Goal: Task Accomplishment & Management: Manage account settings

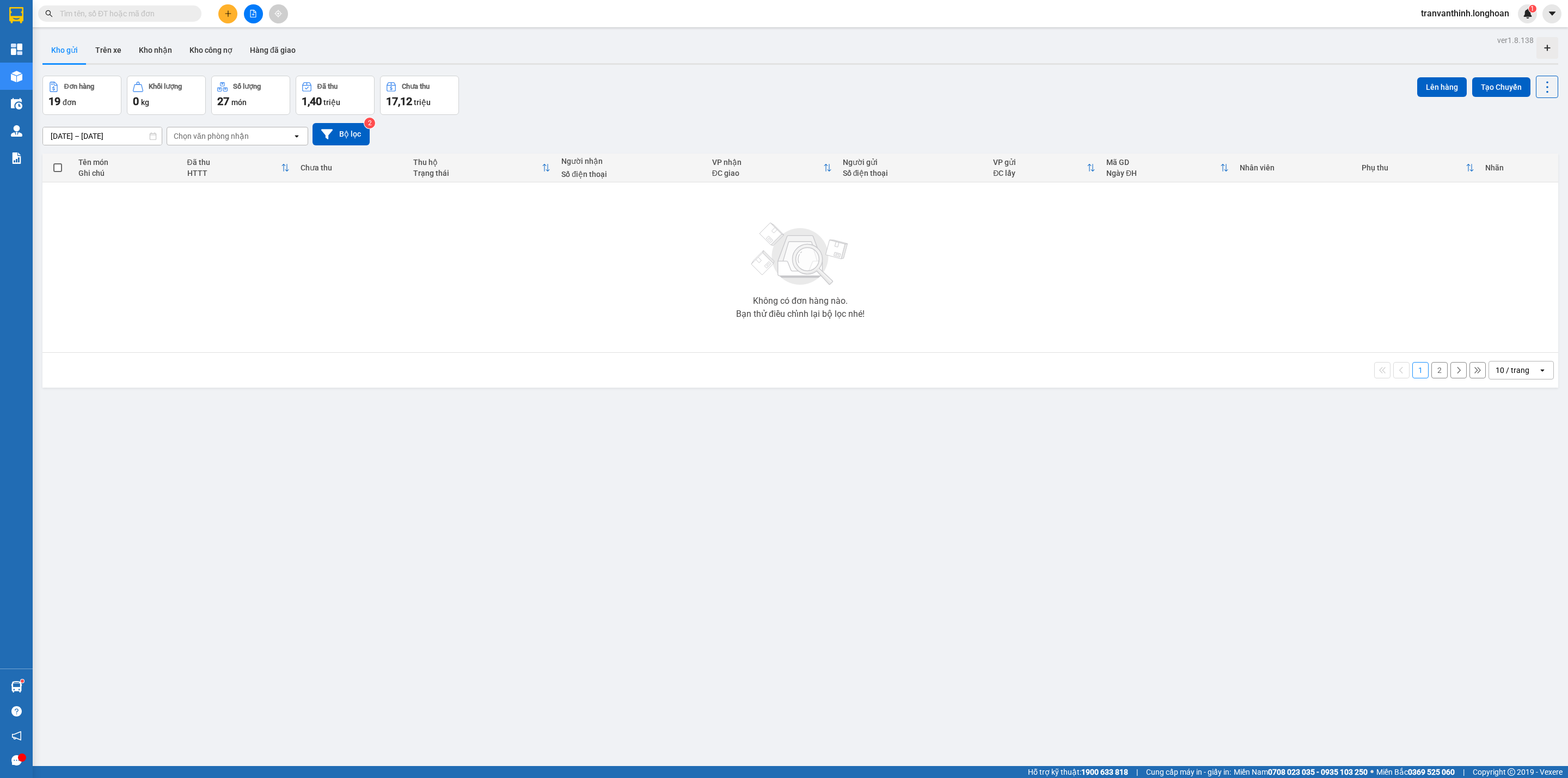
click at [168, 13] on input "text" at bounding box center [124, 13] width 128 height 12
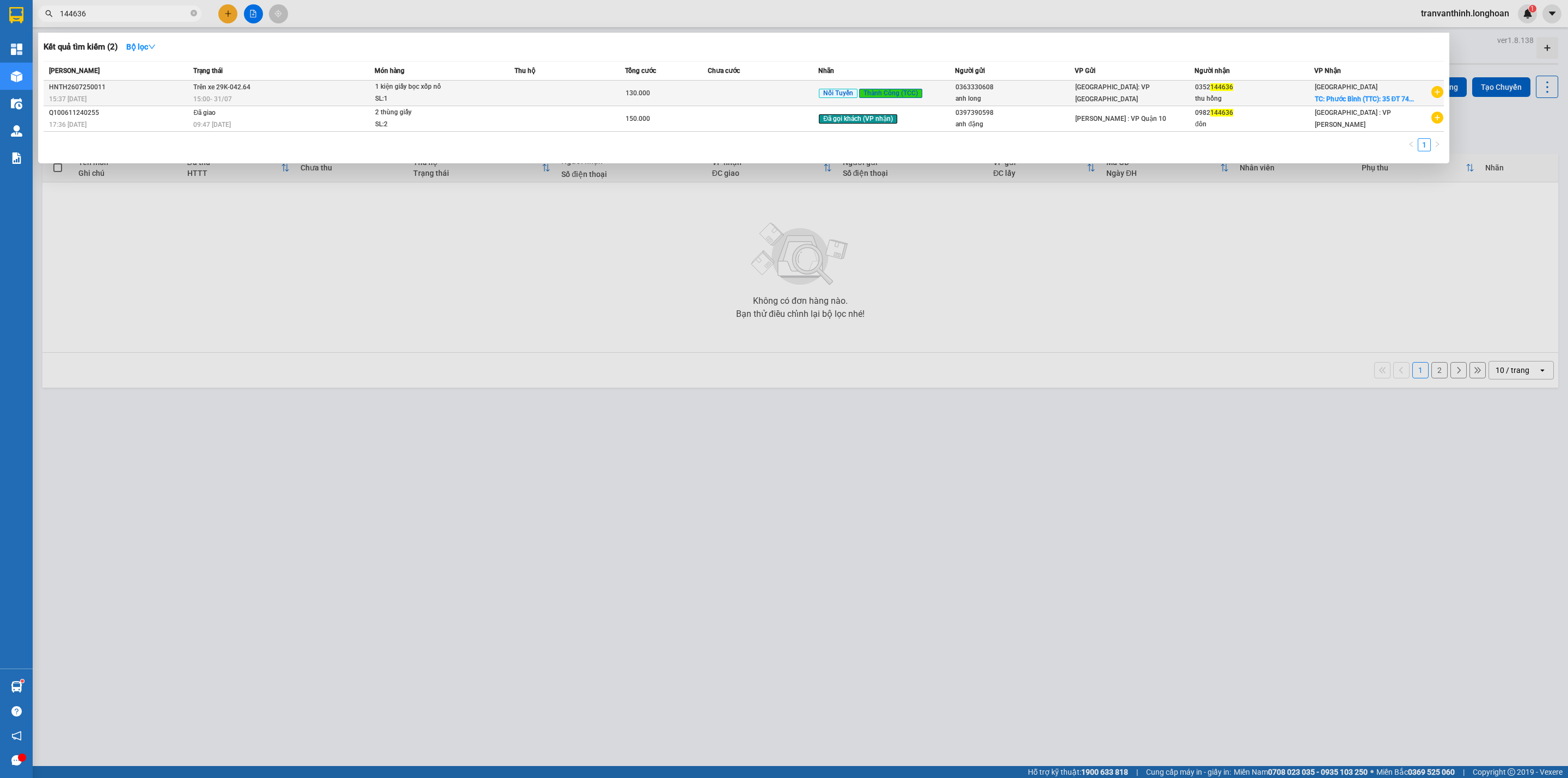
type input "144636"
click at [1099, 93] on span "[GEOGRAPHIC_DATA]: VP [GEOGRAPHIC_DATA]" at bounding box center [1113, 93] width 74 height 20
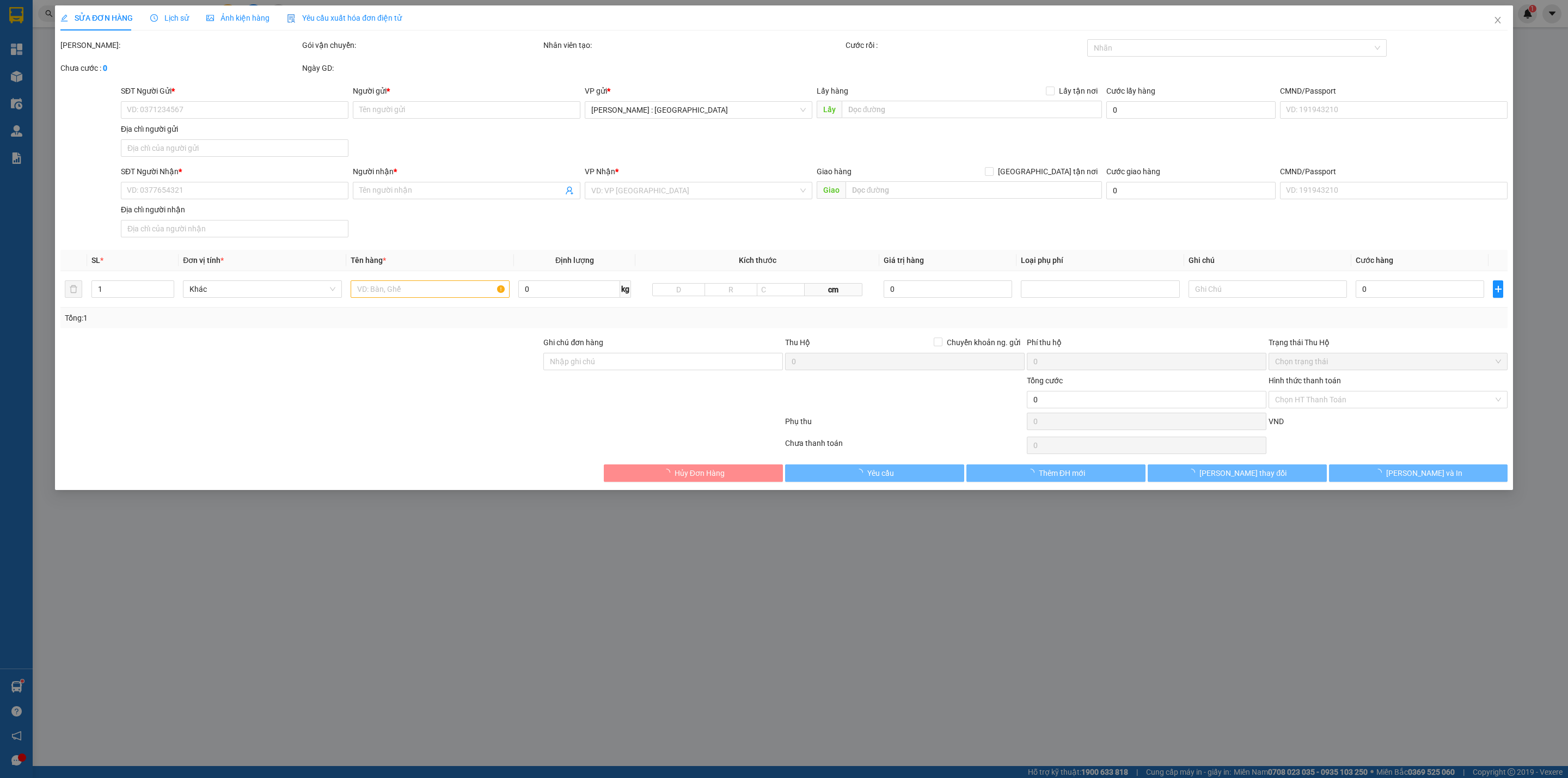
type input "0363330608"
type input "anh long"
type input "0352144636"
type input "thu hồng"
checkbox input "true"
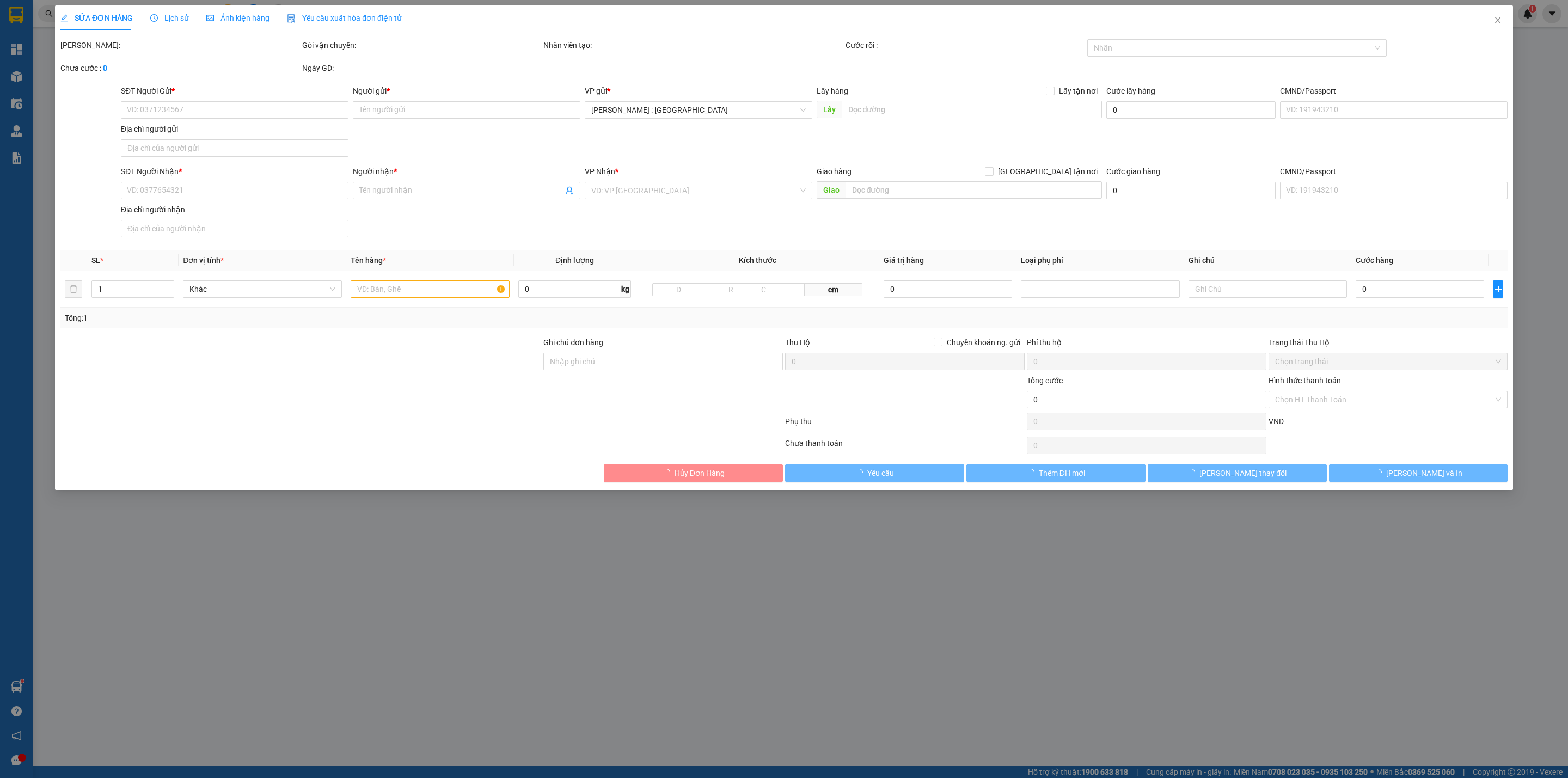
type input "Phước Bình (TTC): 35 ĐT 741, Tổ 1, Khu 4, P. Long Phước, TX. Phước Long, Tỉnh B…"
type input "130.000"
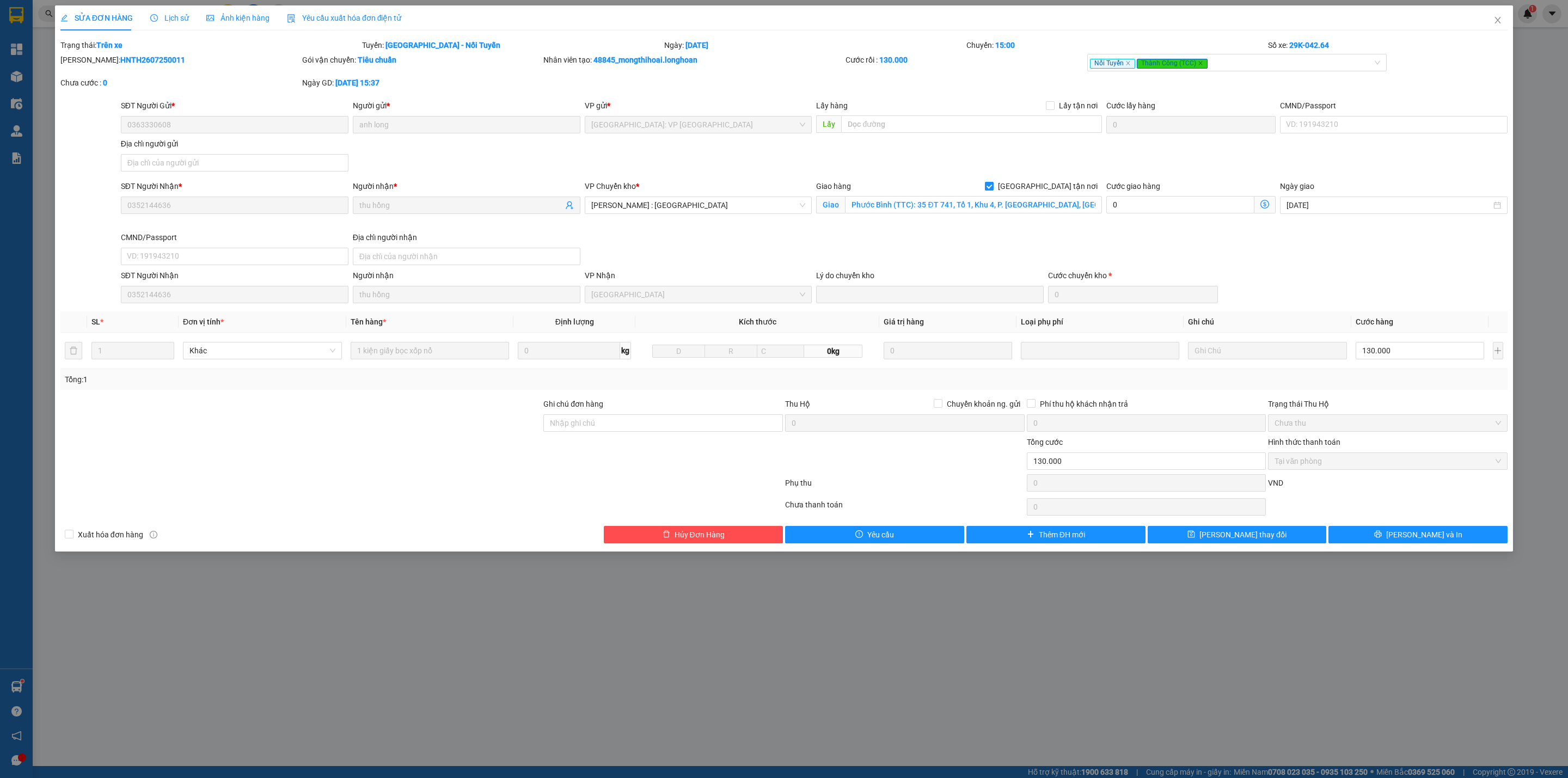
click at [993, 188] on input "[GEOGRAPHIC_DATA] tận nơi" at bounding box center [989, 185] width 7 height 7
checkbox input "false"
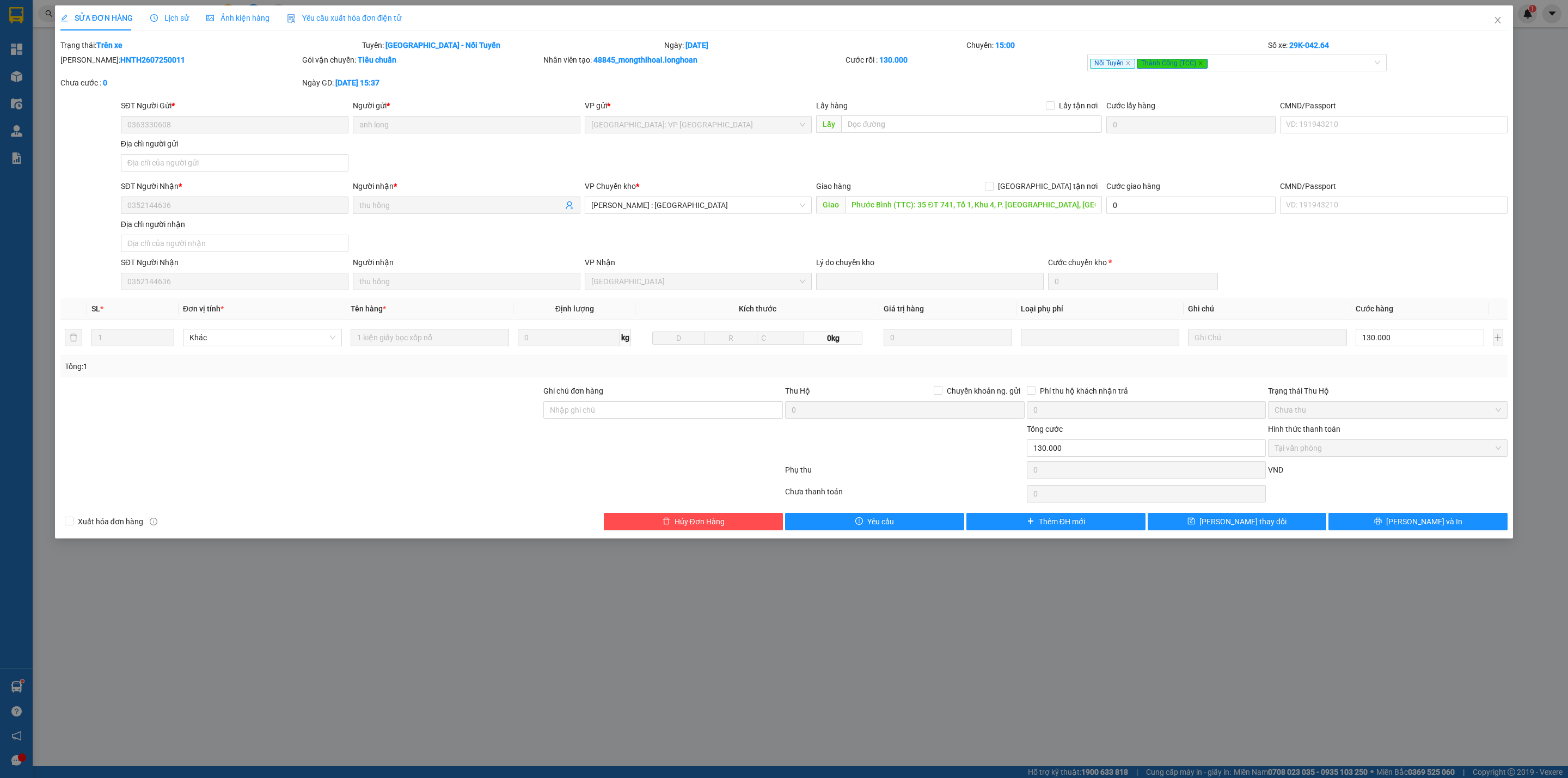
click at [171, 18] on span "Lịch sử" at bounding box center [169, 18] width 39 height 9
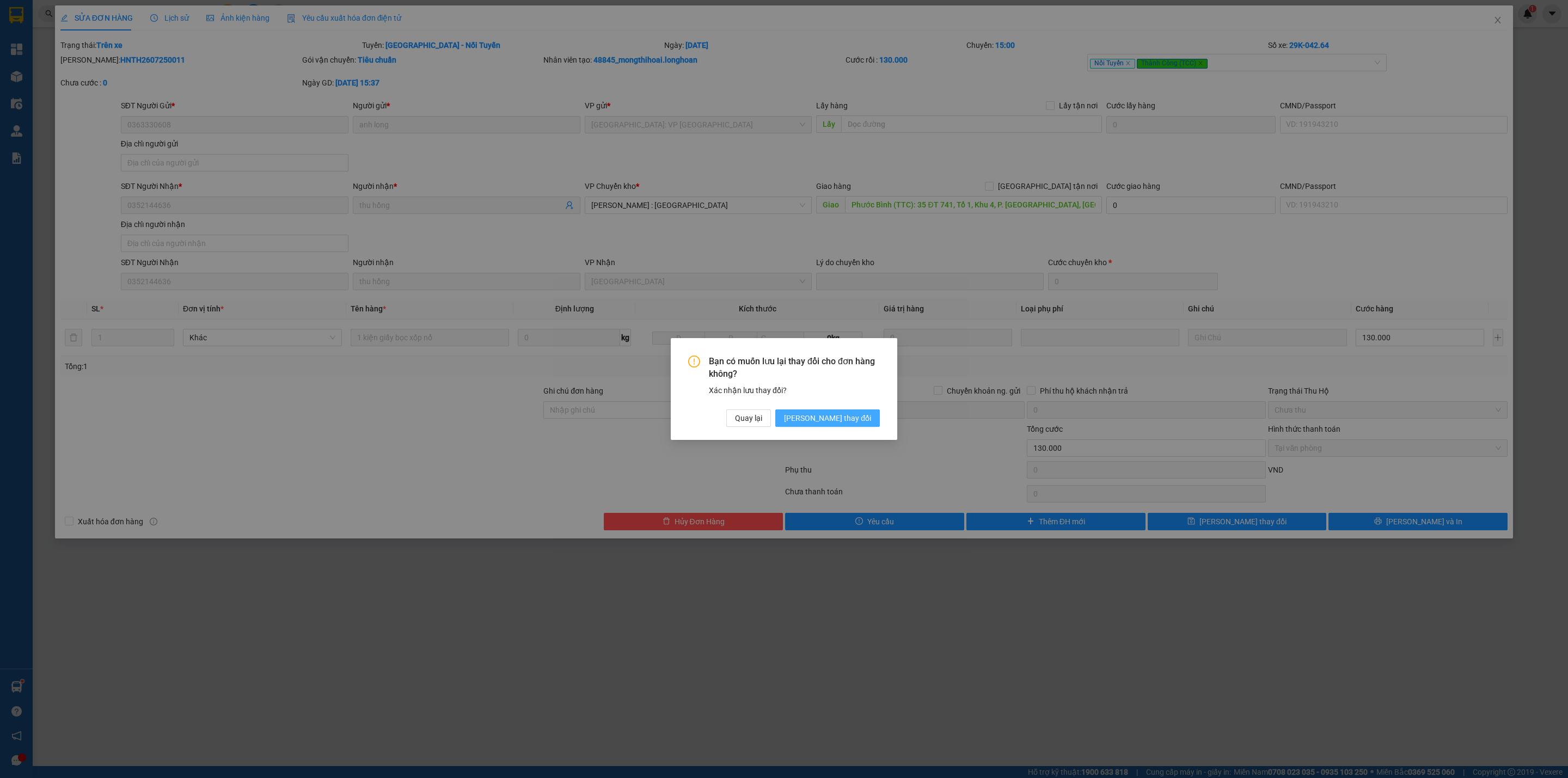
click at [856, 413] on span "[PERSON_NAME] thay đổi" at bounding box center [827, 418] width 87 height 12
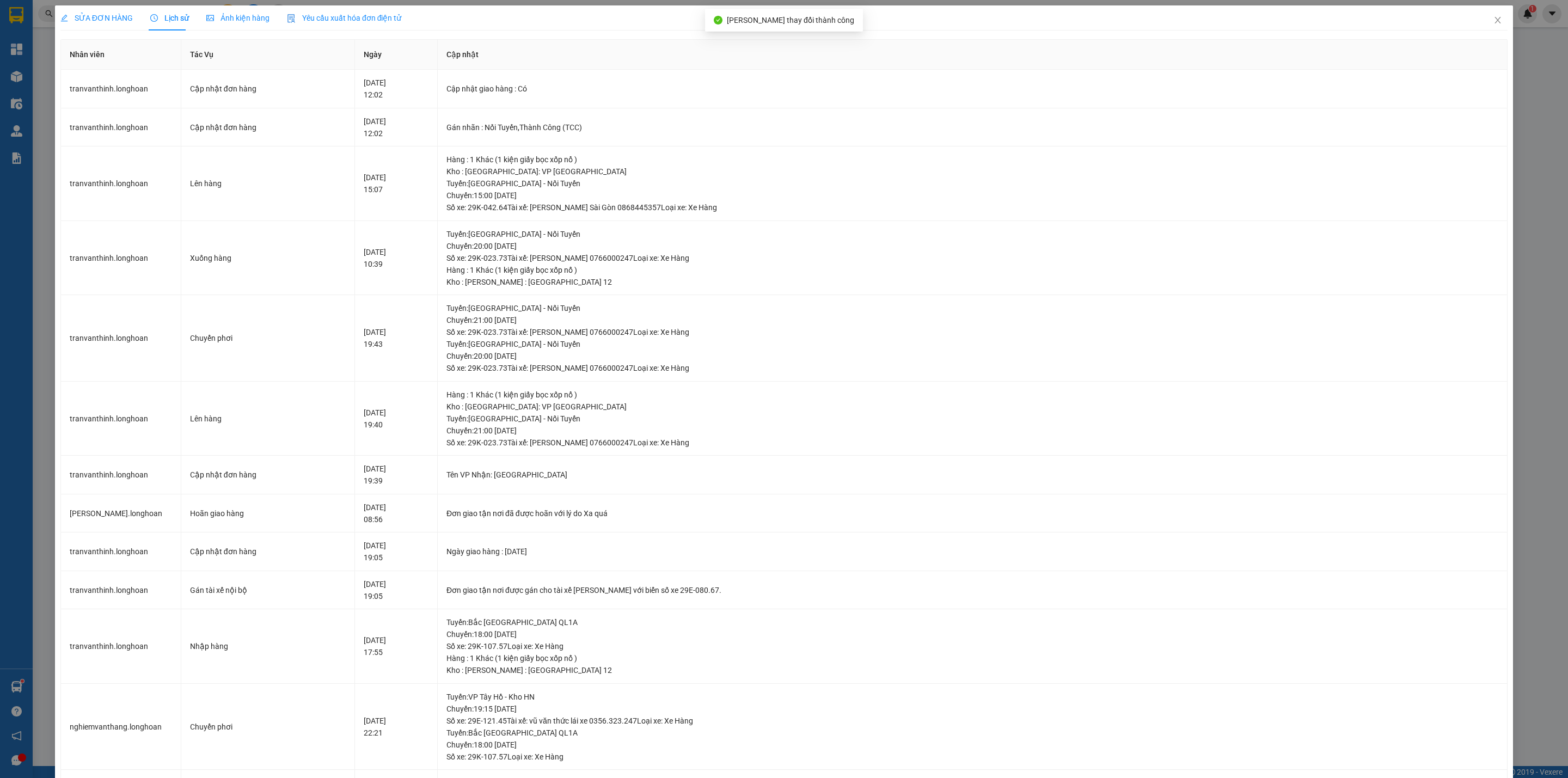
click at [98, 17] on span "SỬA ĐƠN HÀNG" at bounding box center [96, 18] width 72 height 9
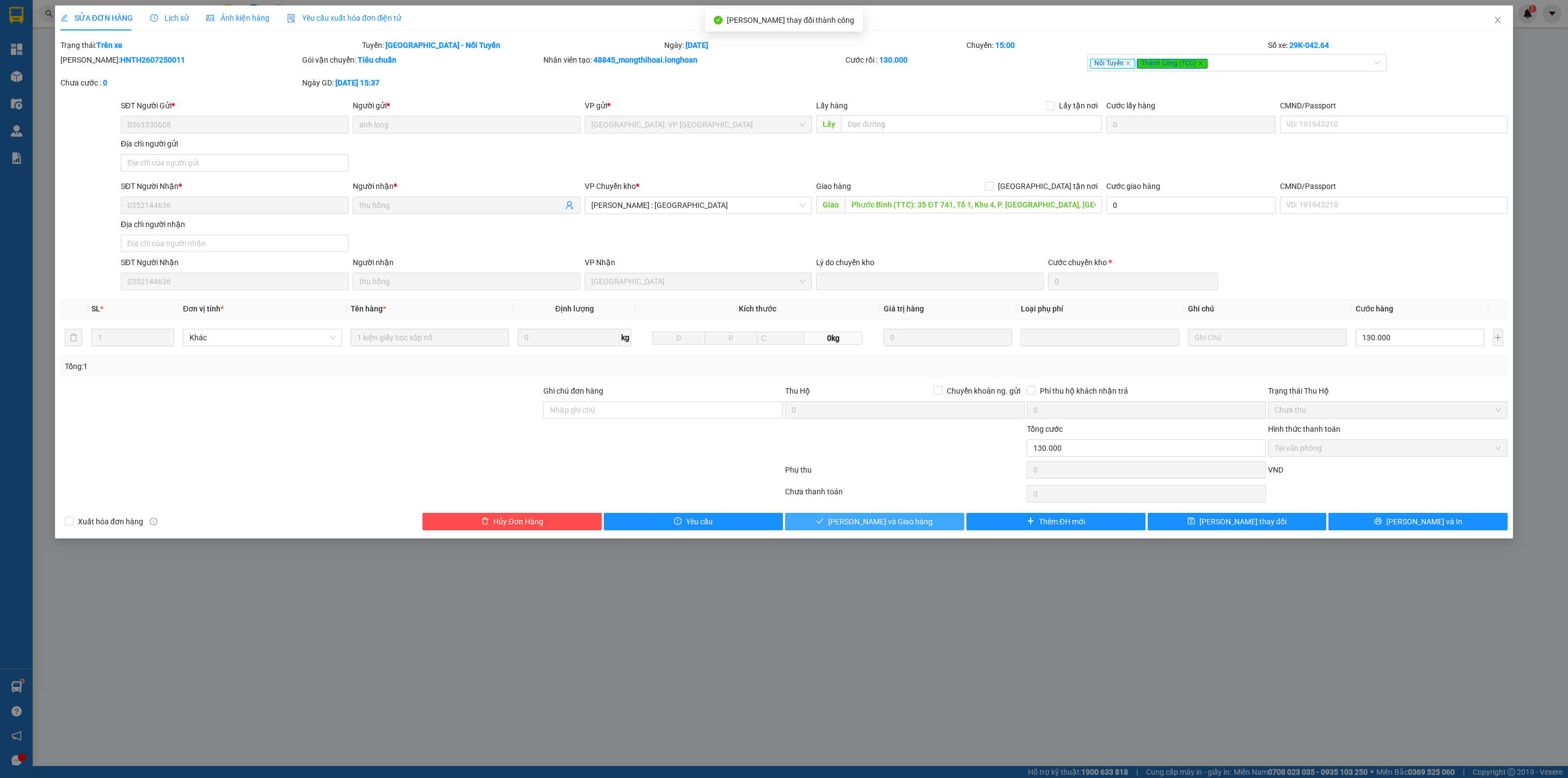
click at [824, 525] on icon "check" at bounding box center [820, 521] width 7 height 7
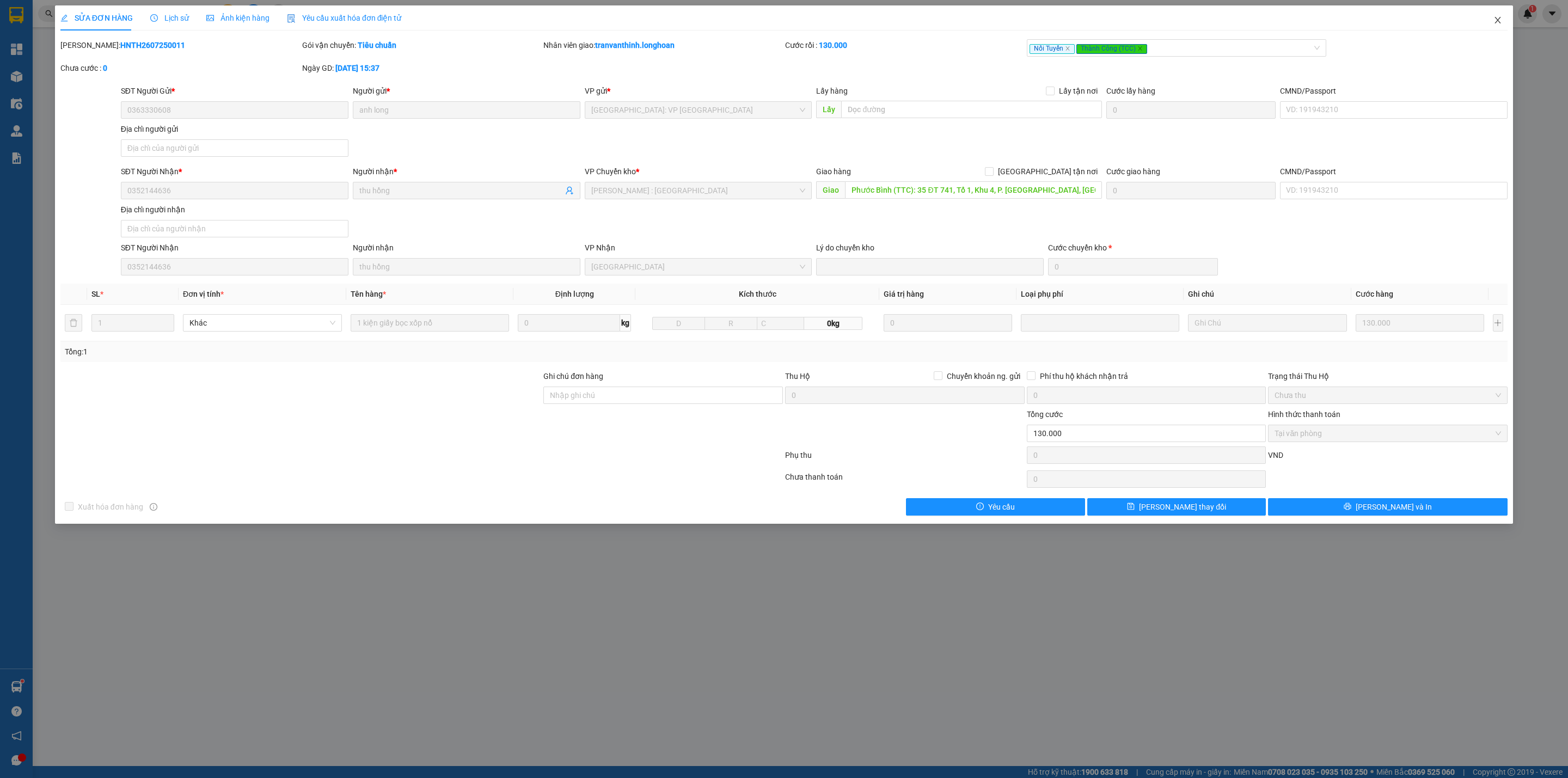
click at [1497, 20] on icon "close" at bounding box center [1498, 20] width 9 height 9
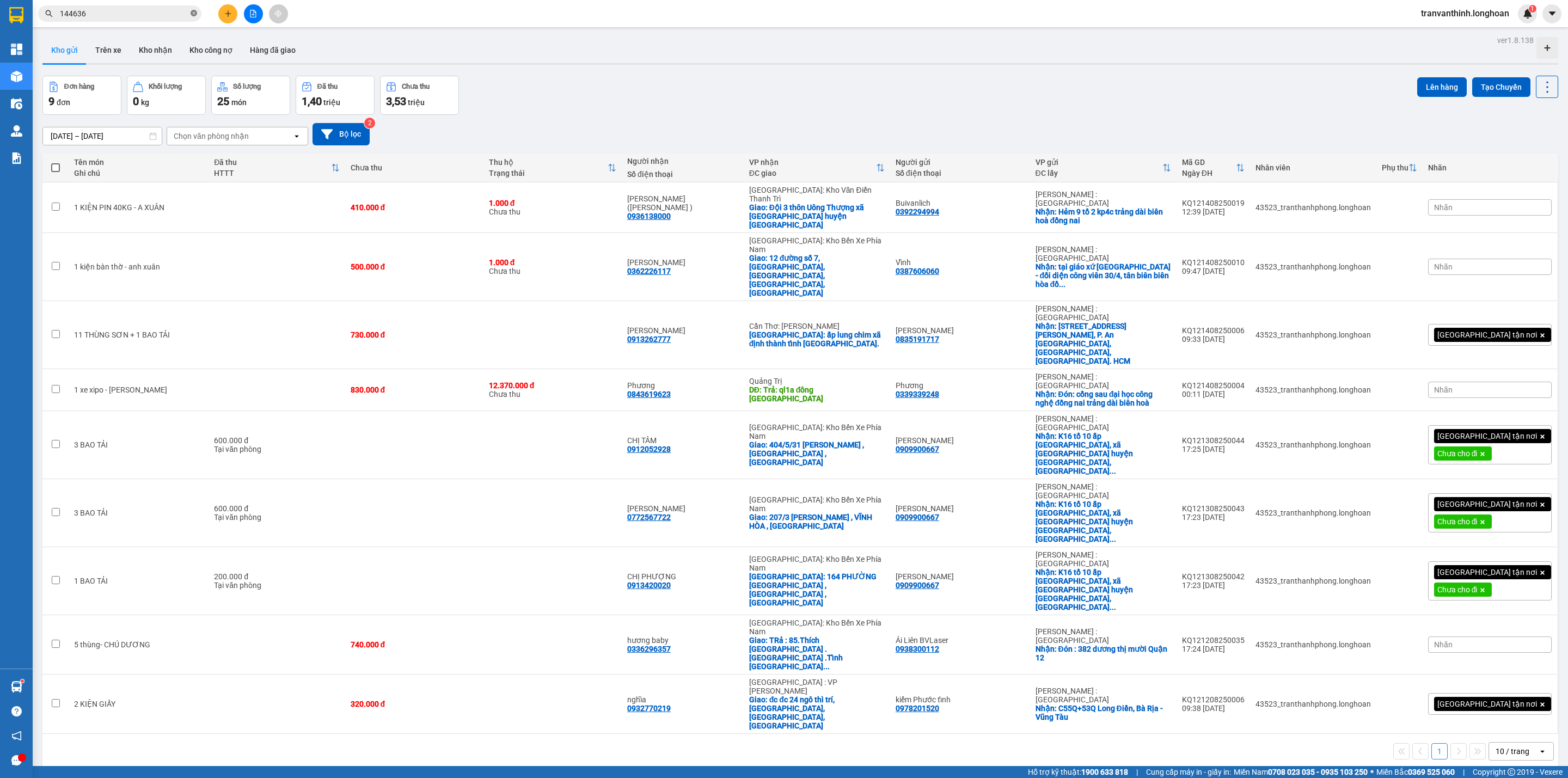
click at [191, 14] on icon "close-circle" at bounding box center [193, 12] width 7 height 7
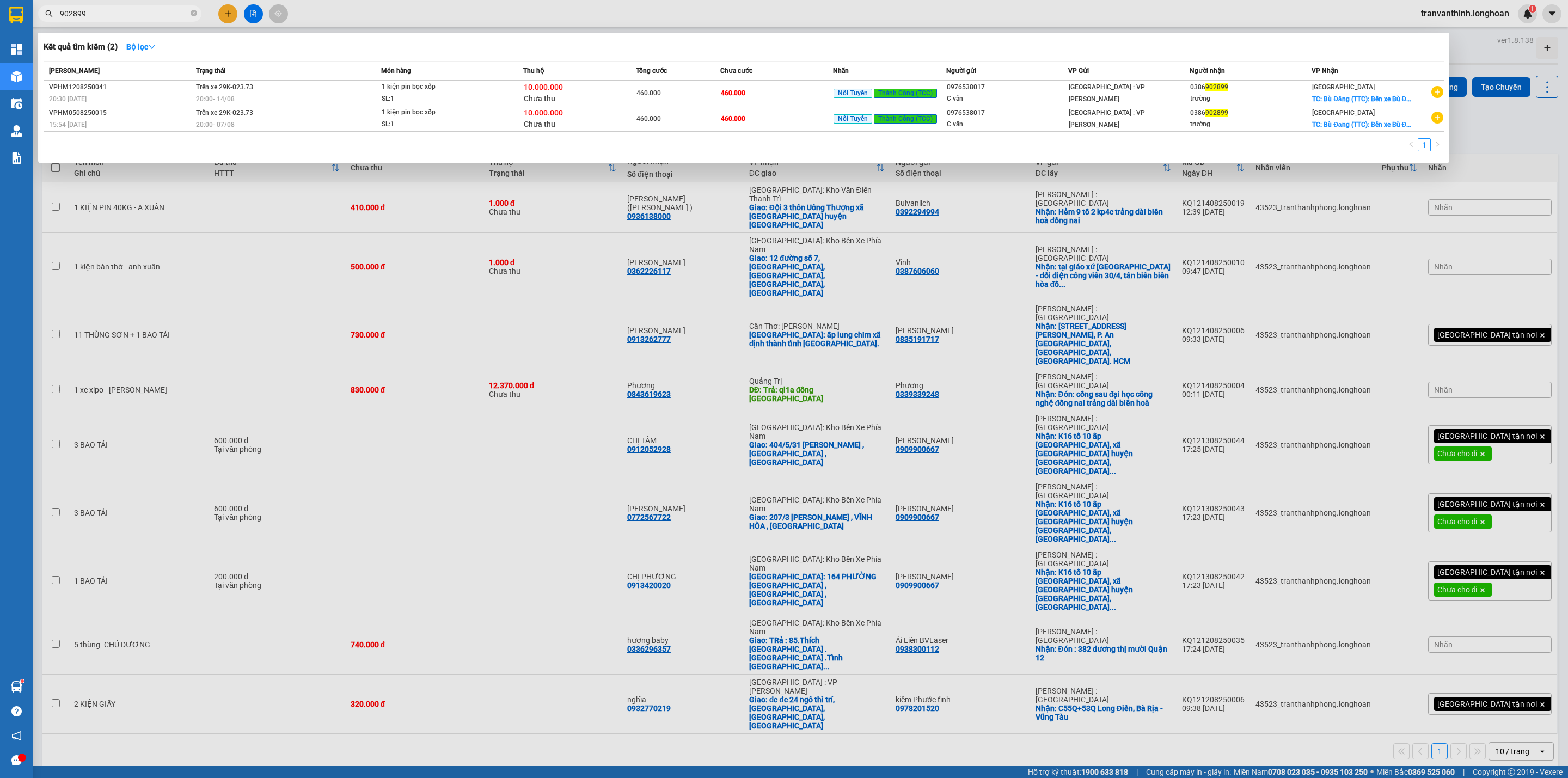
type input "902899"
click at [1049, 137] on div "Mã ĐH Trạng thái Món hàng Thu hộ Tổng cước Chưa cước Nhãn Người gửi VP Gửi Ngườ…" at bounding box center [744, 109] width 1400 height 97
click at [1059, 120] on div "C vân" at bounding box center [1007, 125] width 121 height 12
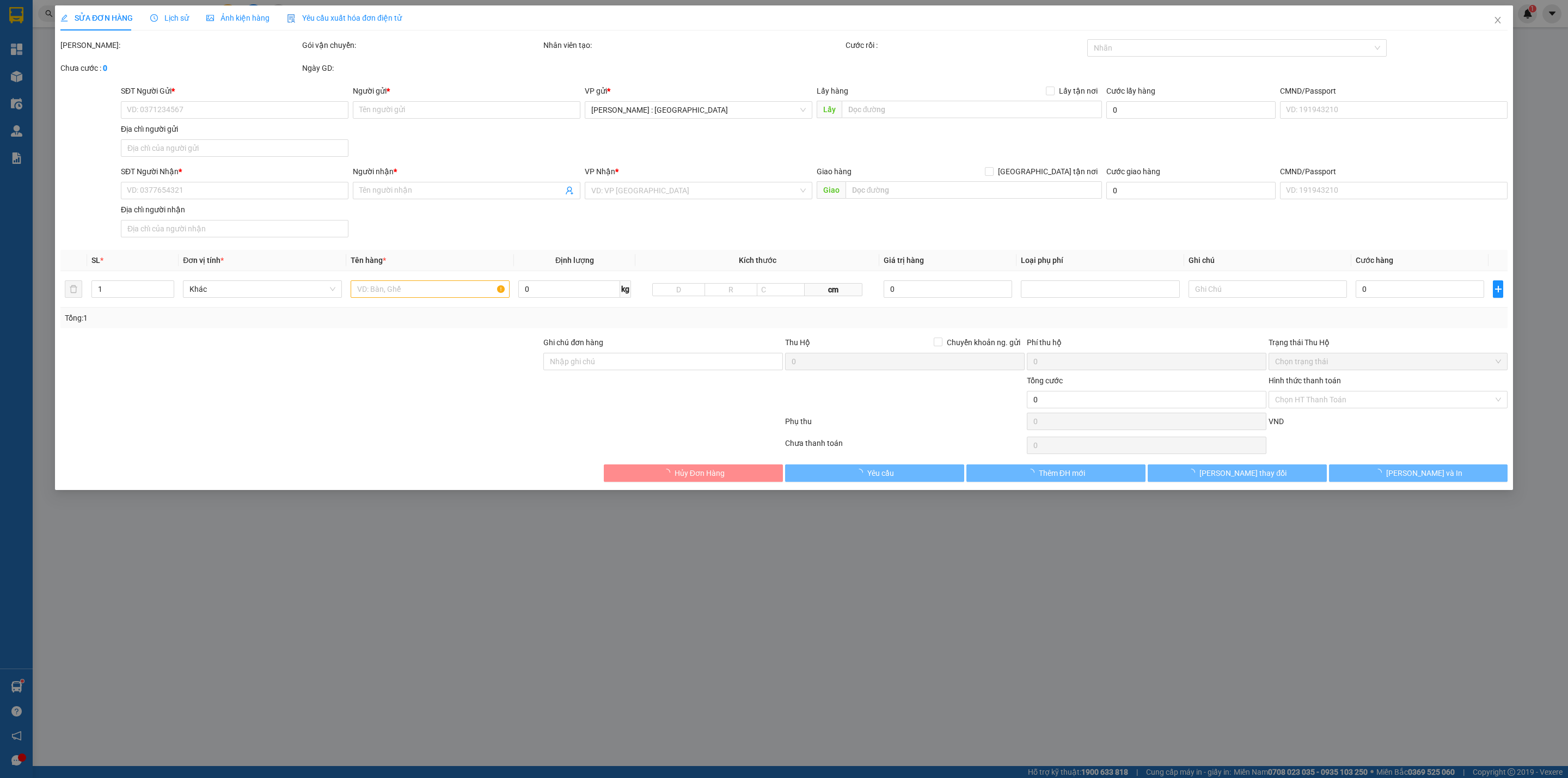
type input "0976538017"
type input "C vân"
type input "0386902899"
type input "trường"
checkbox input "true"
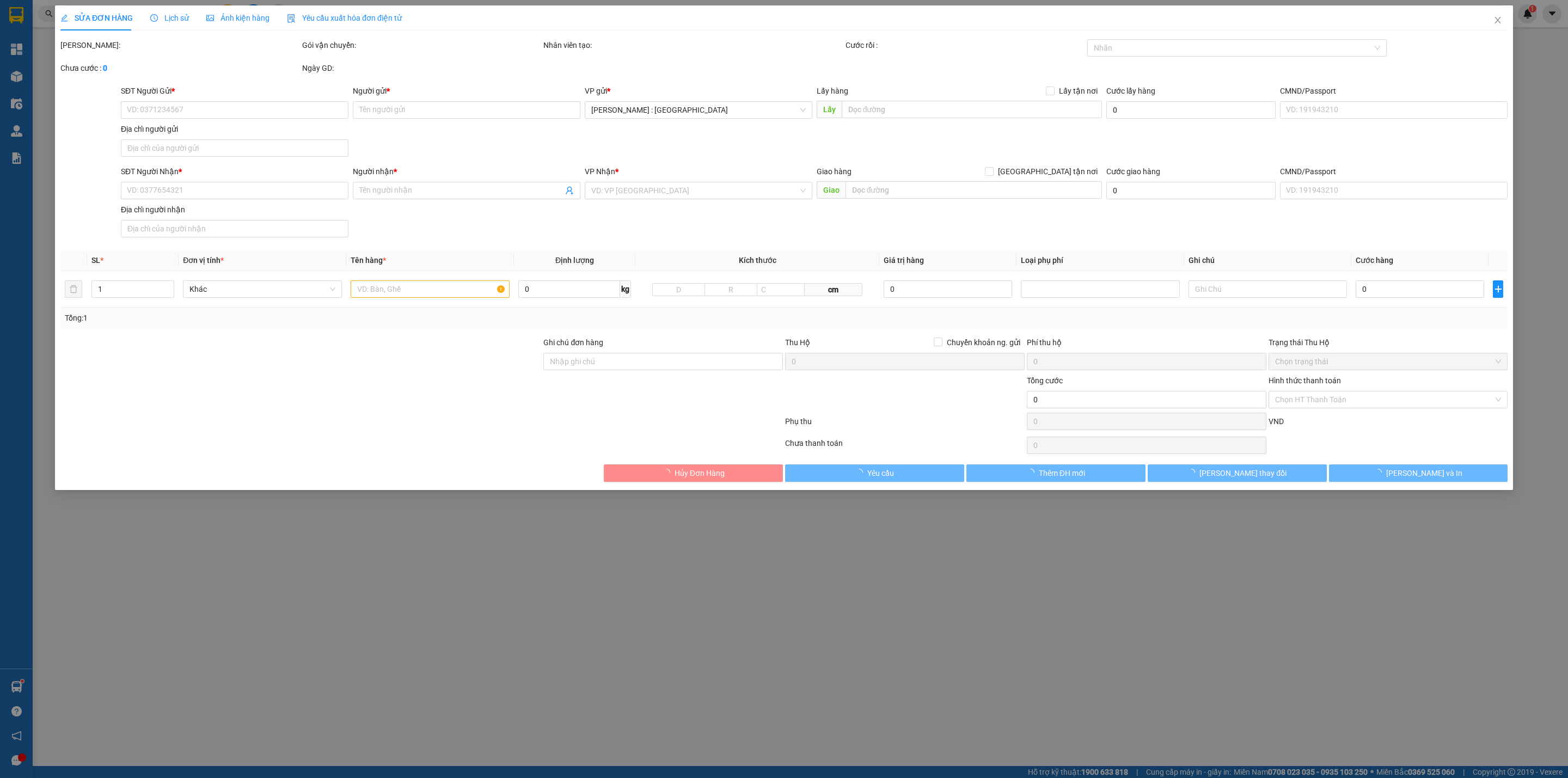
type input "Bù Đăng (TTC): Bến xe [GEOGRAPHIC_DATA], Quốc lộ 14, Xã [GEOGRAPHIC_DATA], [GEO…"
type input "460.000"
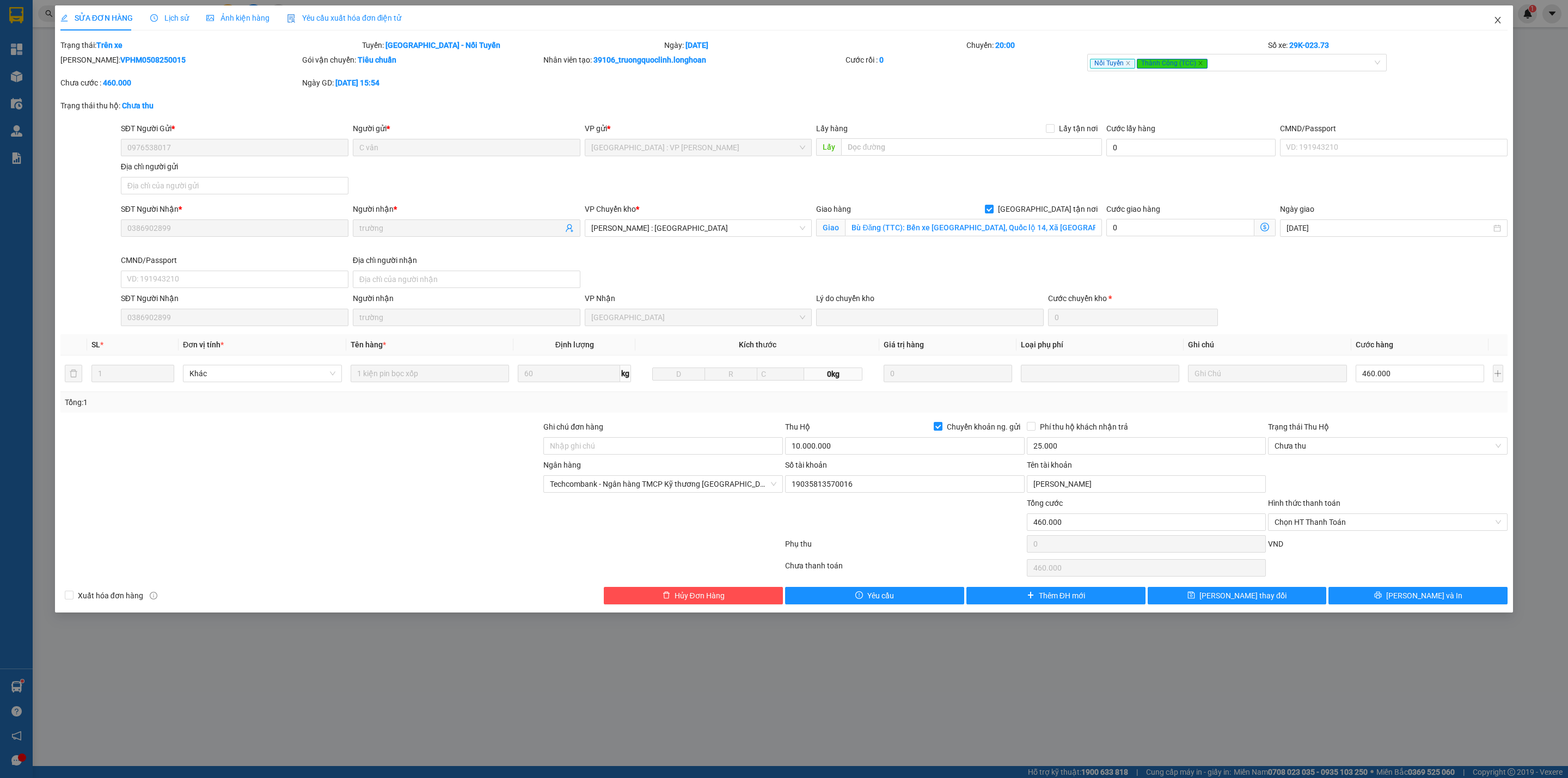
click at [1500, 22] on icon "close" at bounding box center [1498, 20] width 9 height 9
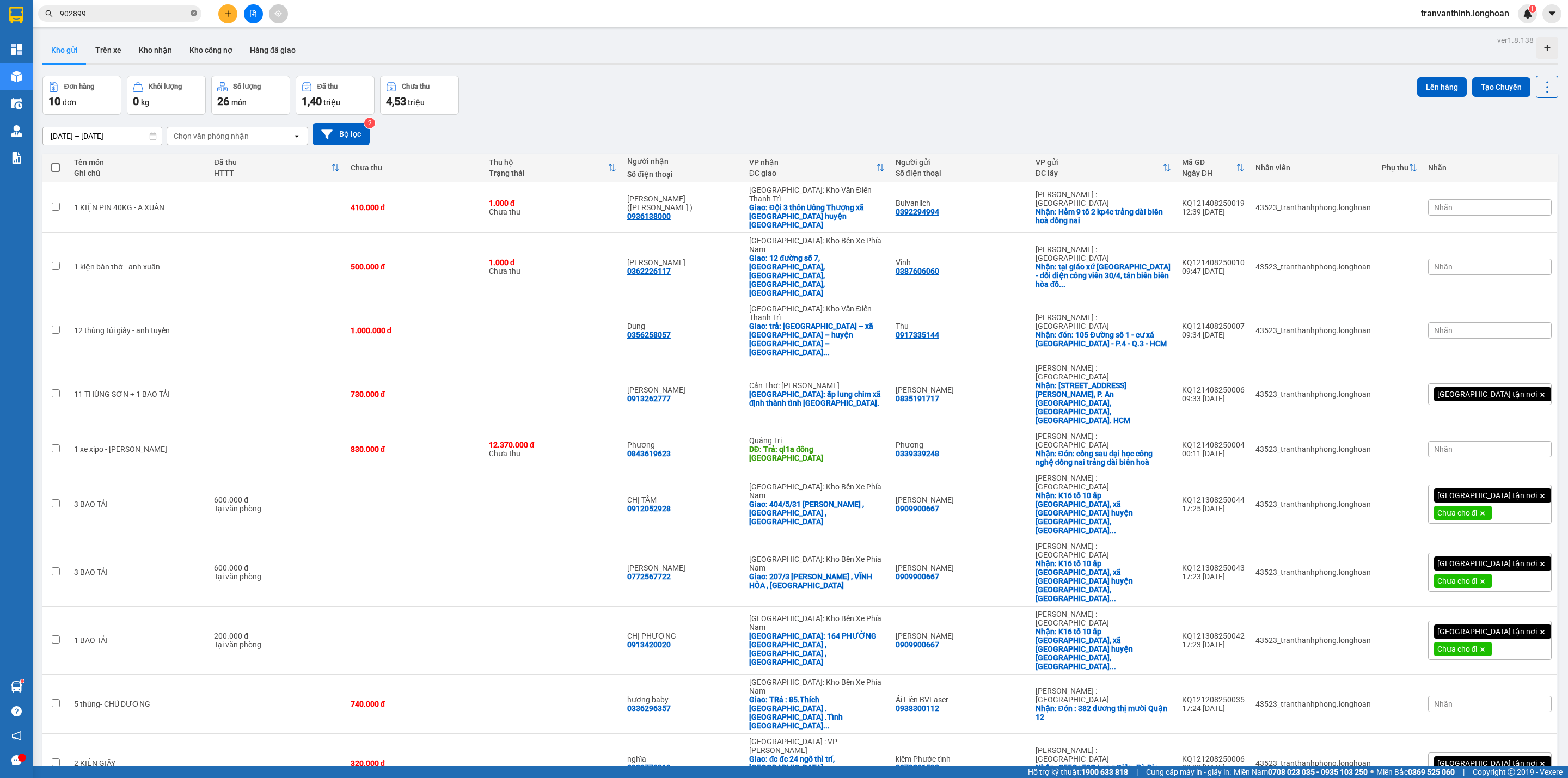
click at [195, 10] on icon "close-circle" at bounding box center [193, 12] width 7 height 7
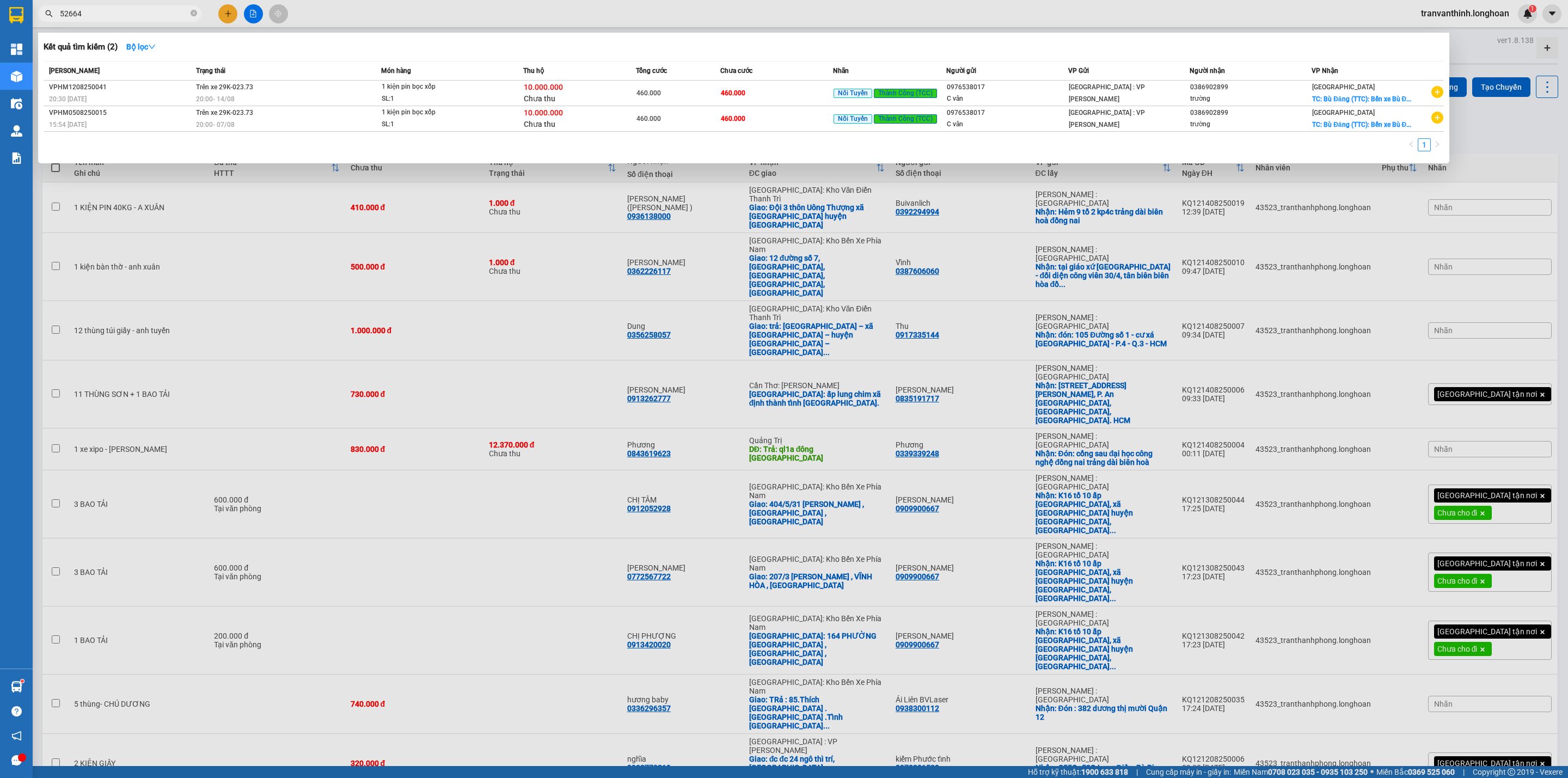
type input "526648"
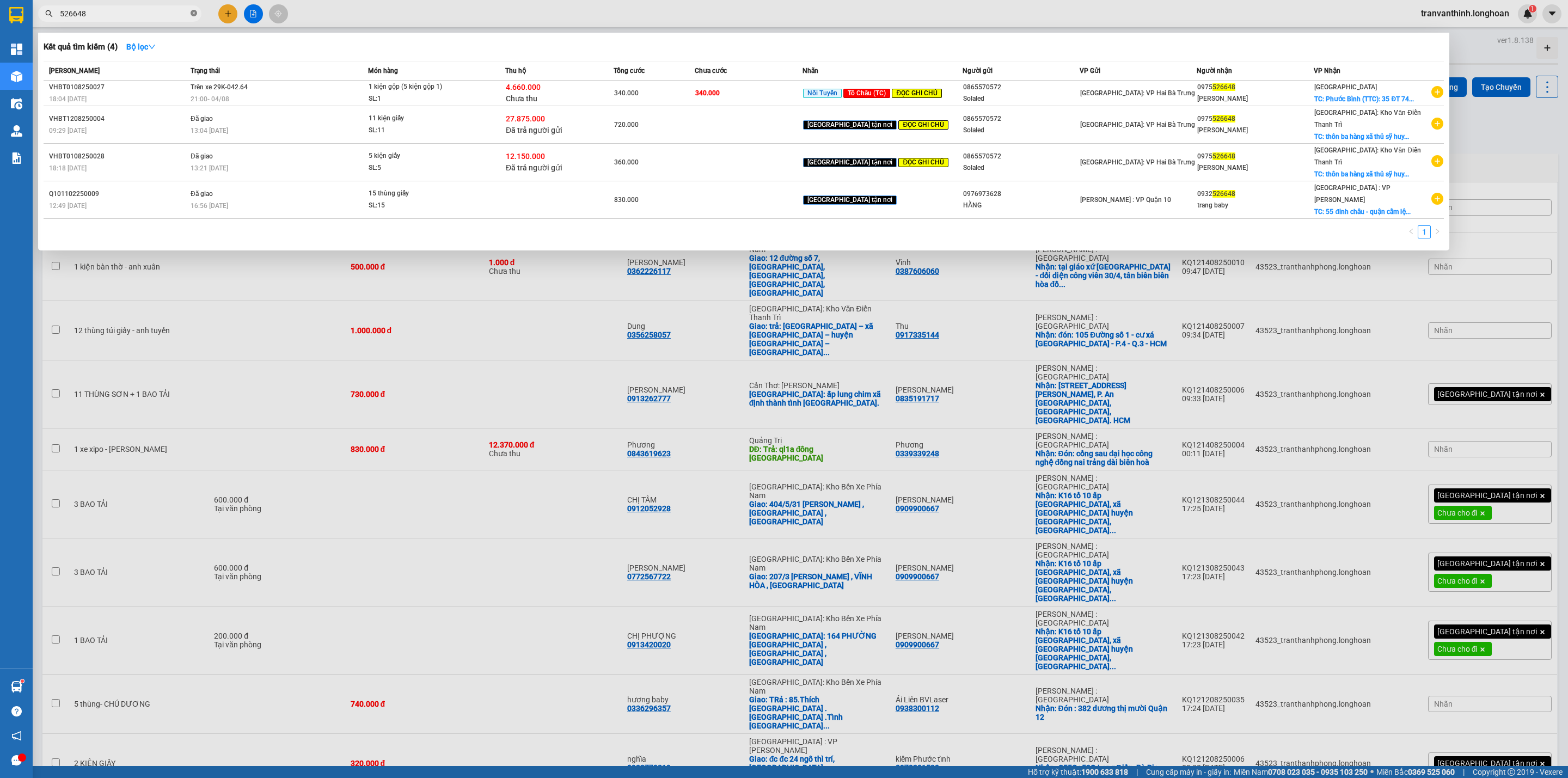
click at [195, 12] on icon "close-circle" at bounding box center [193, 12] width 7 height 7
type input "119675"
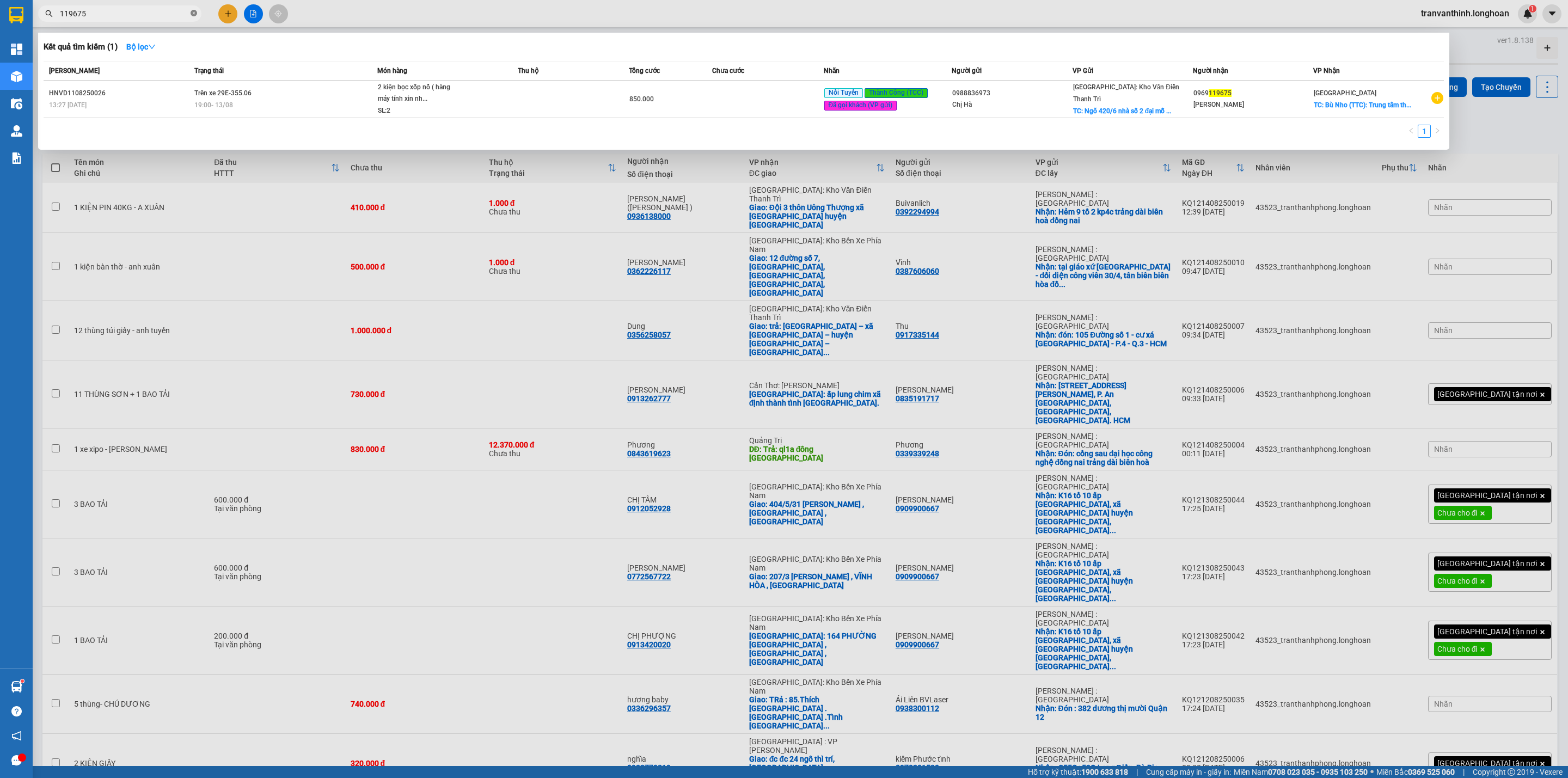
click at [195, 12] on icon "close-circle" at bounding box center [193, 12] width 7 height 7
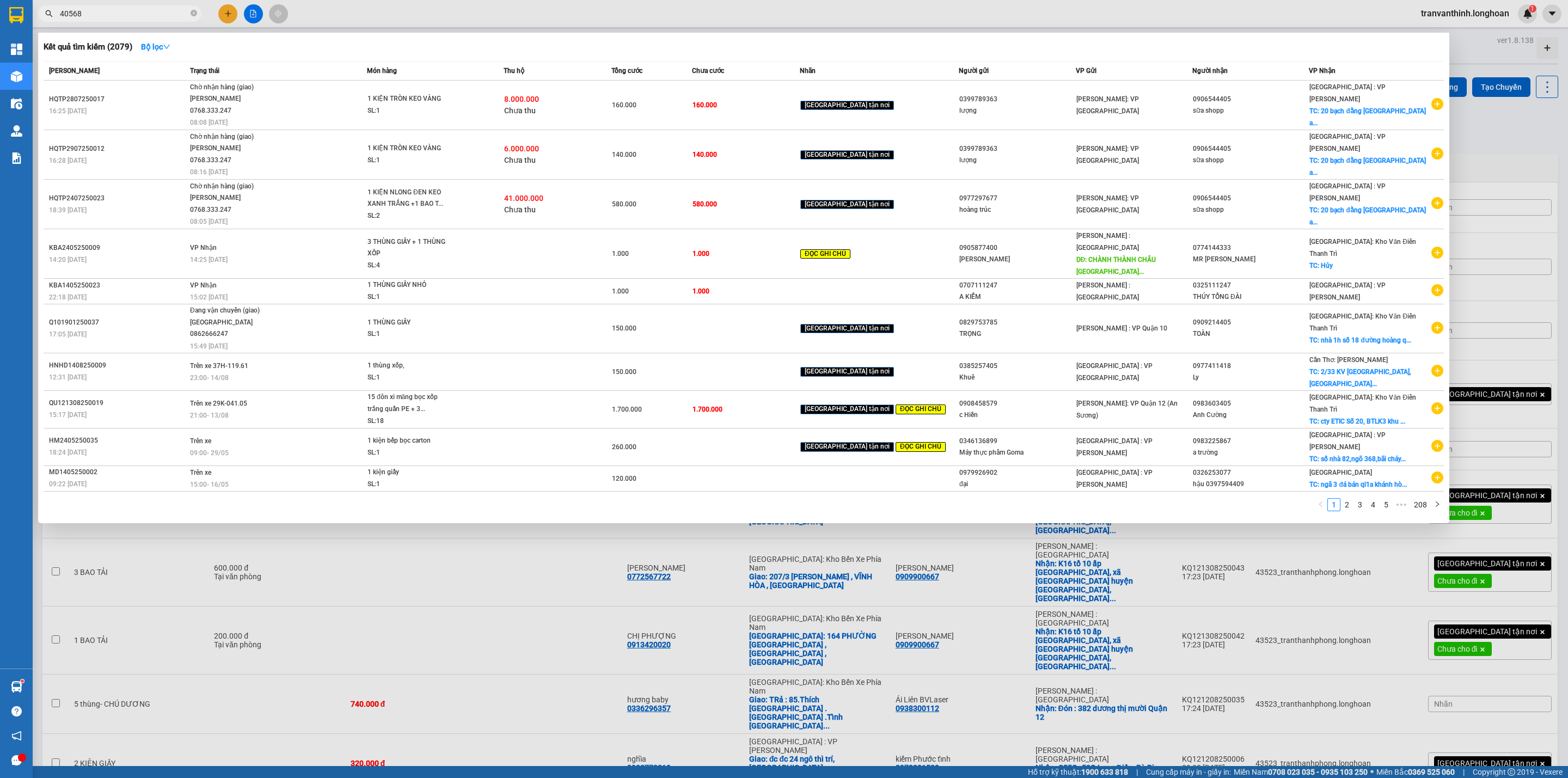
type input "405681"
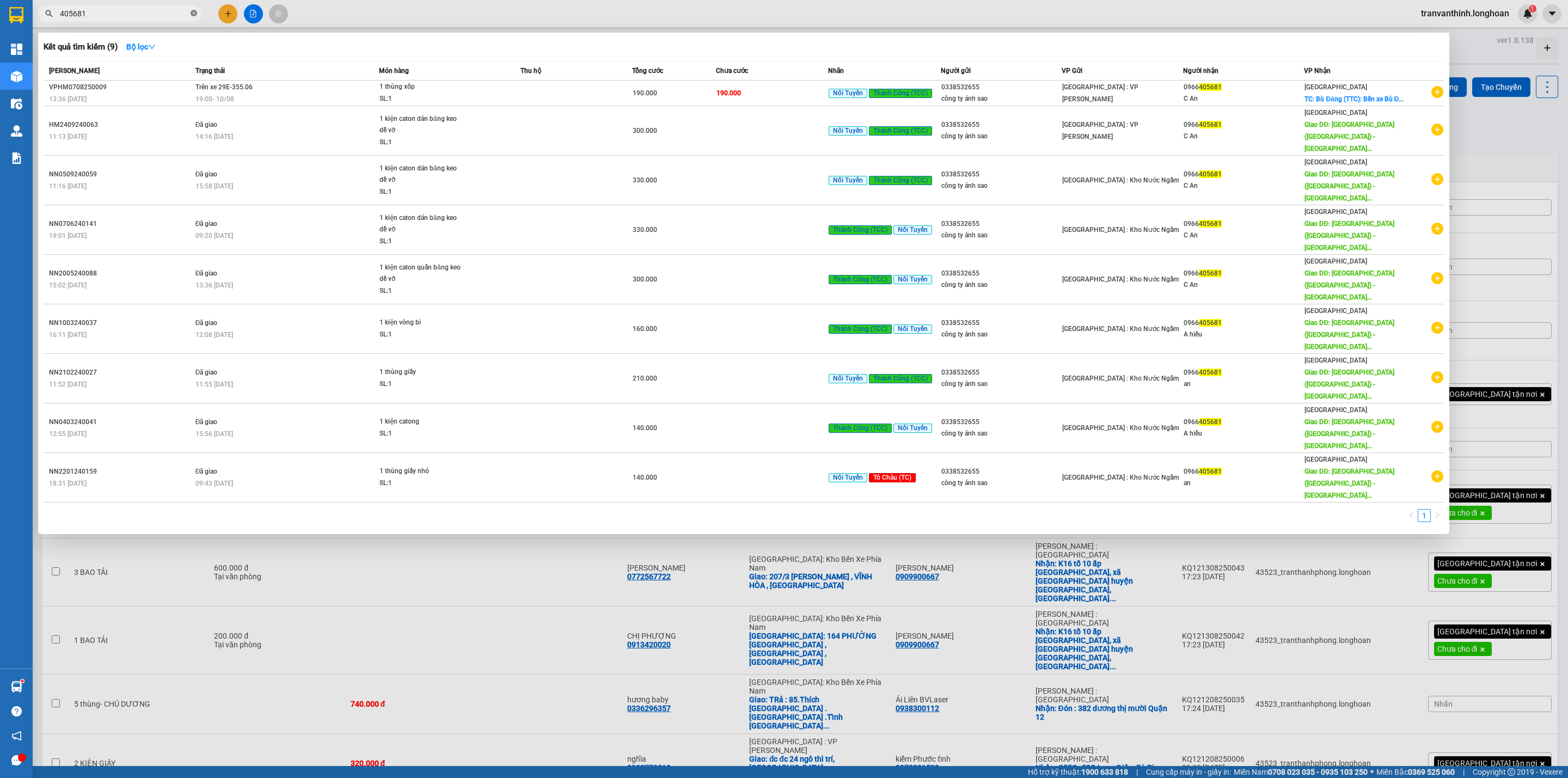
click at [195, 12] on icon "close-circle" at bounding box center [193, 12] width 7 height 7
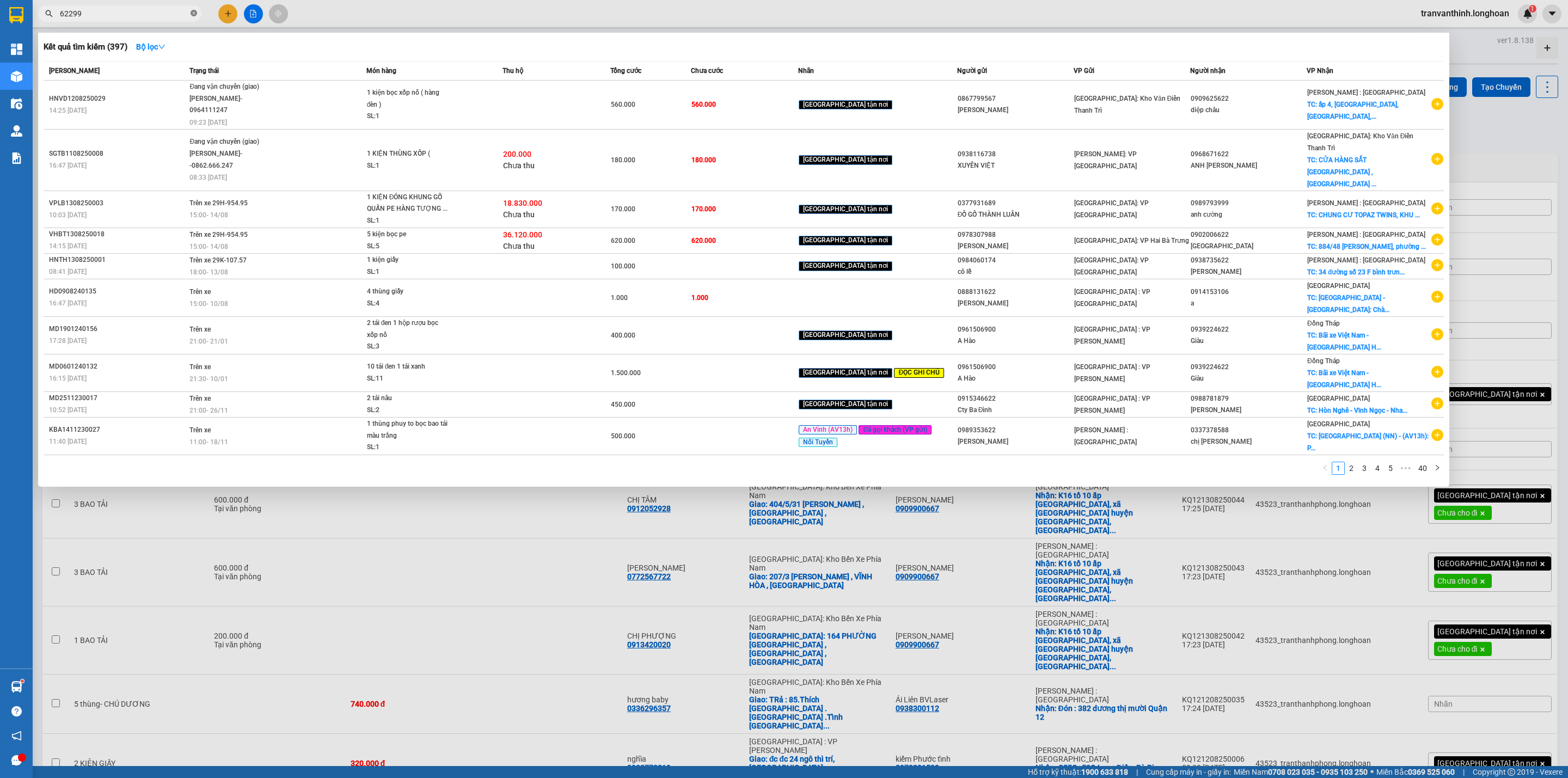
type input "622999"
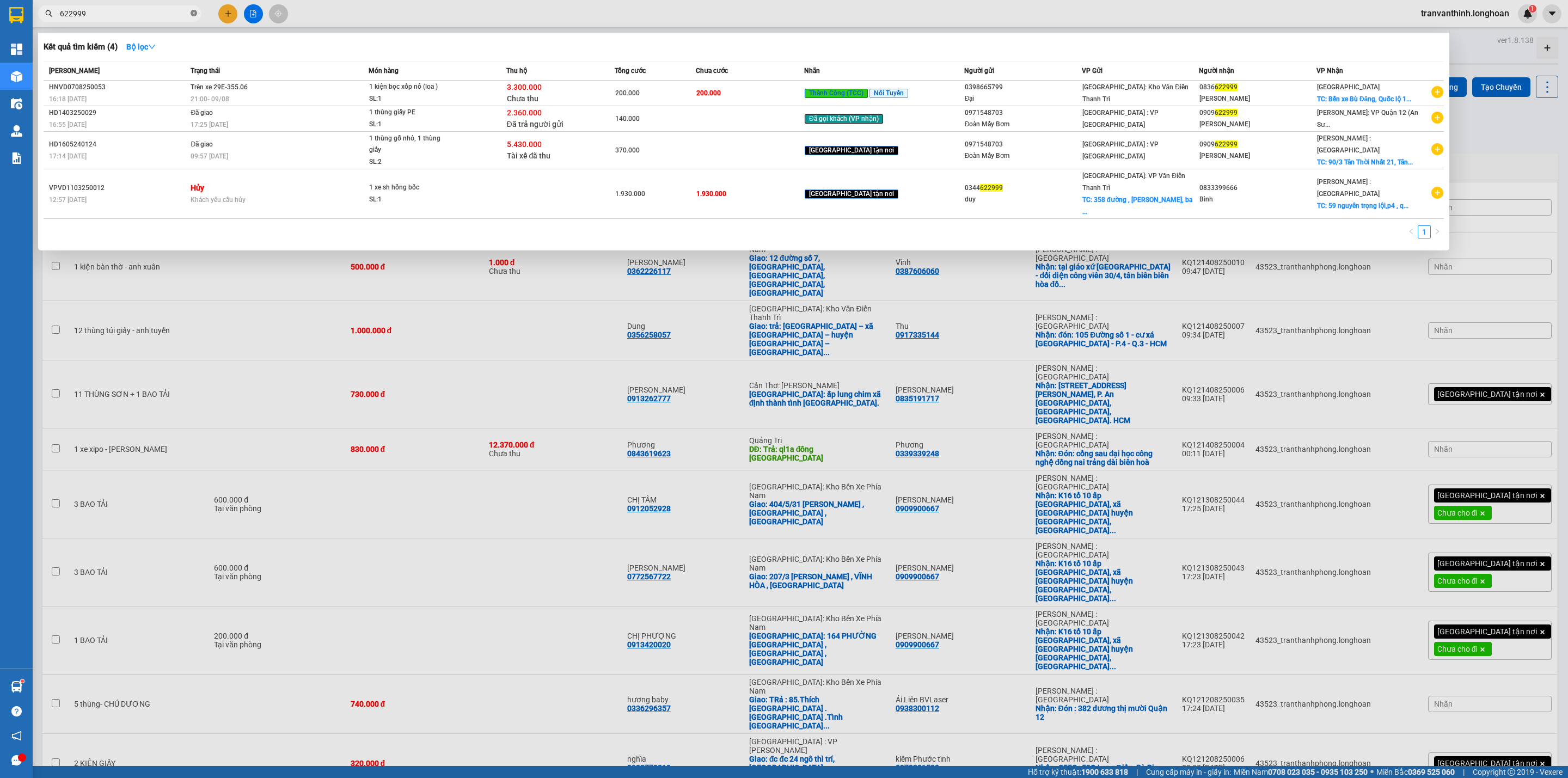
click at [192, 12] on icon "close-circle" at bounding box center [193, 12] width 7 height 7
type input "781230"
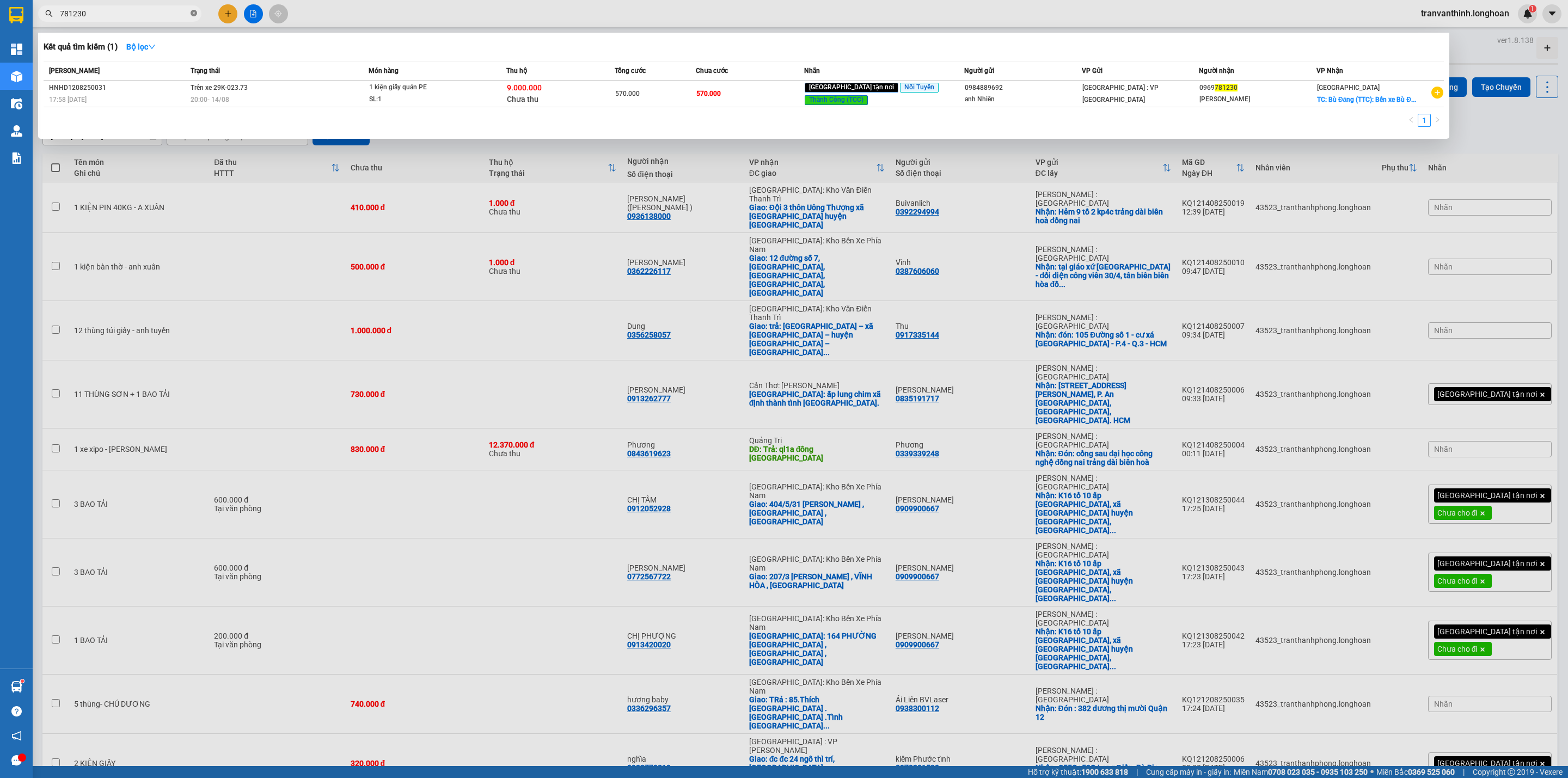
click at [191, 13] on icon "close-circle" at bounding box center [193, 12] width 7 height 7
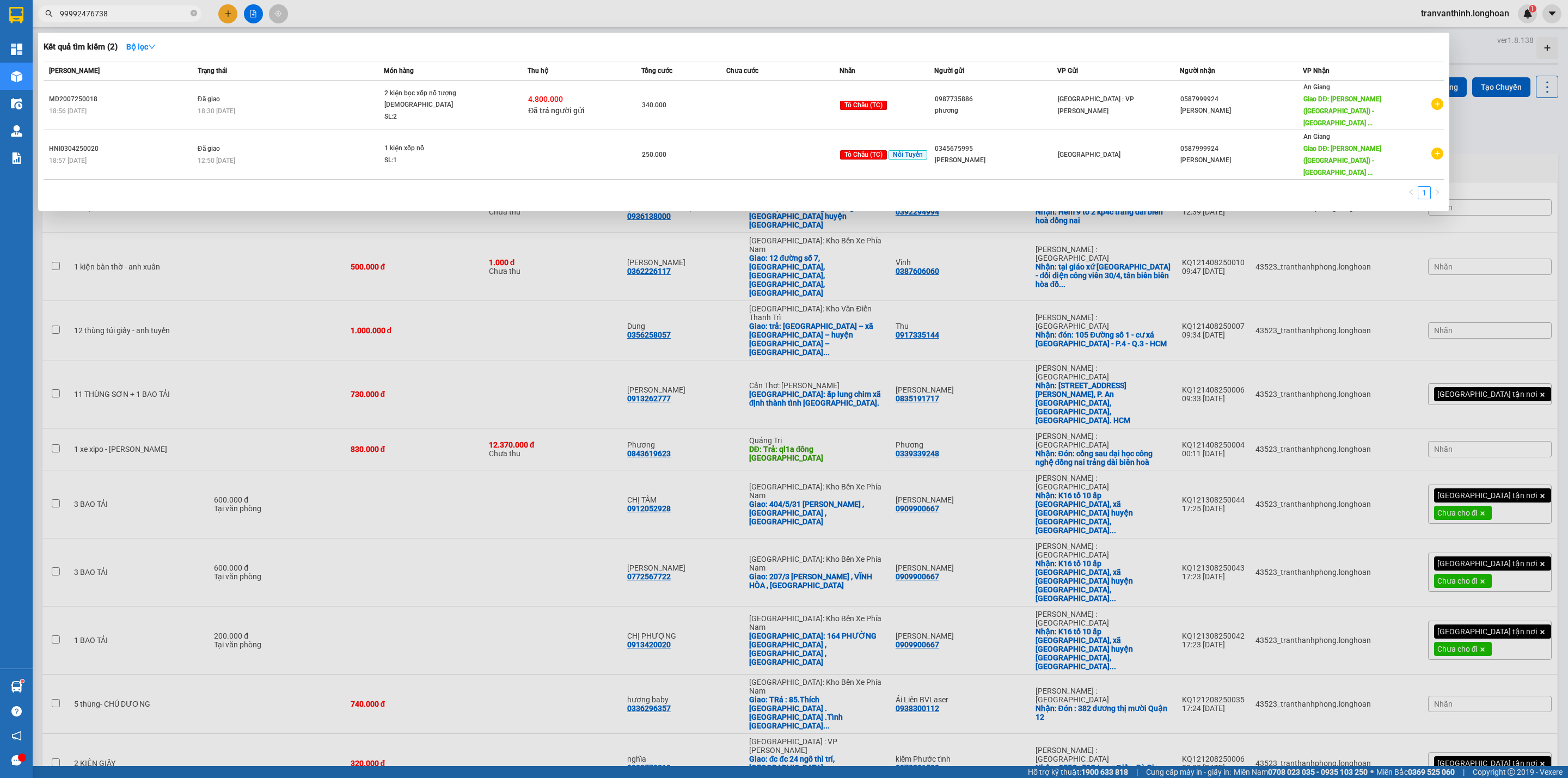
type input "999924767388"
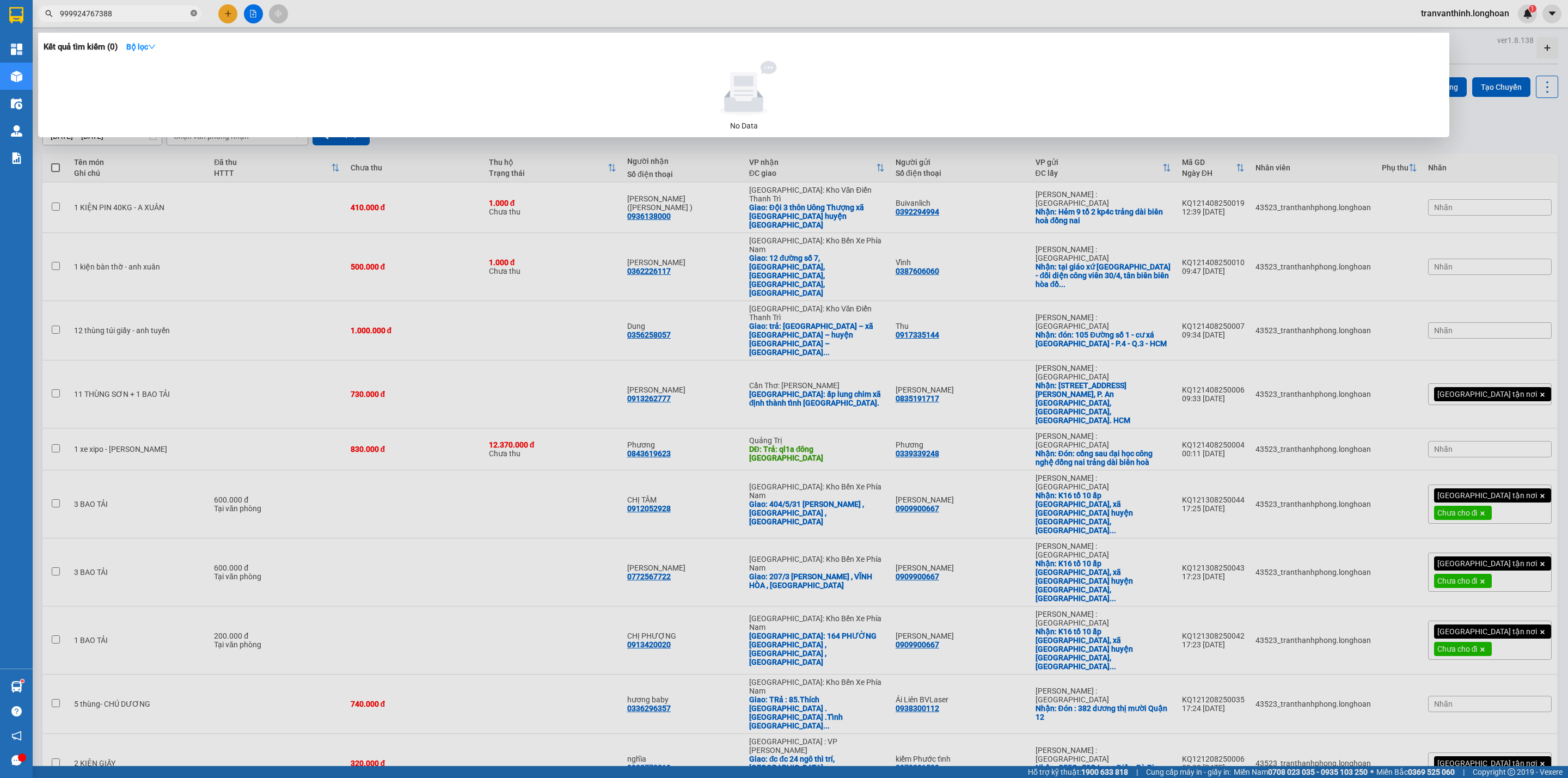
click at [190, 13] on icon "close-circle" at bounding box center [193, 12] width 7 height 7
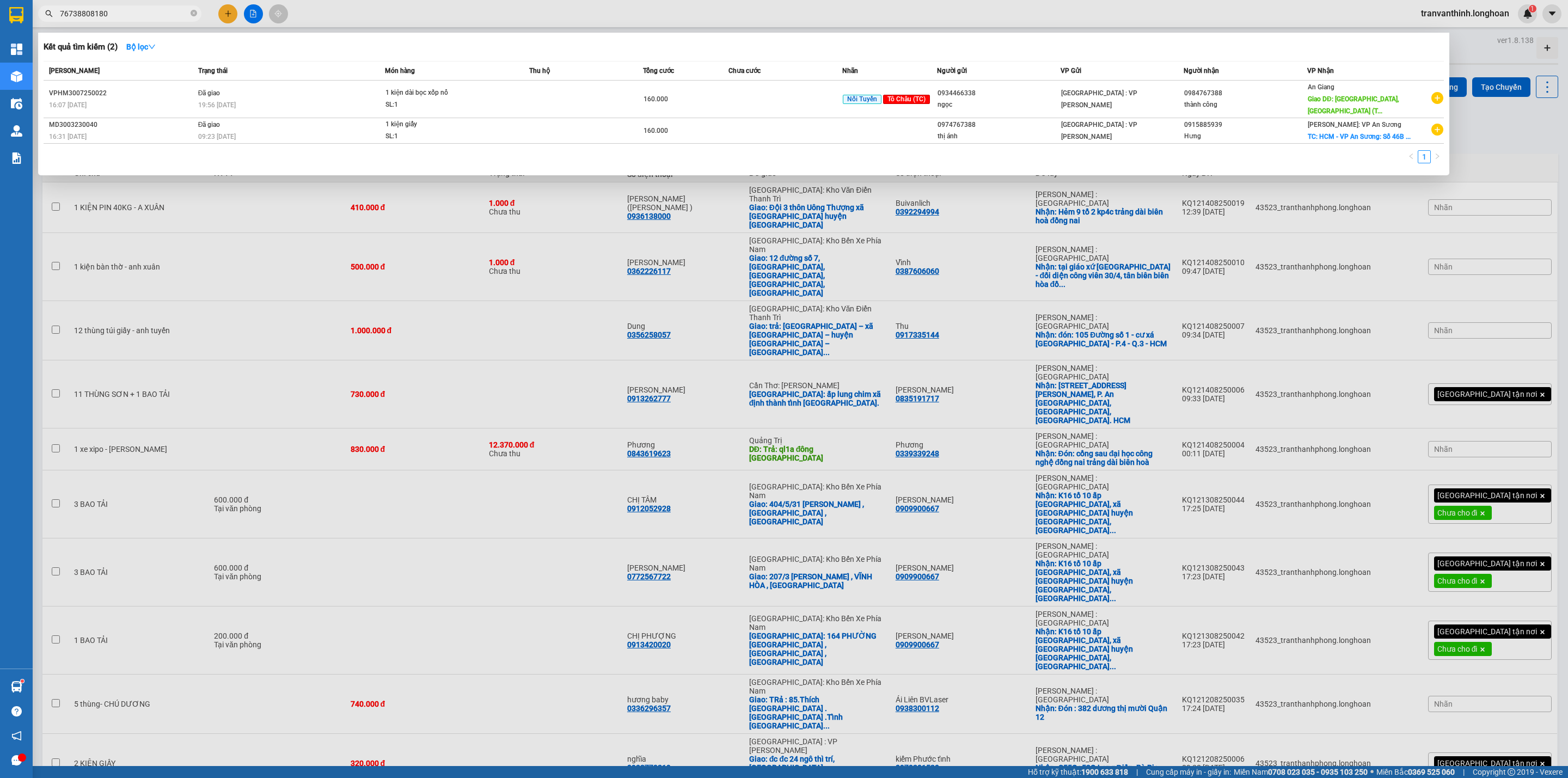
type input "767388081800"
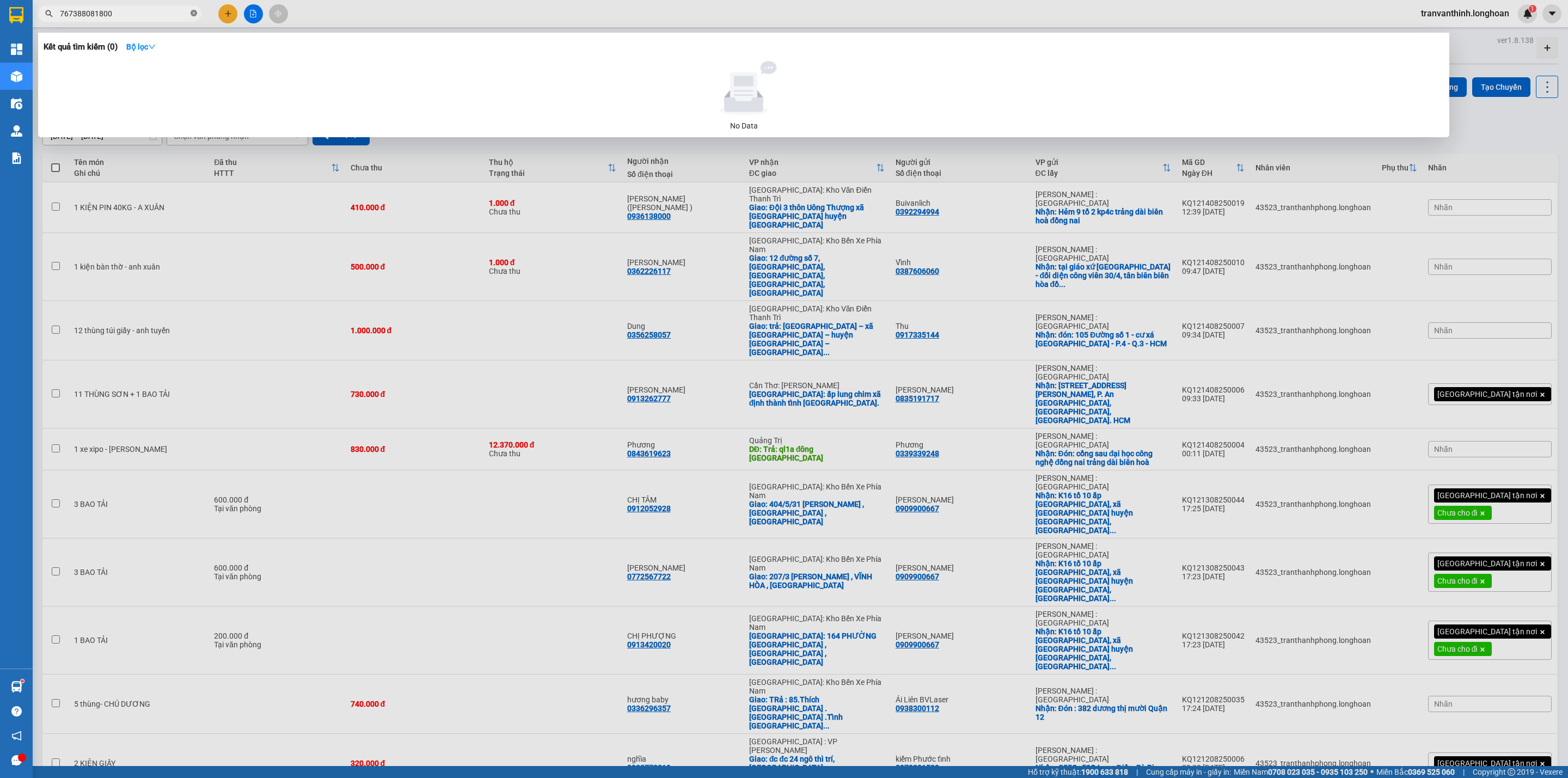
click at [193, 14] on icon "close-circle" at bounding box center [193, 12] width 7 height 7
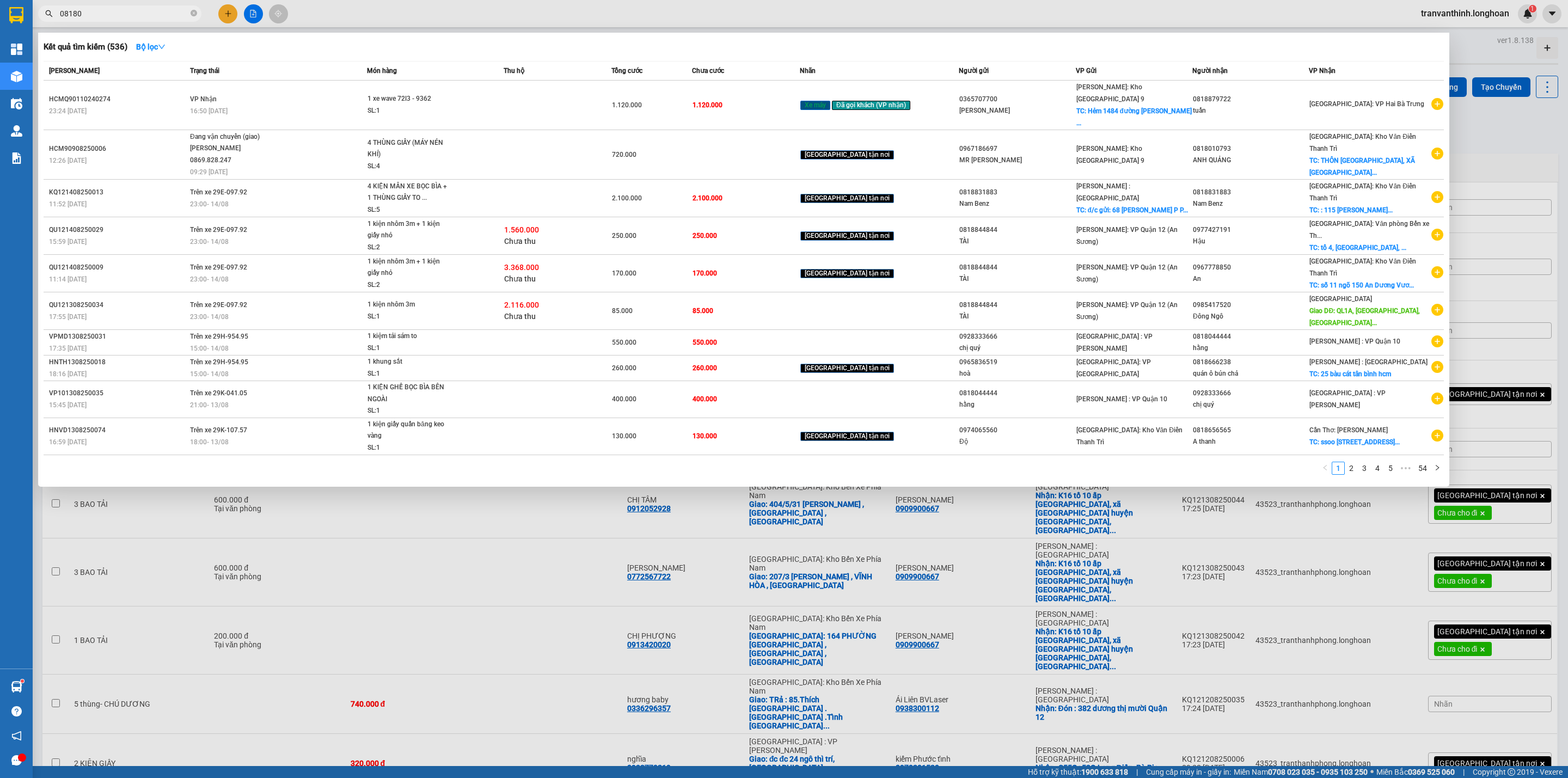
type input "081800"
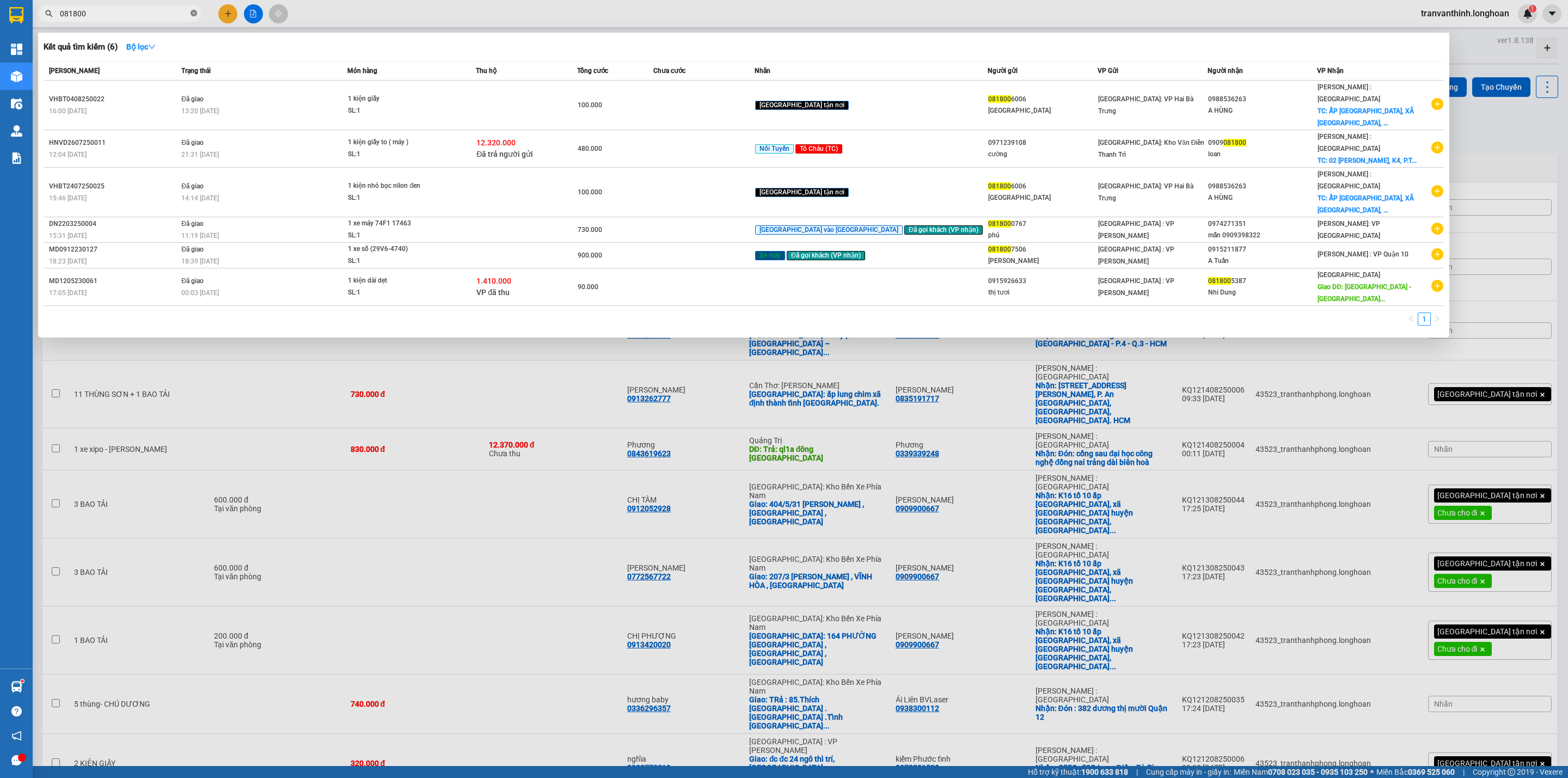
click at [193, 15] on icon "close-circle" at bounding box center [193, 12] width 7 height 7
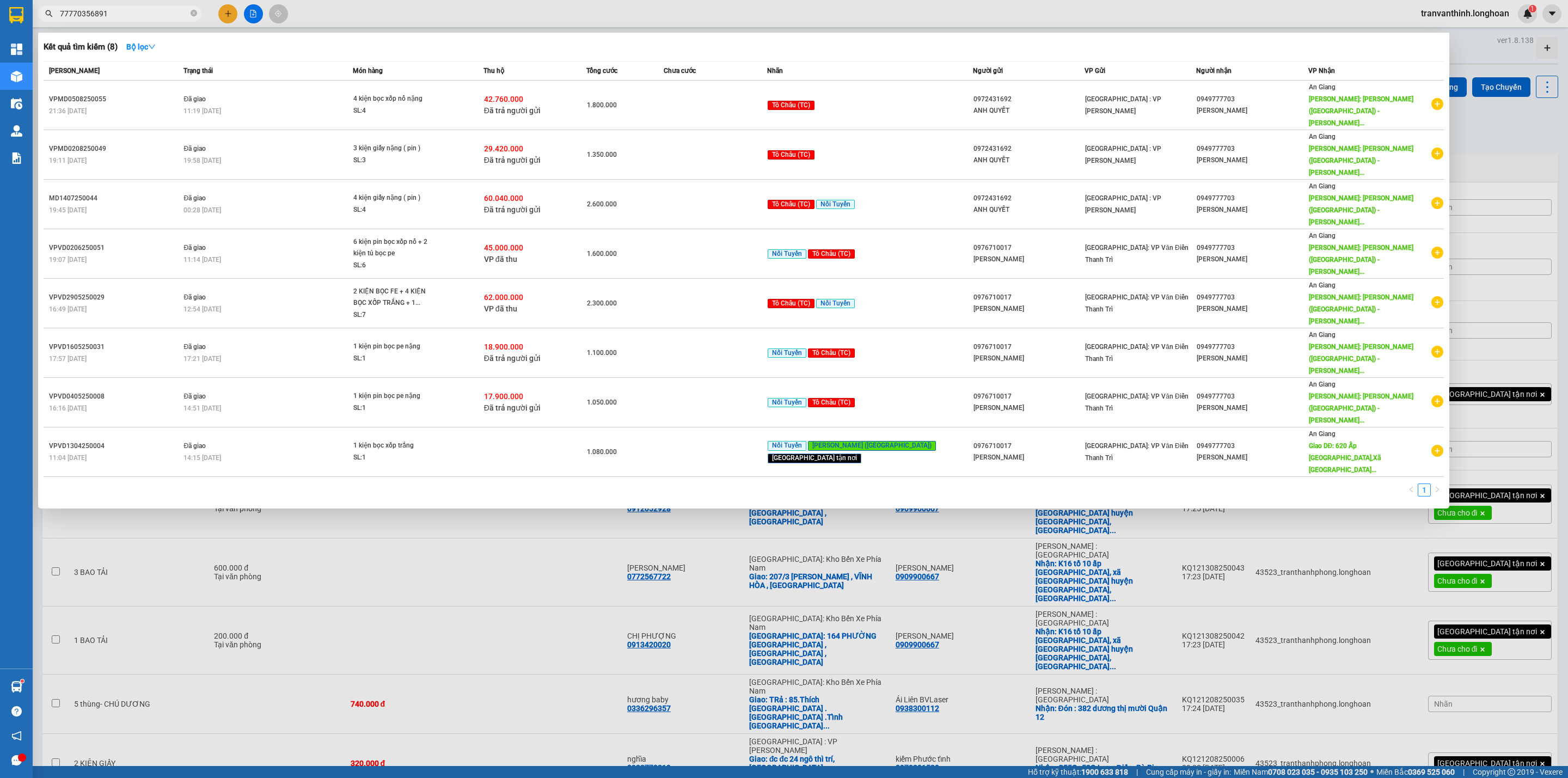
type input "777703568913"
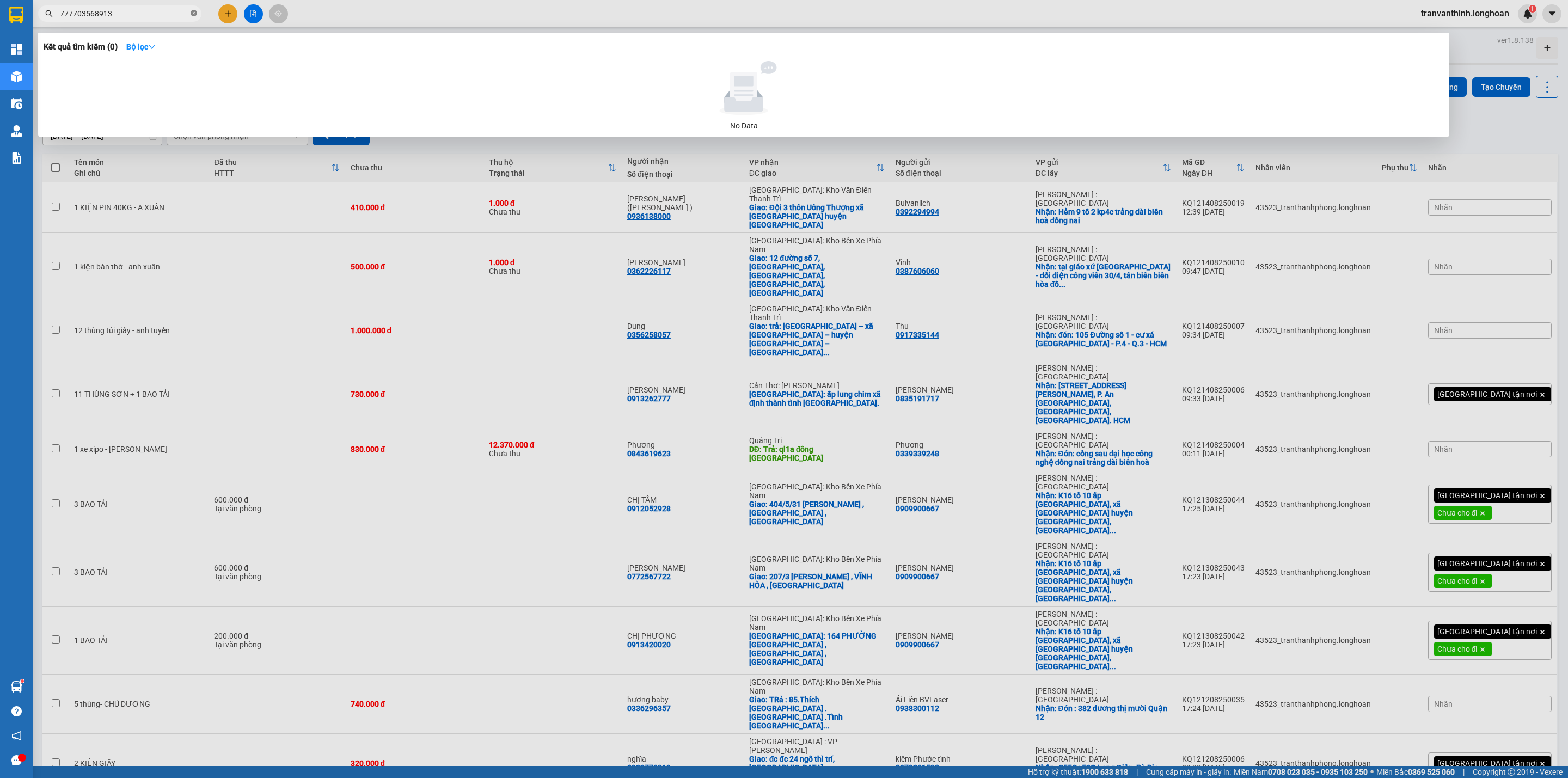
click at [195, 10] on icon "close-circle" at bounding box center [193, 12] width 7 height 7
type input "568913"
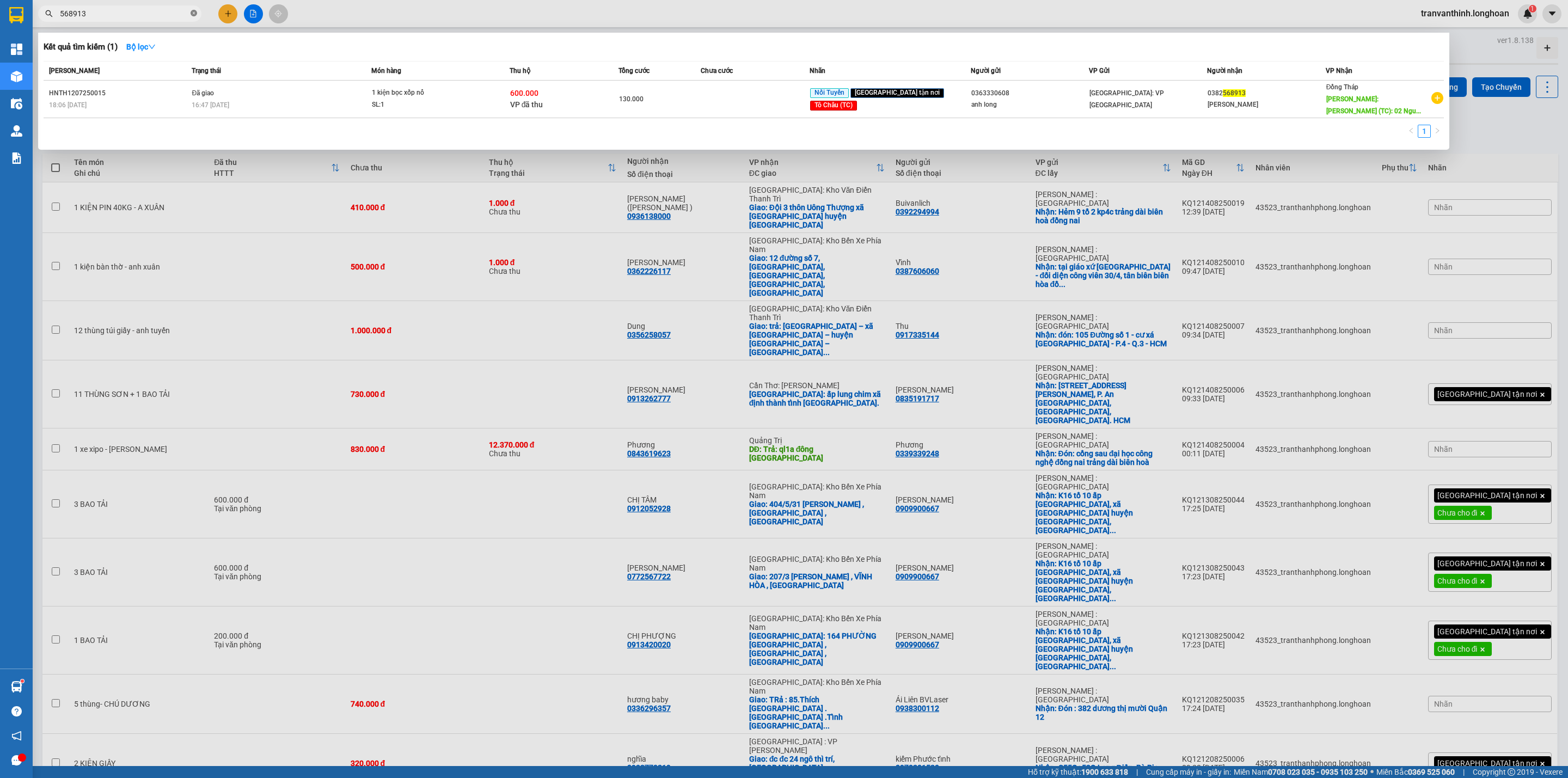
click at [190, 14] on icon "close-circle" at bounding box center [193, 12] width 7 height 7
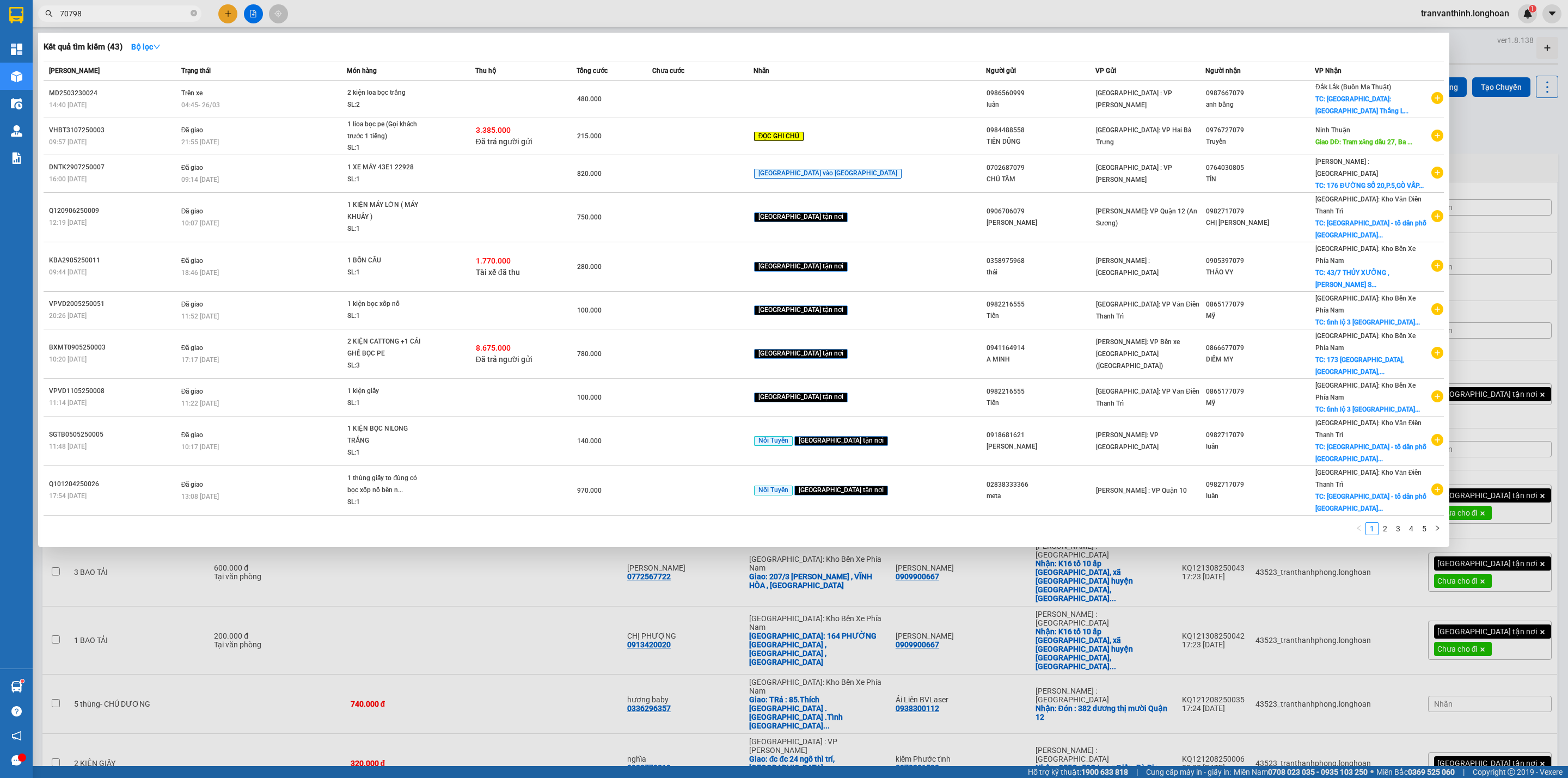
type input "707988"
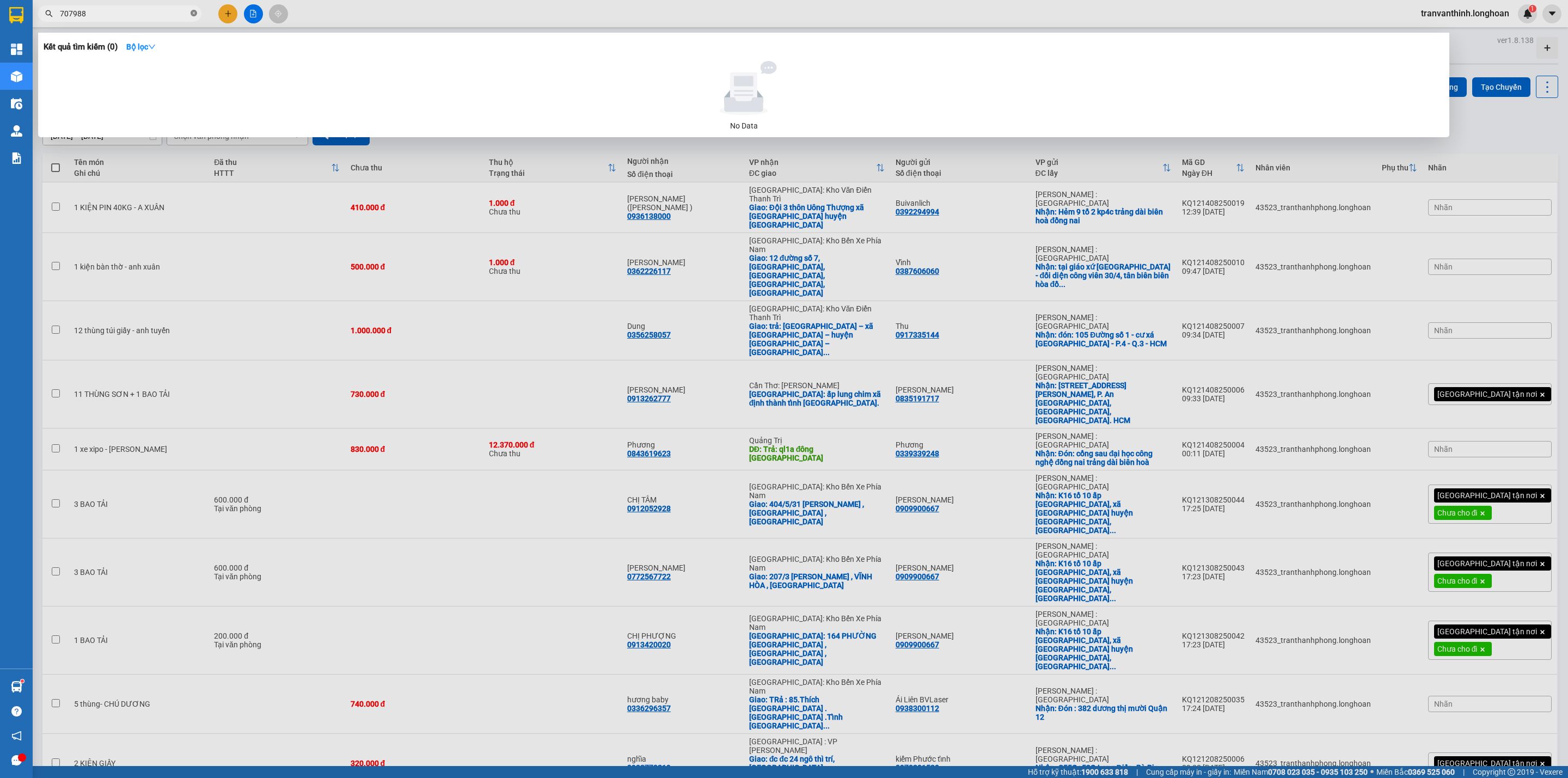
click at [192, 13] on icon "close-circle" at bounding box center [193, 12] width 7 height 7
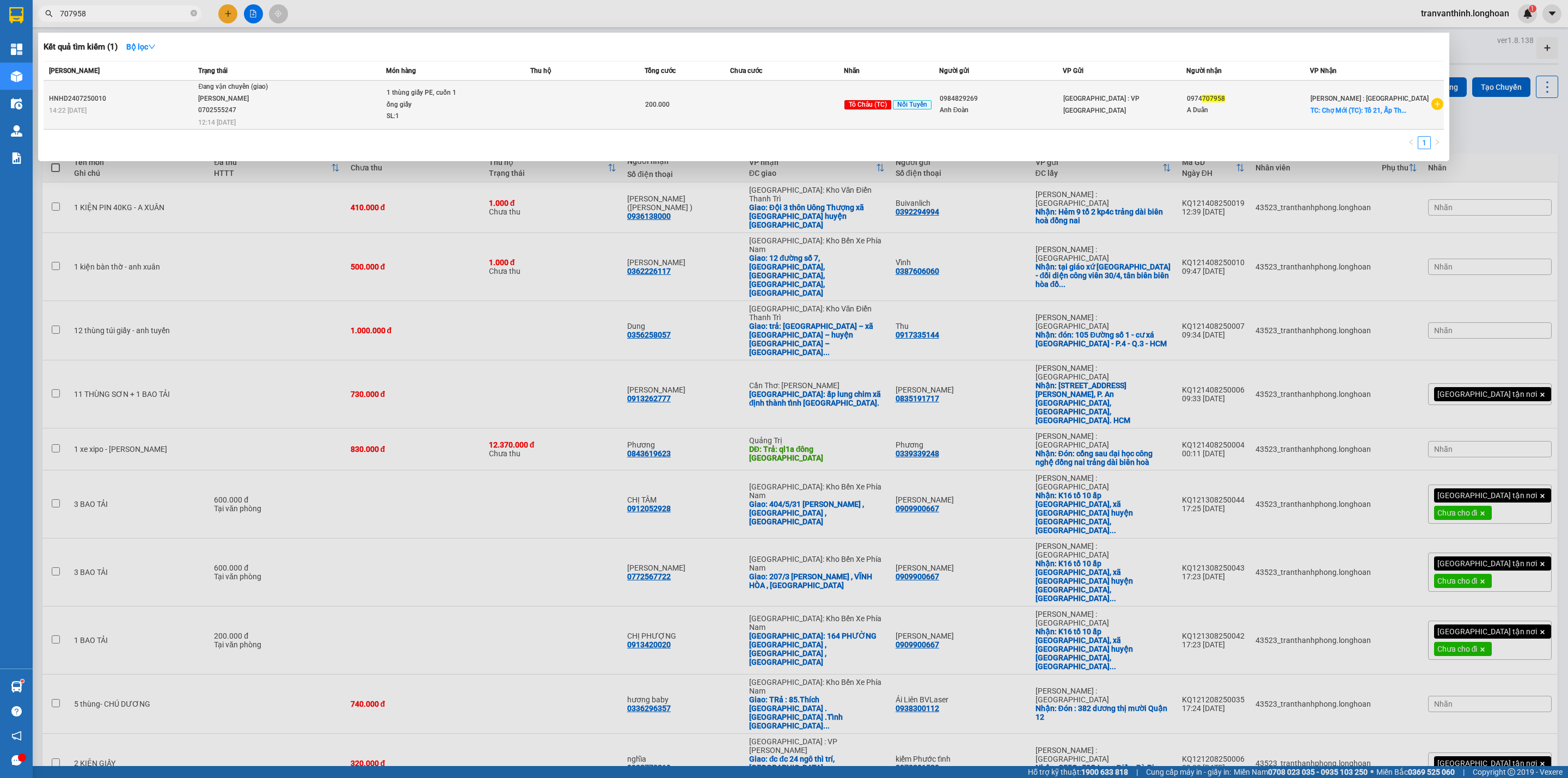
type input "707958"
click at [1063, 106] on div "Anh Đoàn" at bounding box center [1001, 110] width 123 height 12
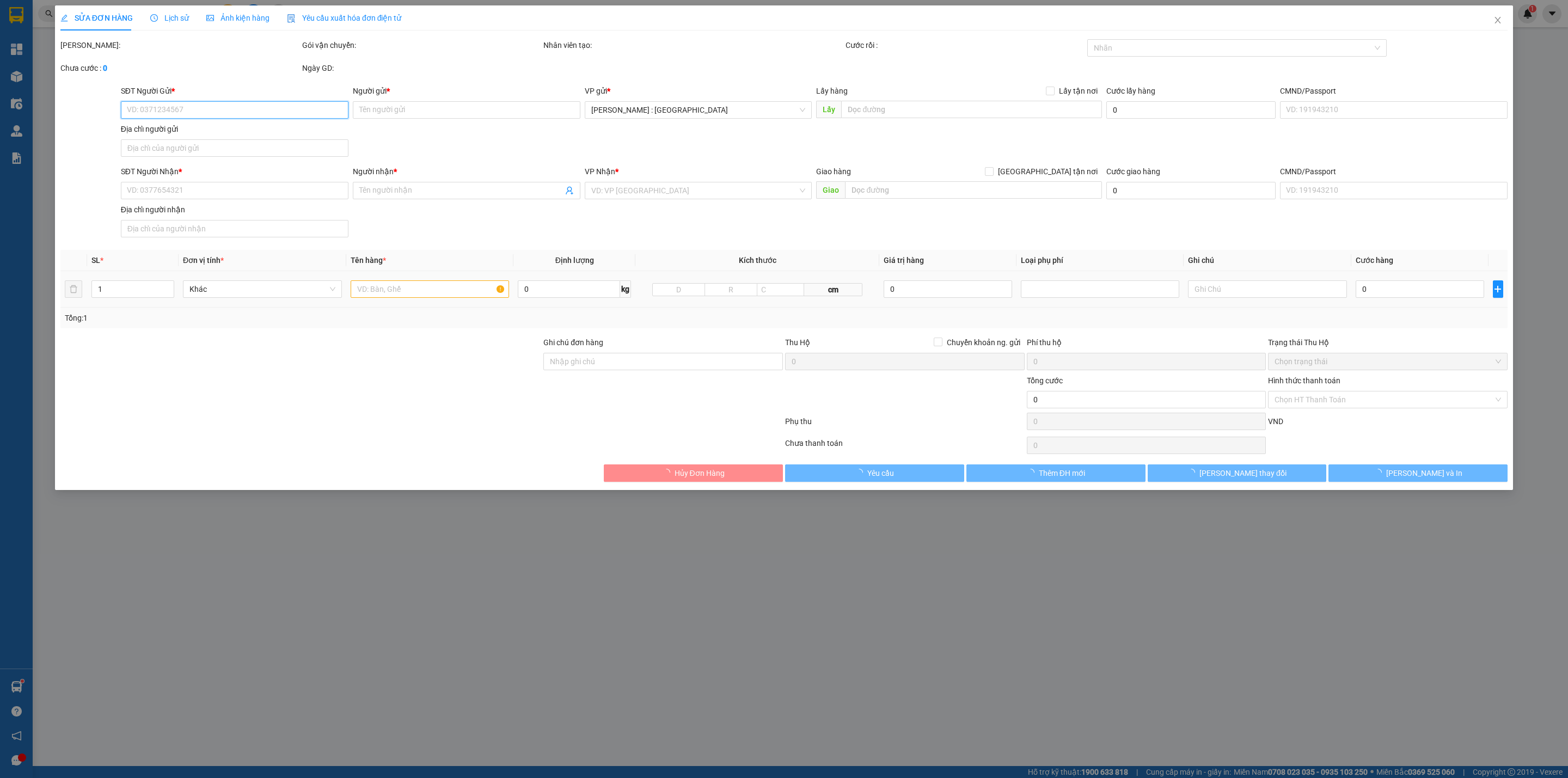
type input "0984829269"
type input "Anh Đoàn"
type input "0974707958"
type input "A Duẩn"
checkbox input "true"
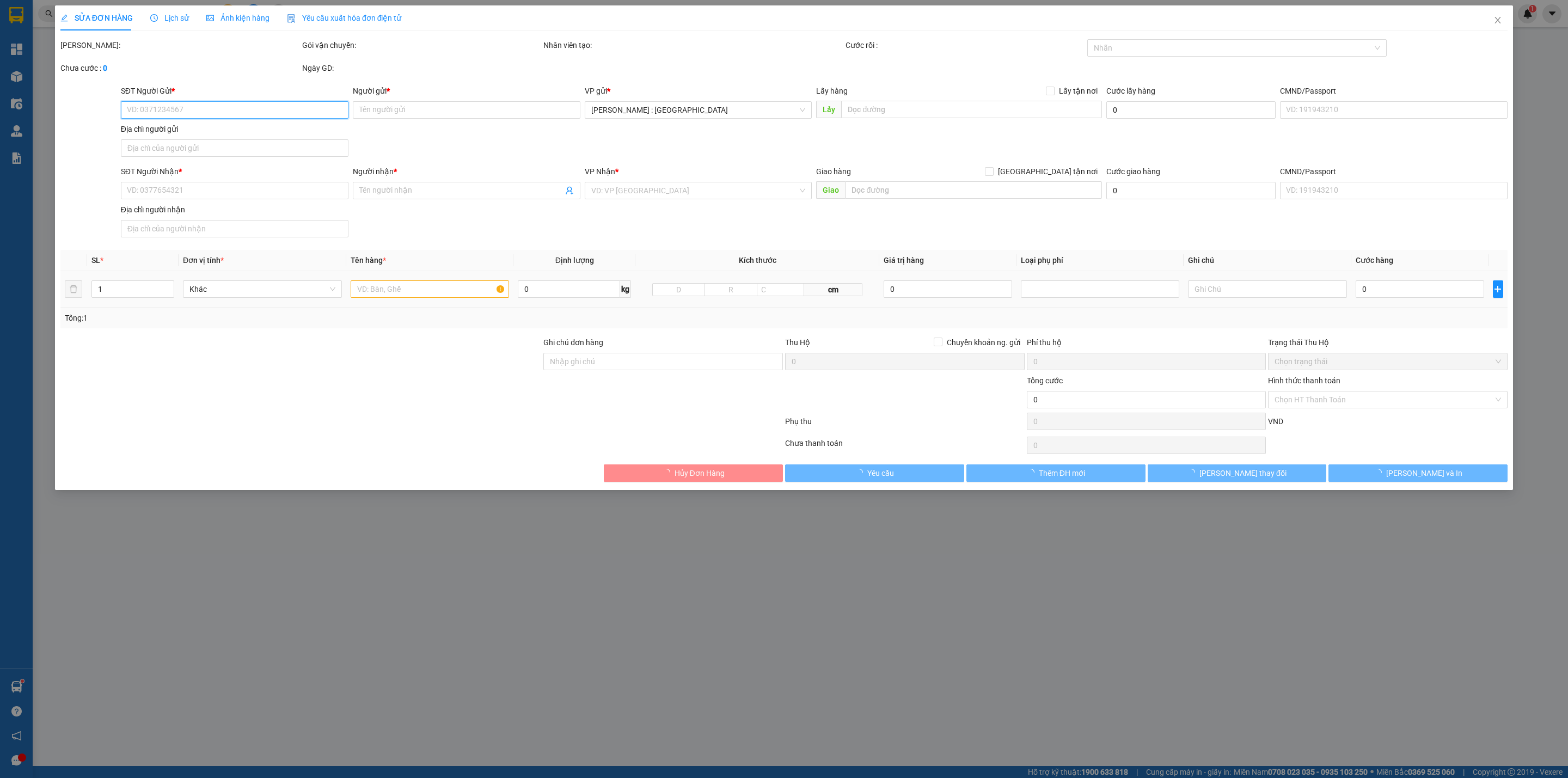
type input "Chợ Mới (TC): Tổ 21, Ấp Thị 1, Gần cầu Ông Chưởng, TT. Chợ Mới (KHÔNG NHẬN THU …"
type input "200.000"
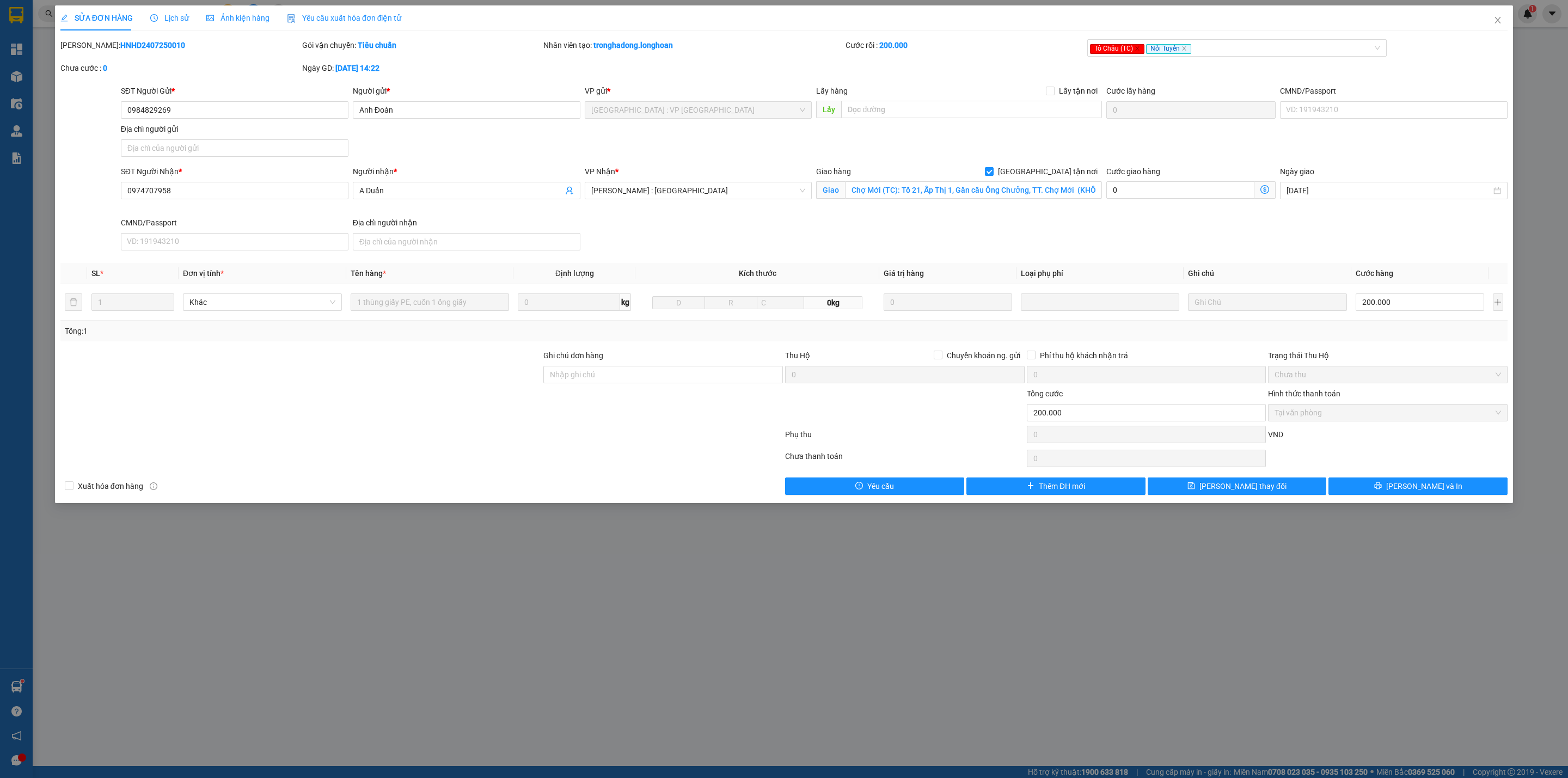
click at [155, 23] on div "Lịch sử" at bounding box center [169, 17] width 39 height 12
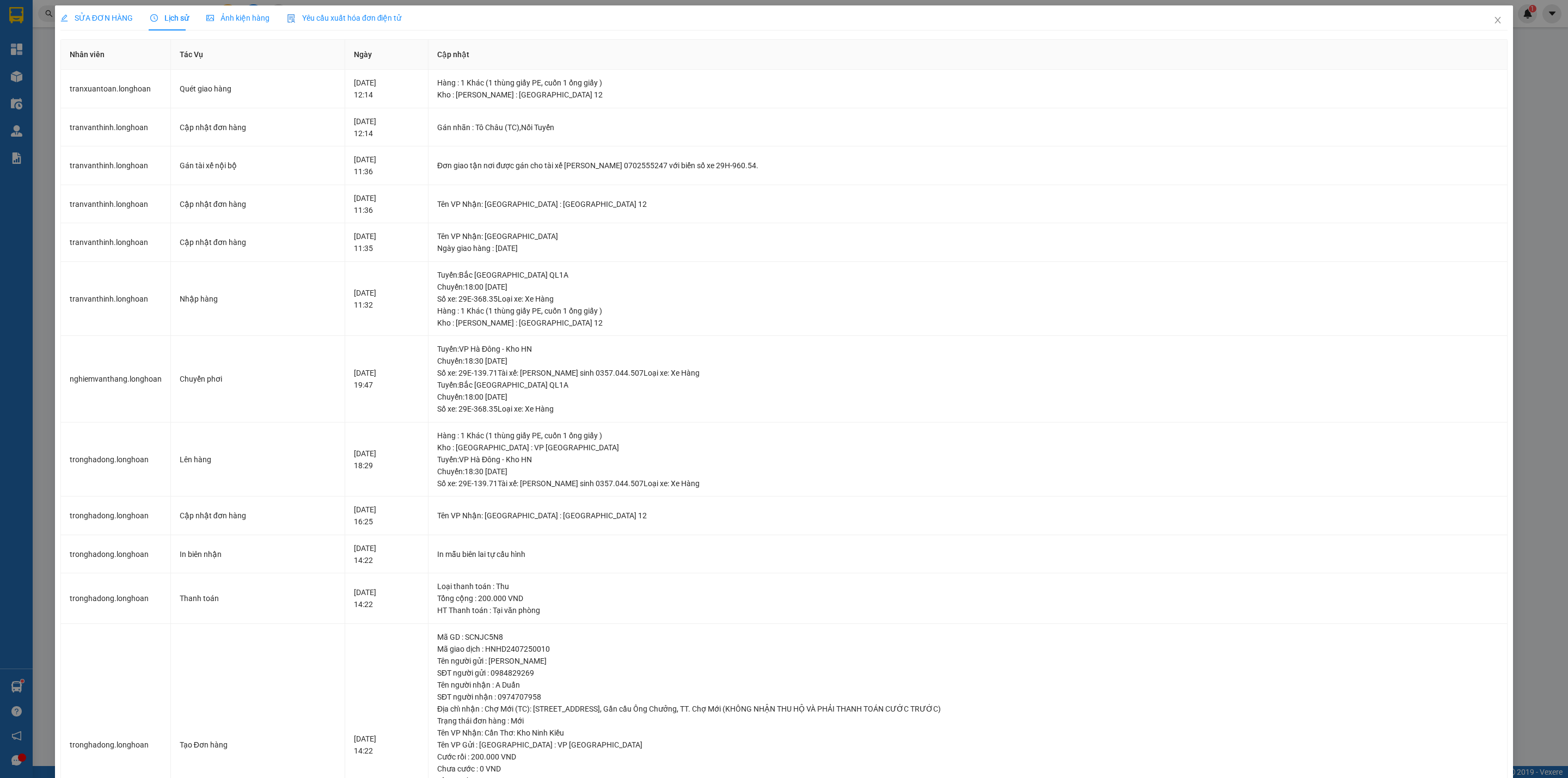
click at [70, 5] on div "SỬA ĐƠN HÀNG" at bounding box center [96, 17] width 72 height 25
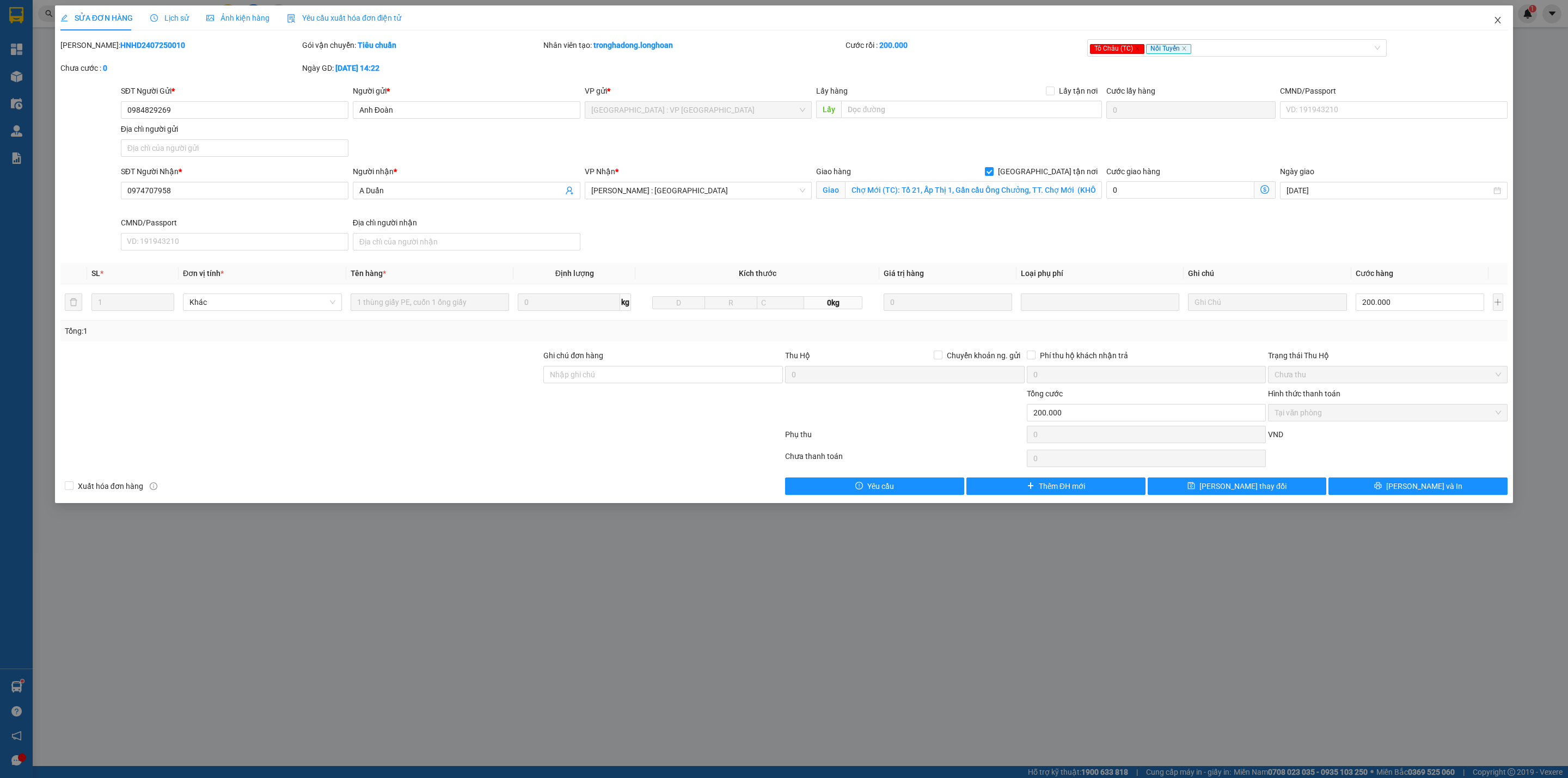
click at [1497, 18] on icon "close" at bounding box center [1498, 20] width 9 height 9
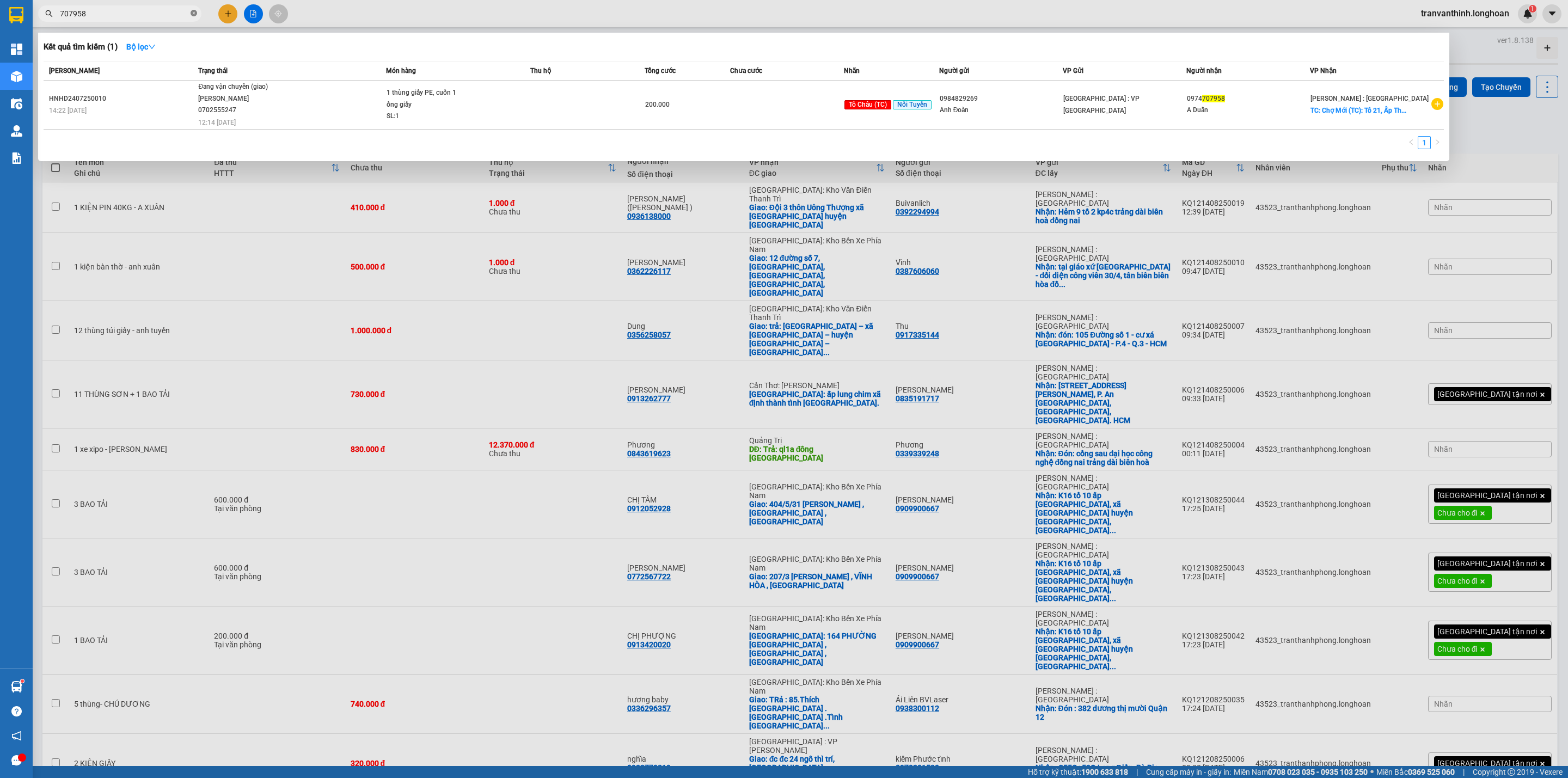
click at [193, 15] on icon "close-circle" at bounding box center [193, 12] width 7 height 7
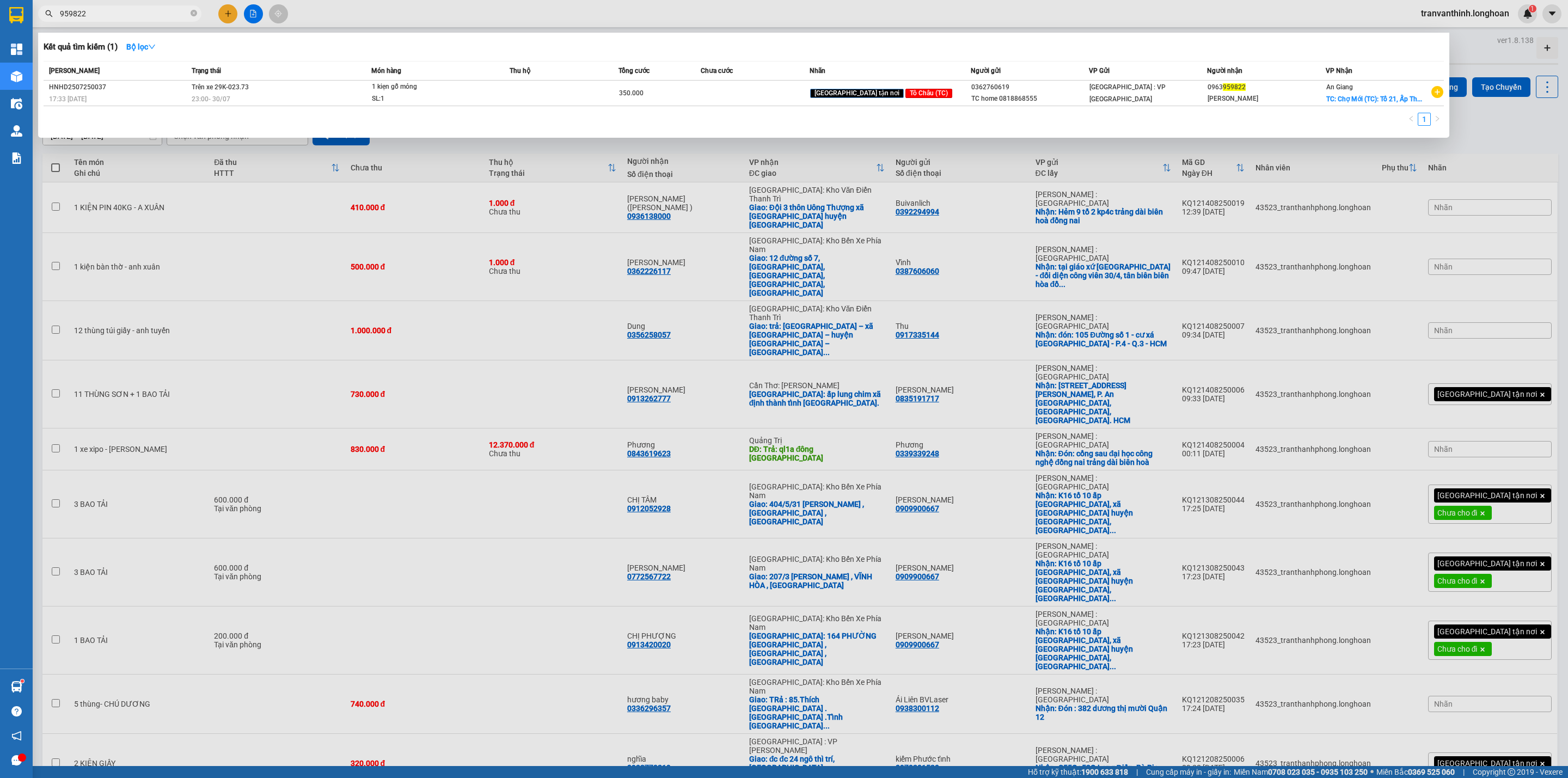
type input "959822"
click at [193, 7] on span at bounding box center [193, 13] width 7 height 12
click at [195, 15] on icon "close-circle" at bounding box center [193, 12] width 7 height 7
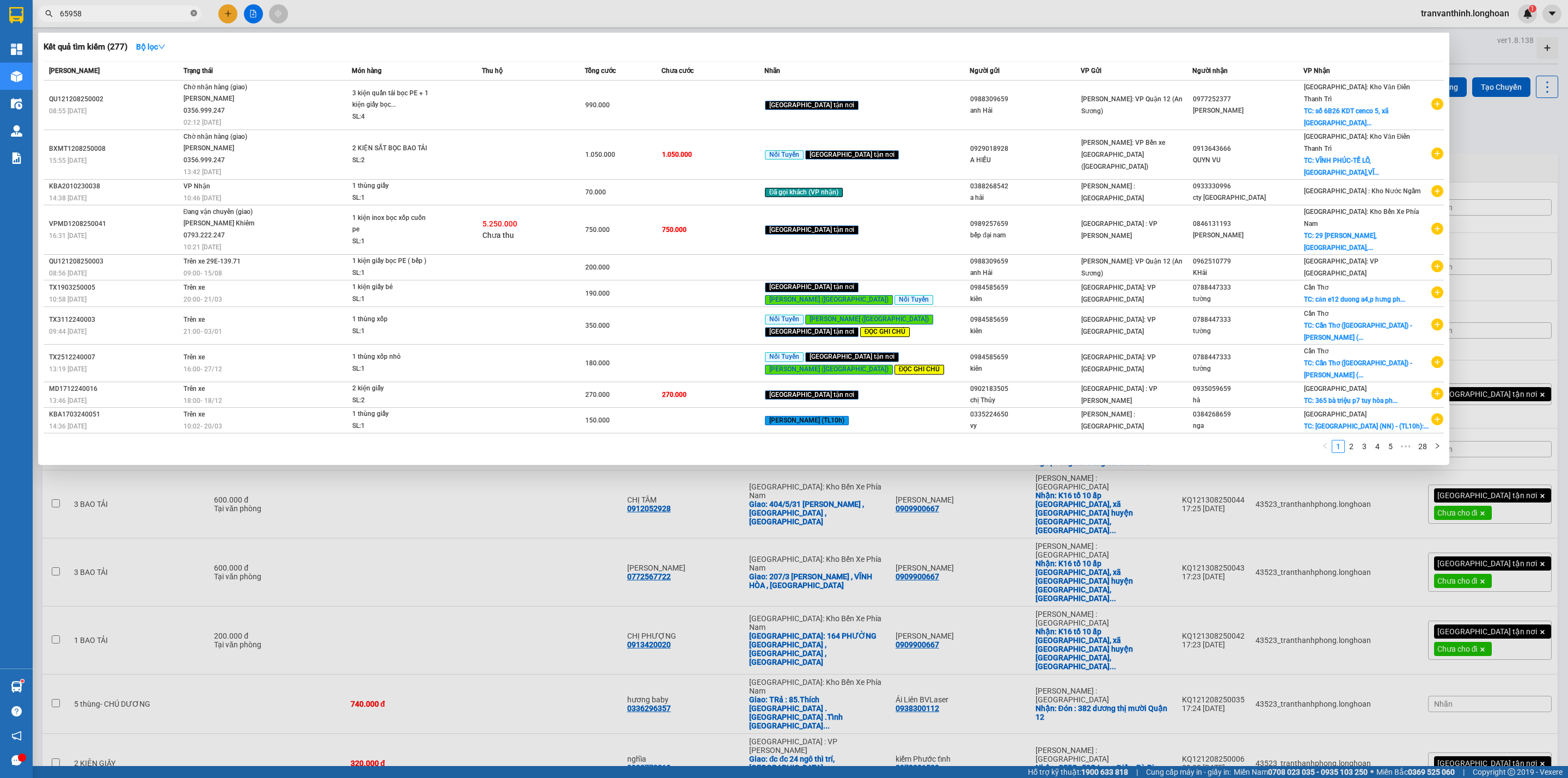
type input "659585"
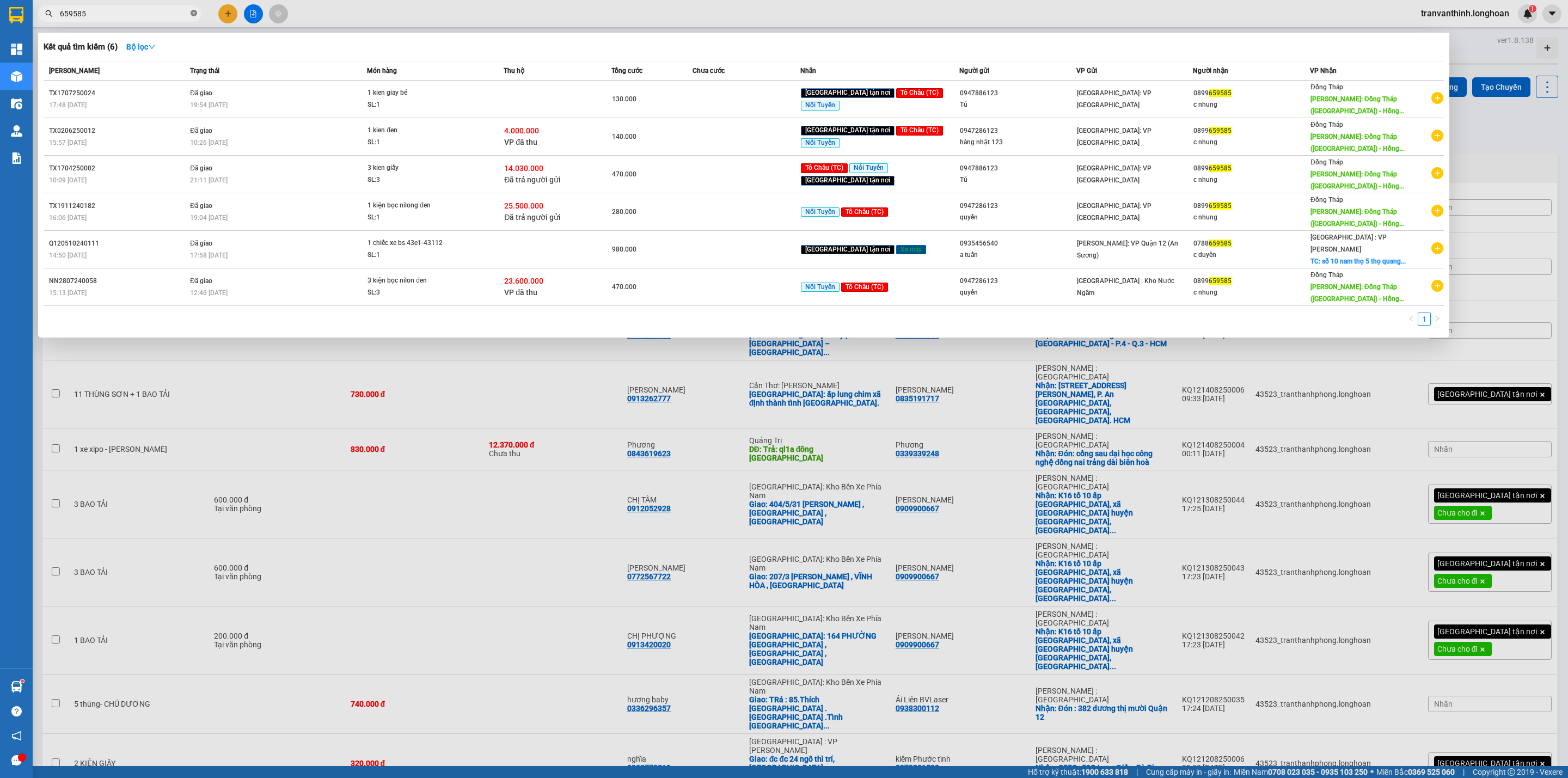
drag, startPoint x: 188, startPoint y: 12, endPoint x: 197, endPoint y: 16, distance: 9.8
click at [197, 16] on span "659585" at bounding box center [120, 13] width 163 height 16
click at [195, 10] on icon "close-circle" at bounding box center [193, 12] width 7 height 7
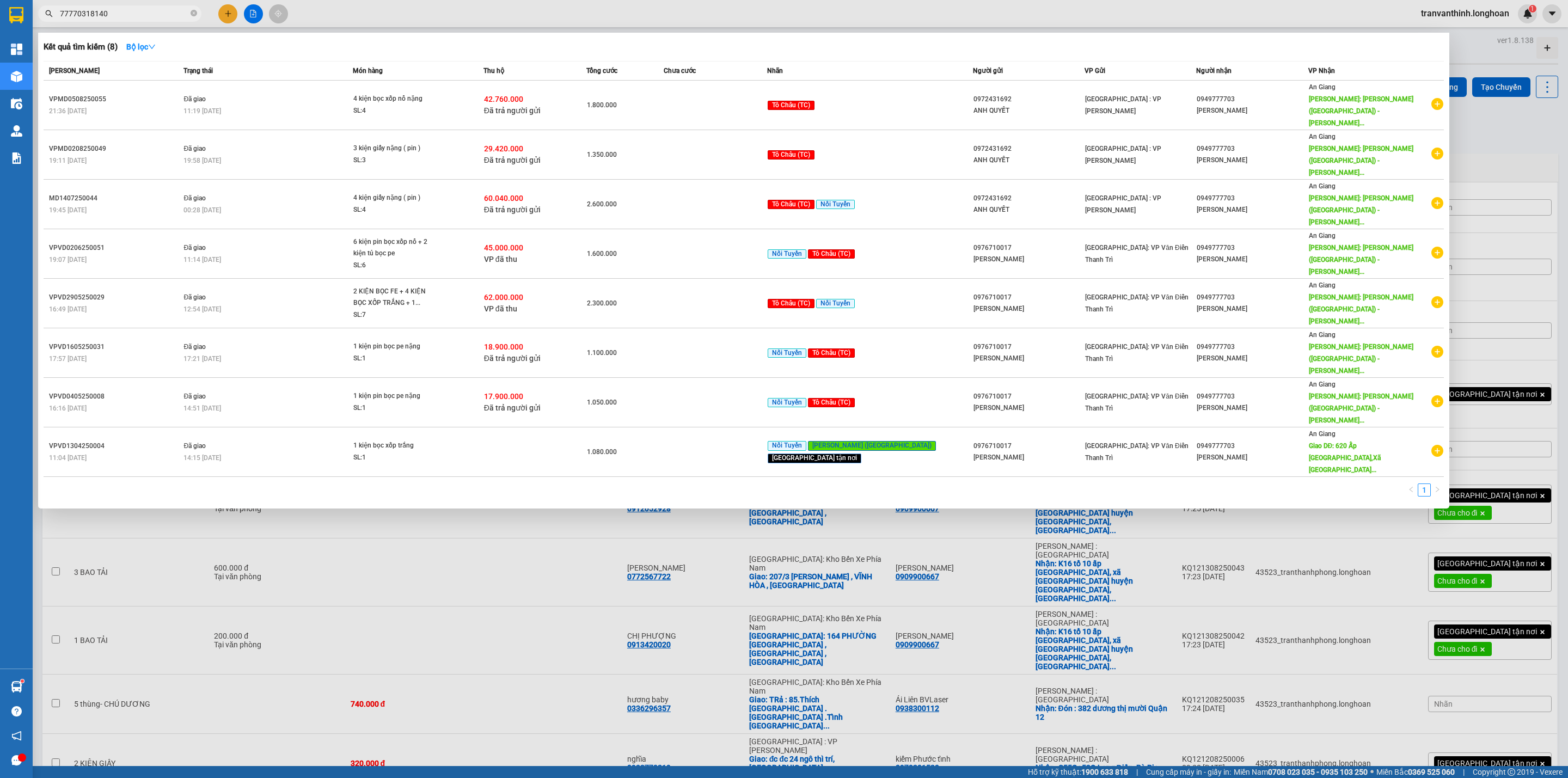
type input "777703181400"
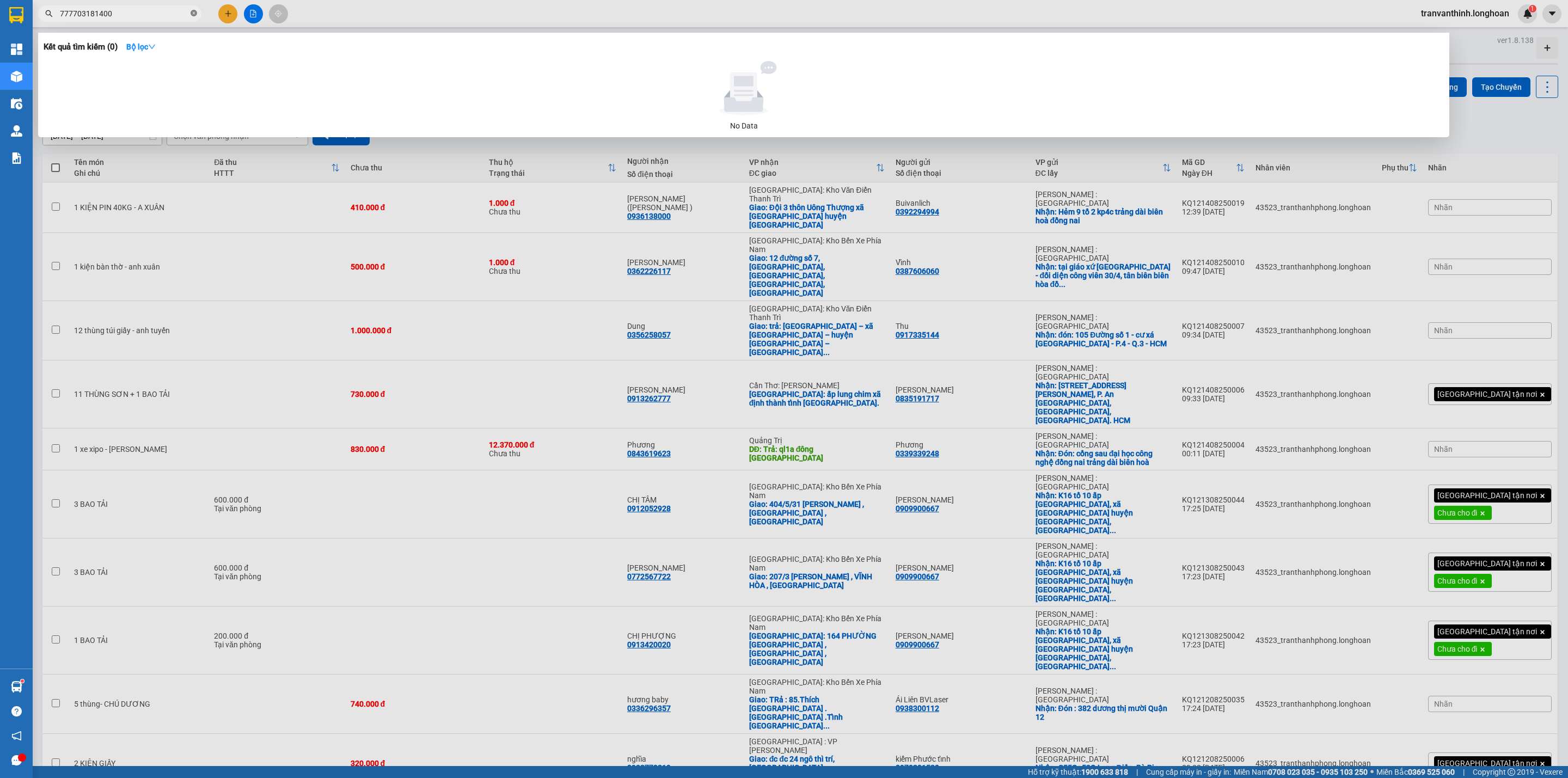
click at [193, 10] on icon "close-circle" at bounding box center [193, 12] width 7 height 7
type input "181400"
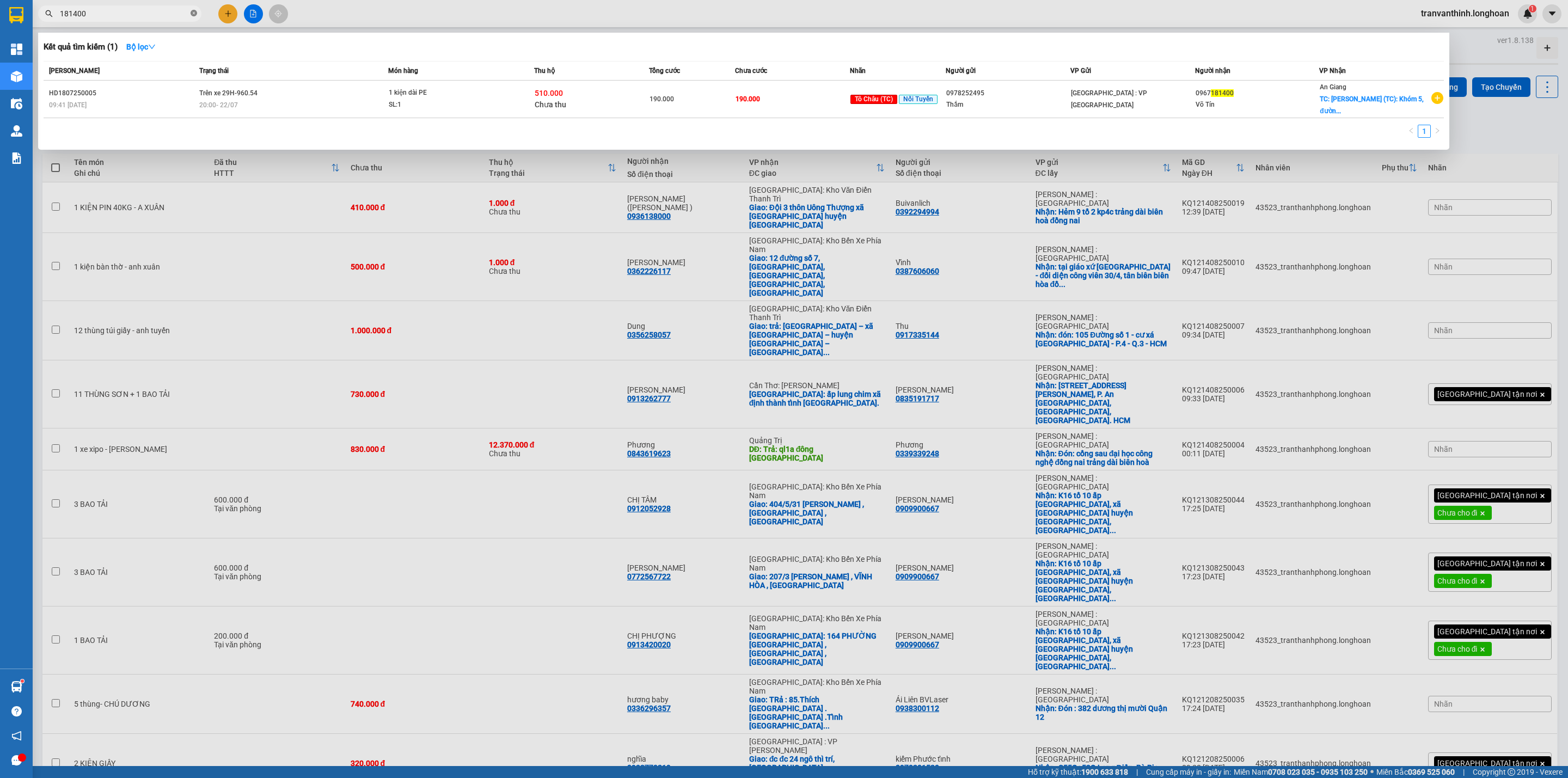
click at [195, 12] on icon "close-circle" at bounding box center [193, 12] width 7 height 7
type input "2147119"
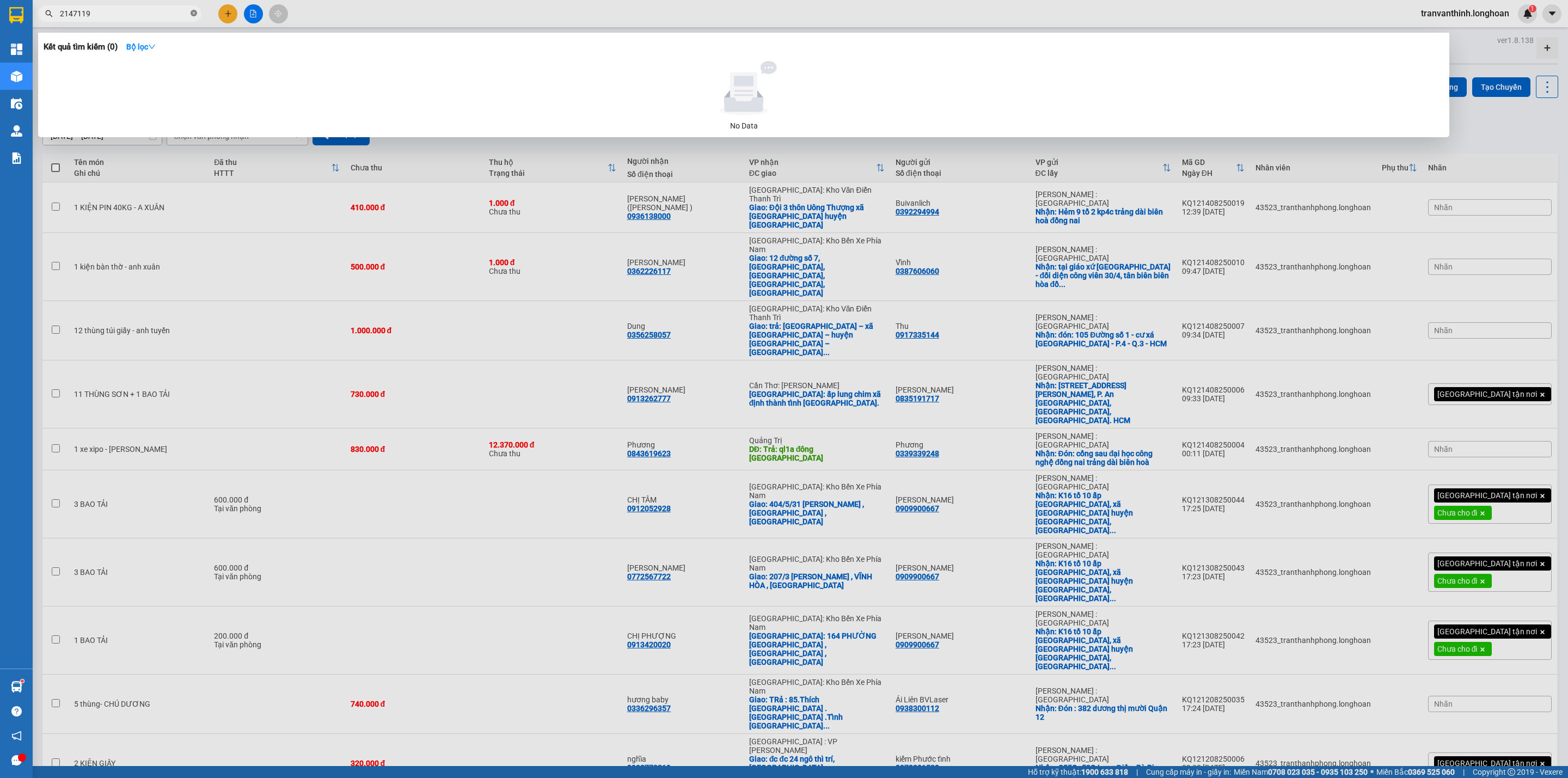
click at [196, 10] on icon "close-circle" at bounding box center [193, 12] width 7 height 7
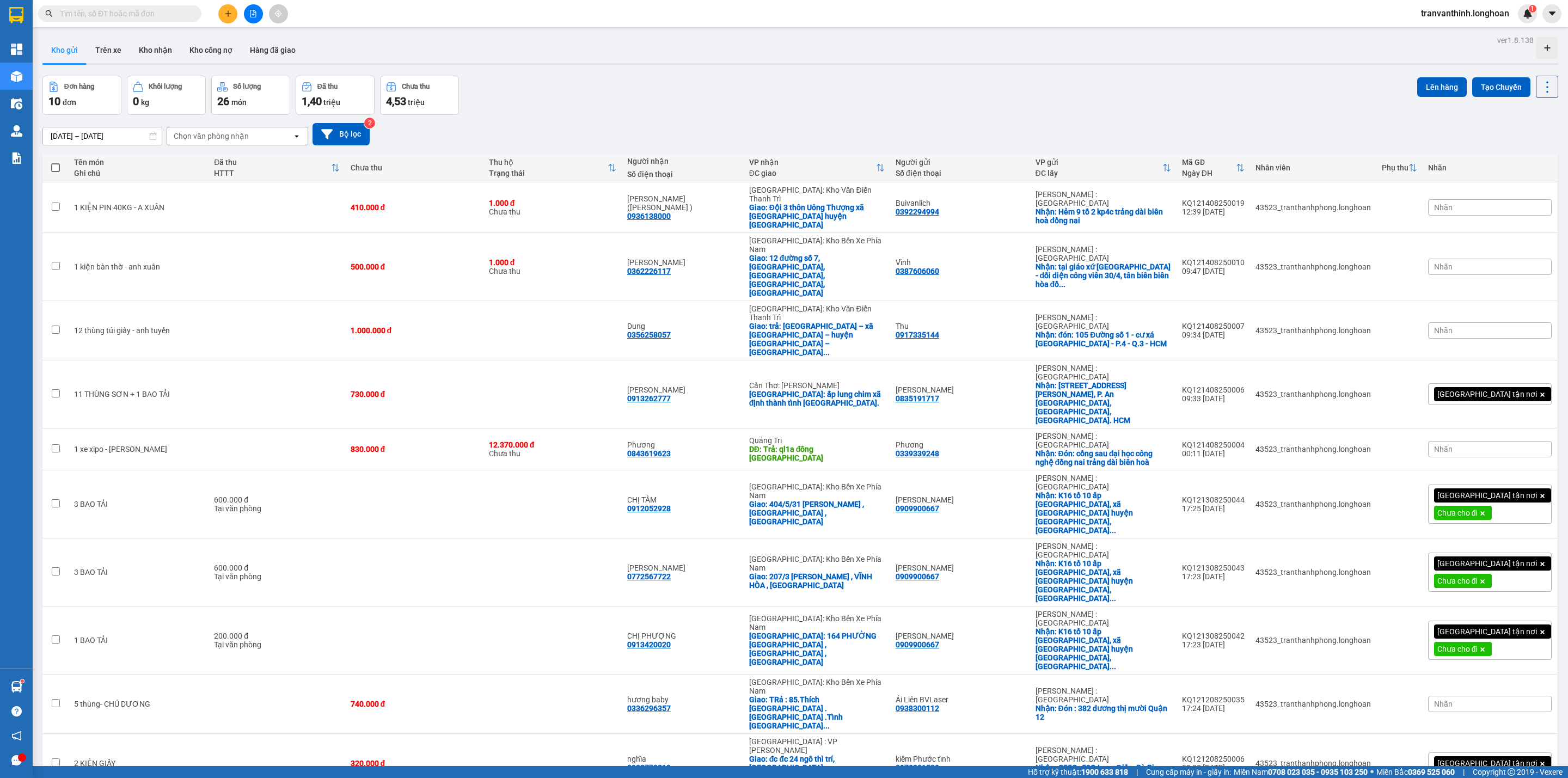
type input "4"
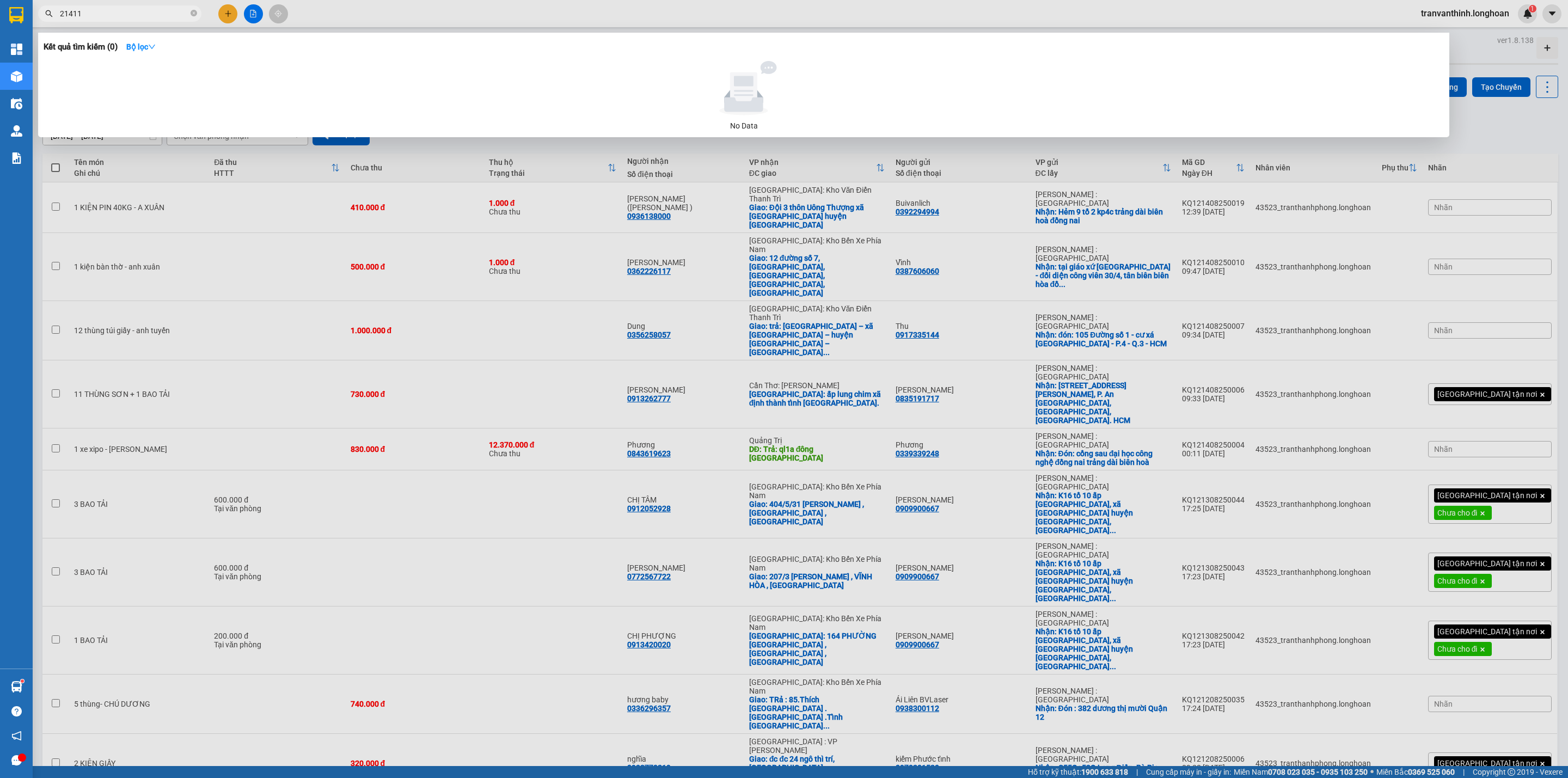
type input "214119"
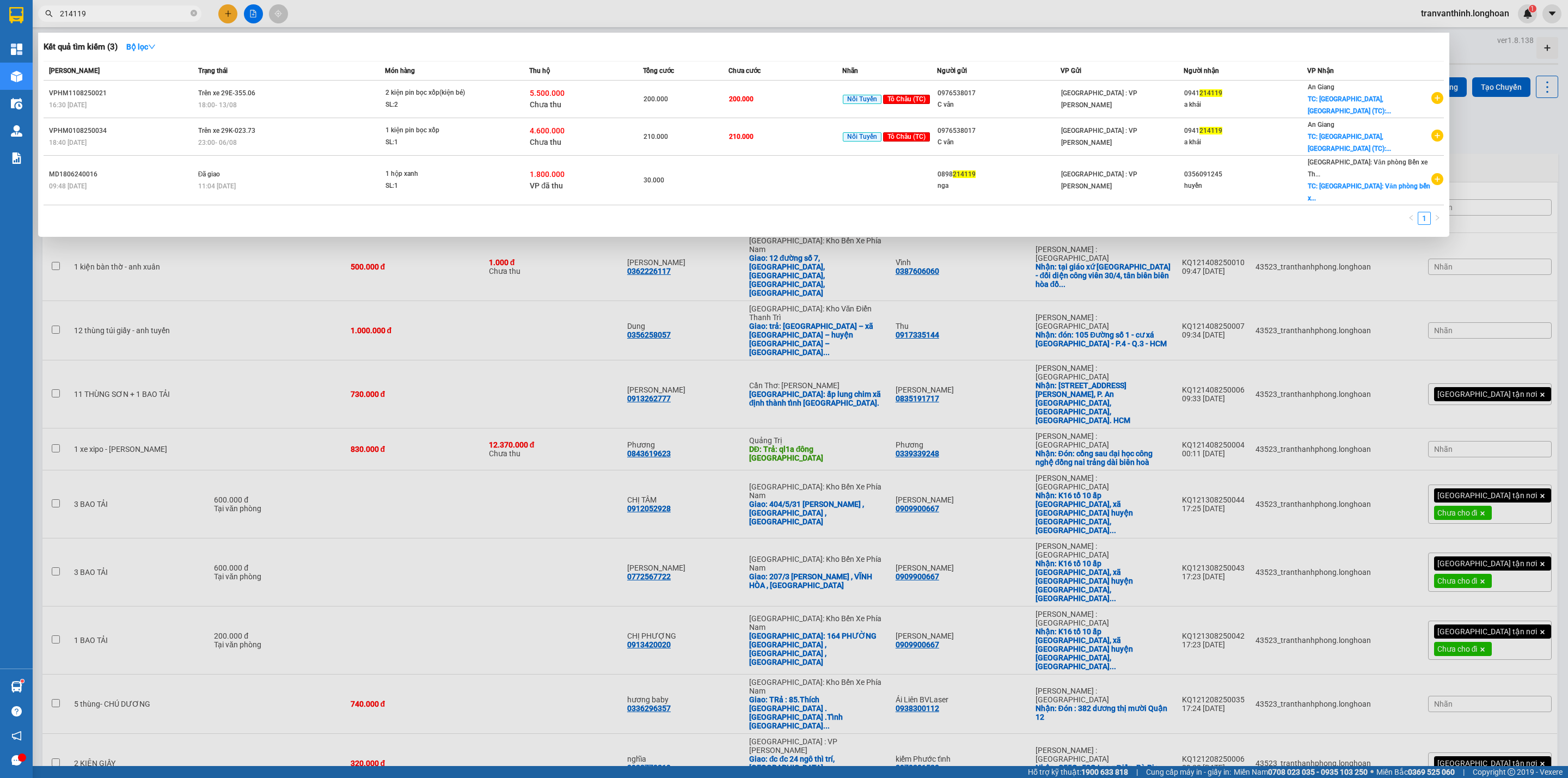
click at [196, 10] on icon "close-circle" at bounding box center [193, 12] width 7 height 7
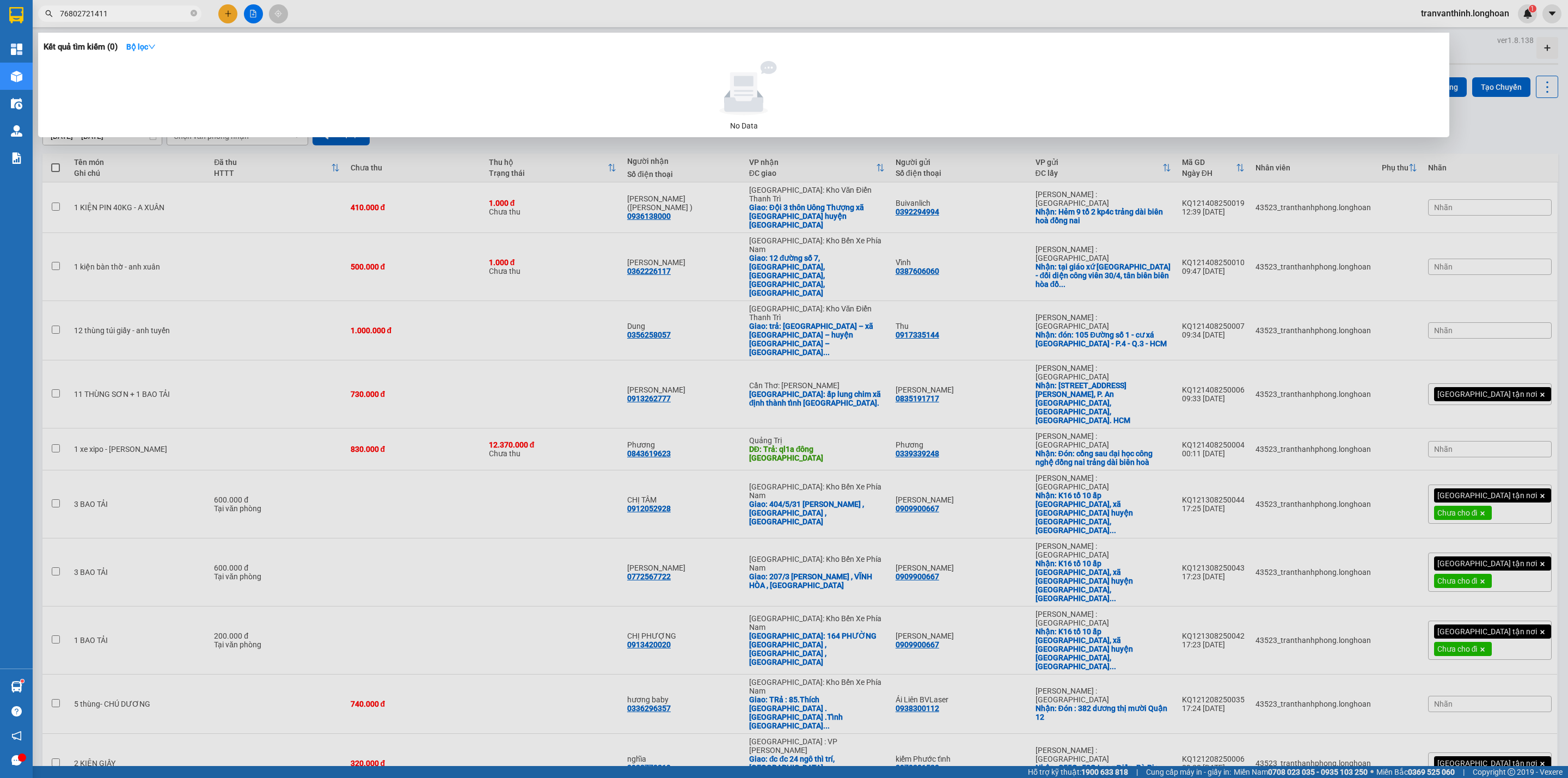
type input "768027214119"
click at [193, 13] on icon "close-circle" at bounding box center [193, 12] width 7 height 7
type input "214119"
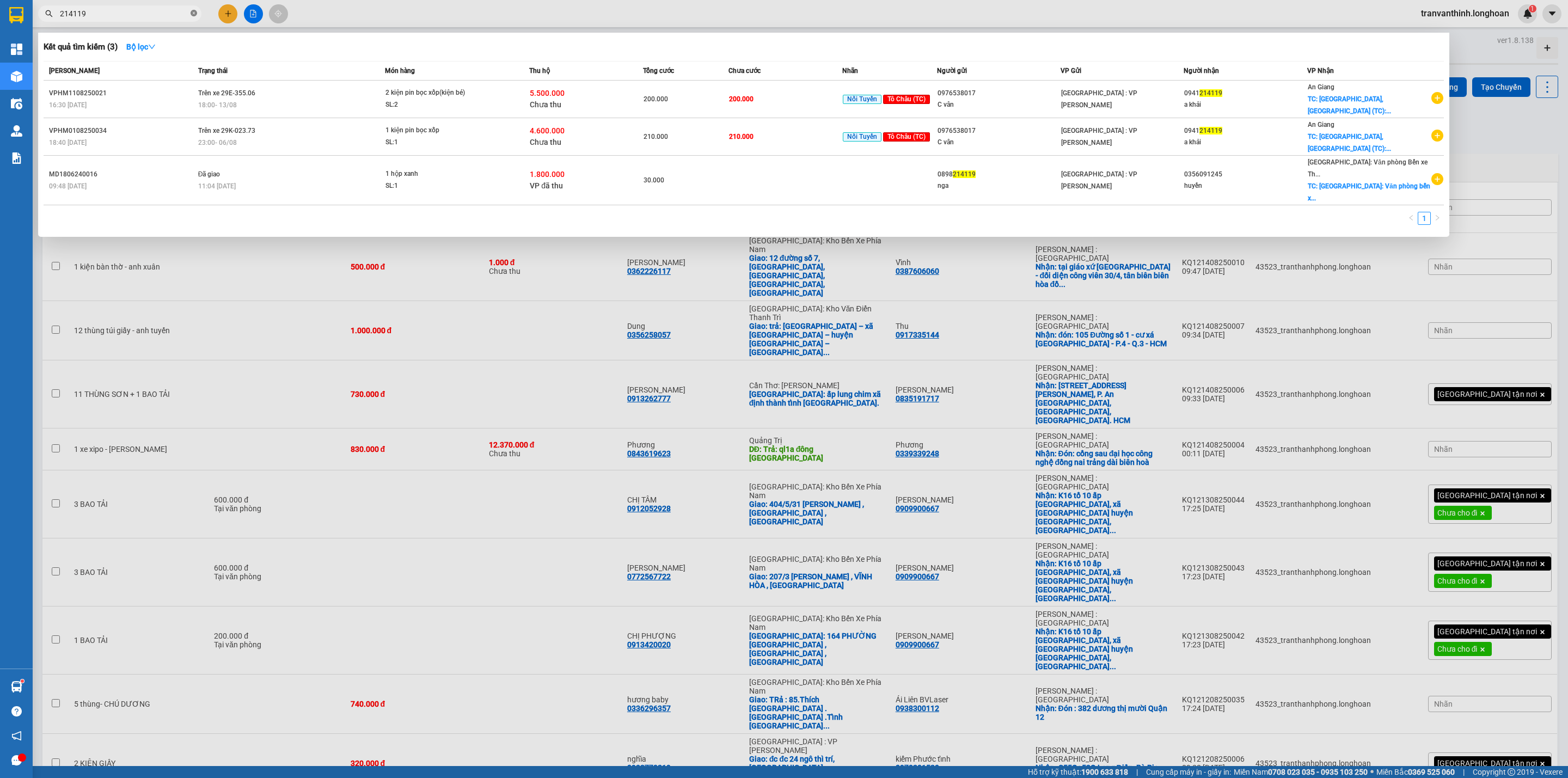
click at [193, 13] on icon "close-circle" at bounding box center [193, 12] width 7 height 7
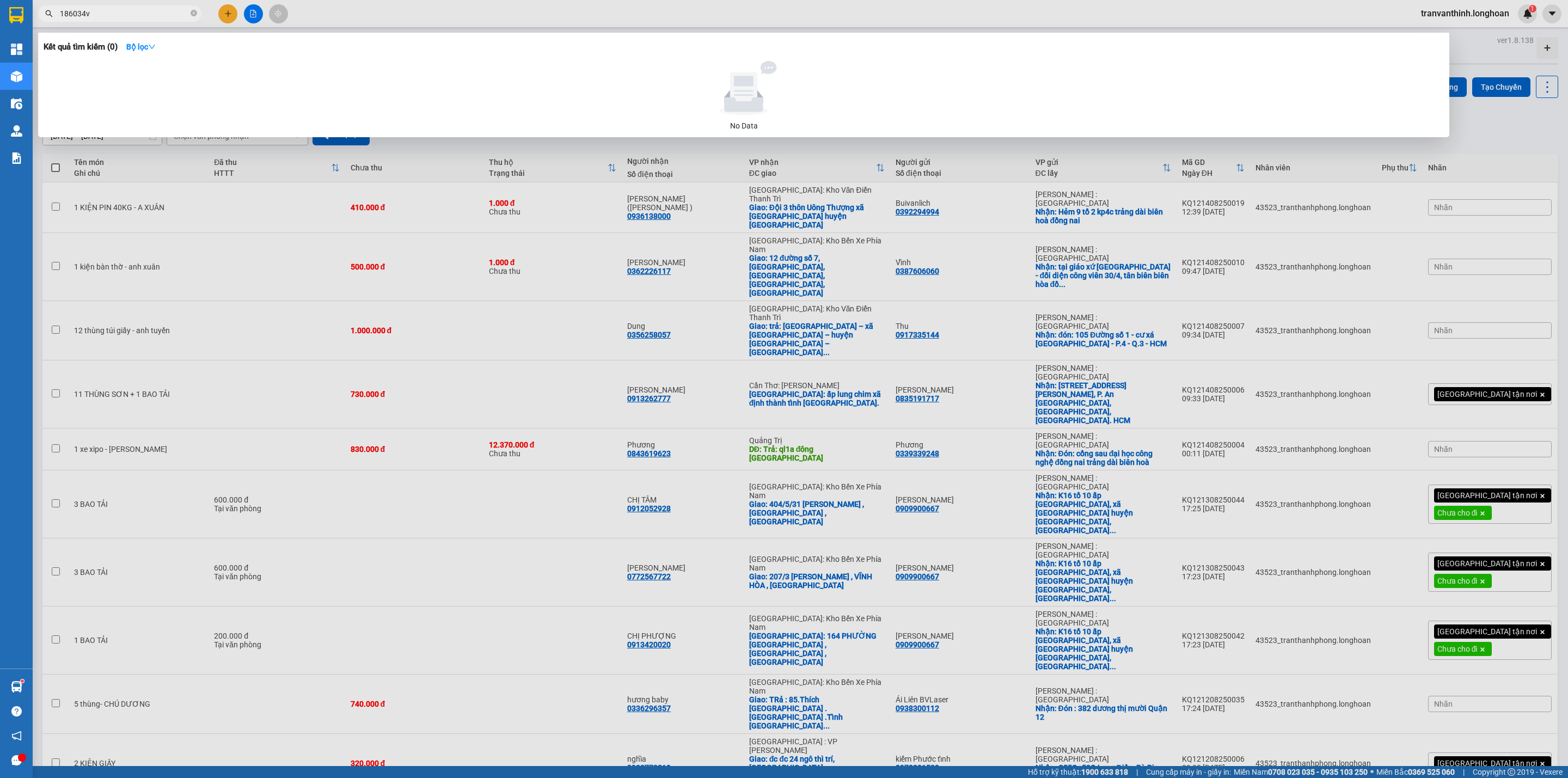
type input "186034v"
click at [192, 12] on icon "close-circle" at bounding box center [193, 12] width 7 height 7
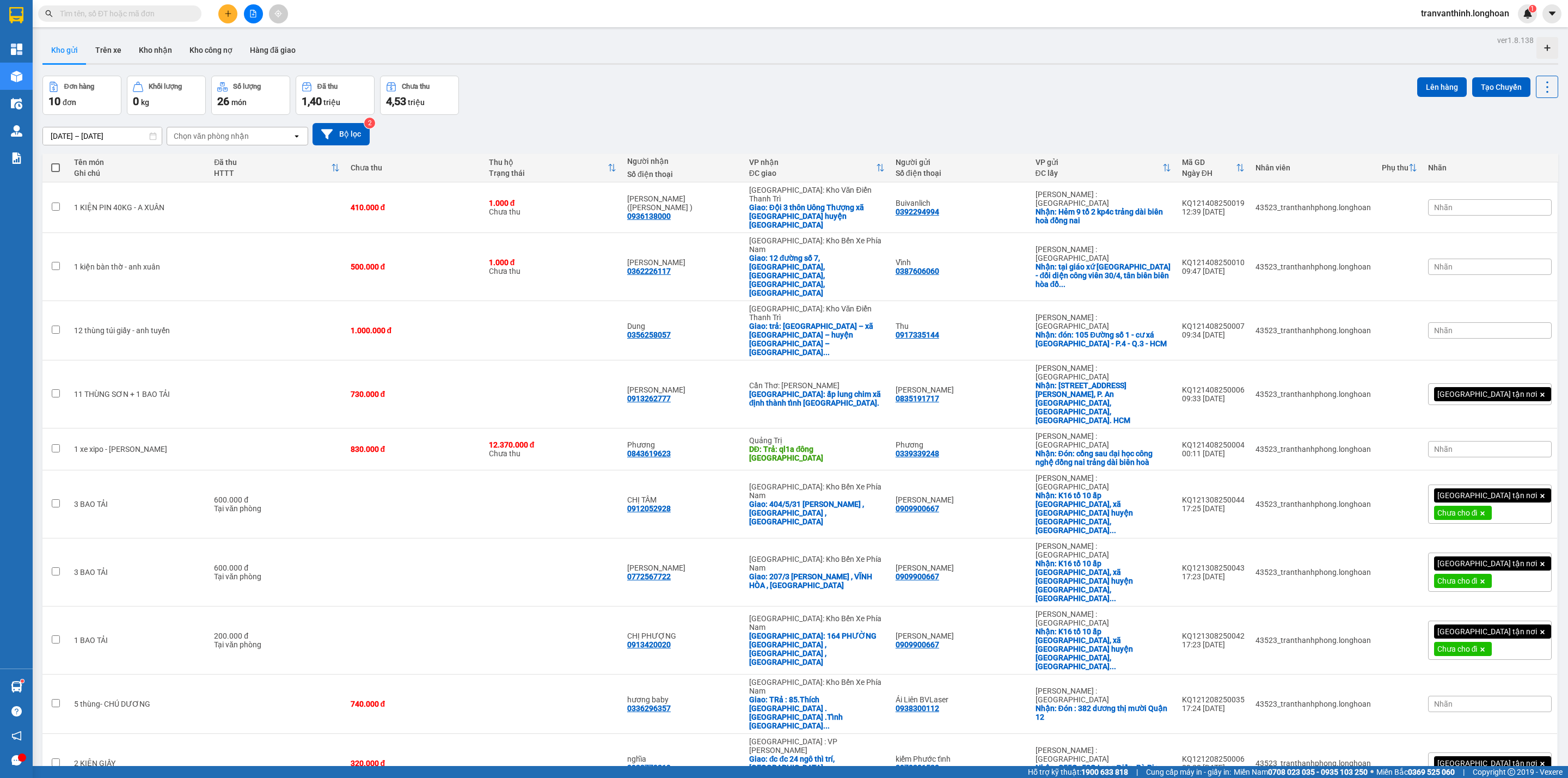
click at [255, 14] on icon "file-add" at bounding box center [253, 13] width 6 height 7
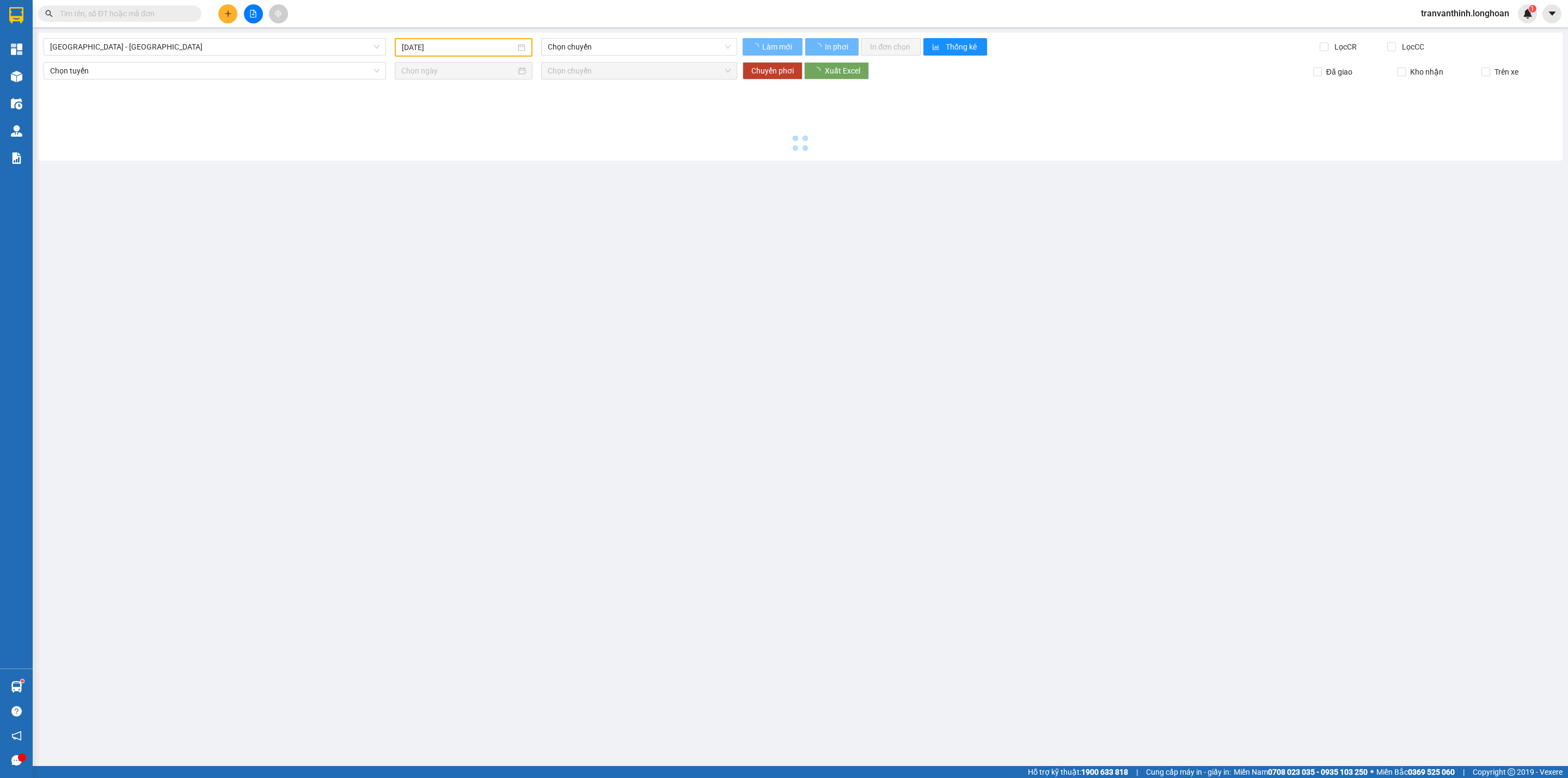
type input "[DATE]"
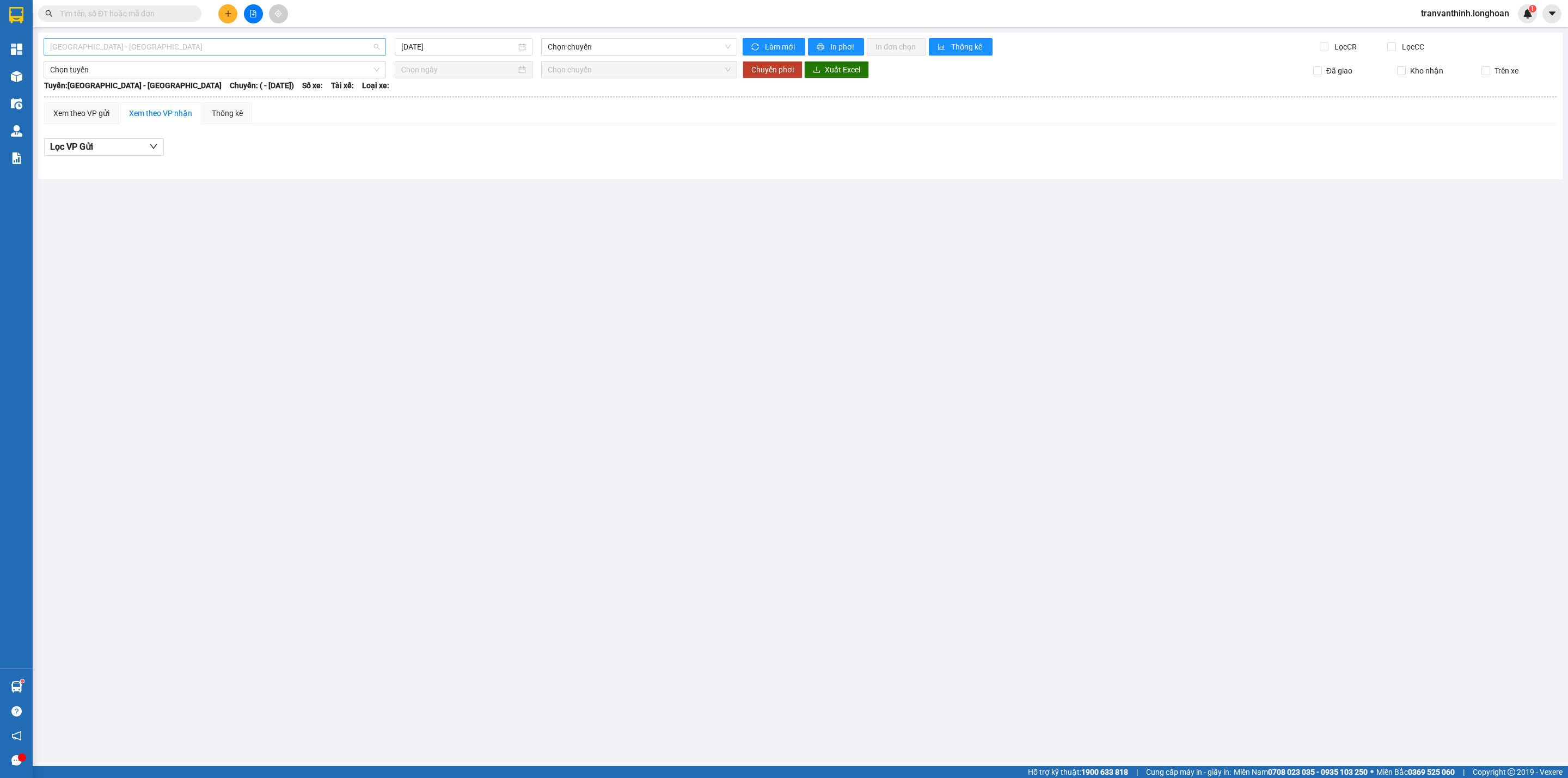
click at [261, 50] on span "[GEOGRAPHIC_DATA] - [GEOGRAPHIC_DATA]" at bounding box center [215, 47] width 330 height 16
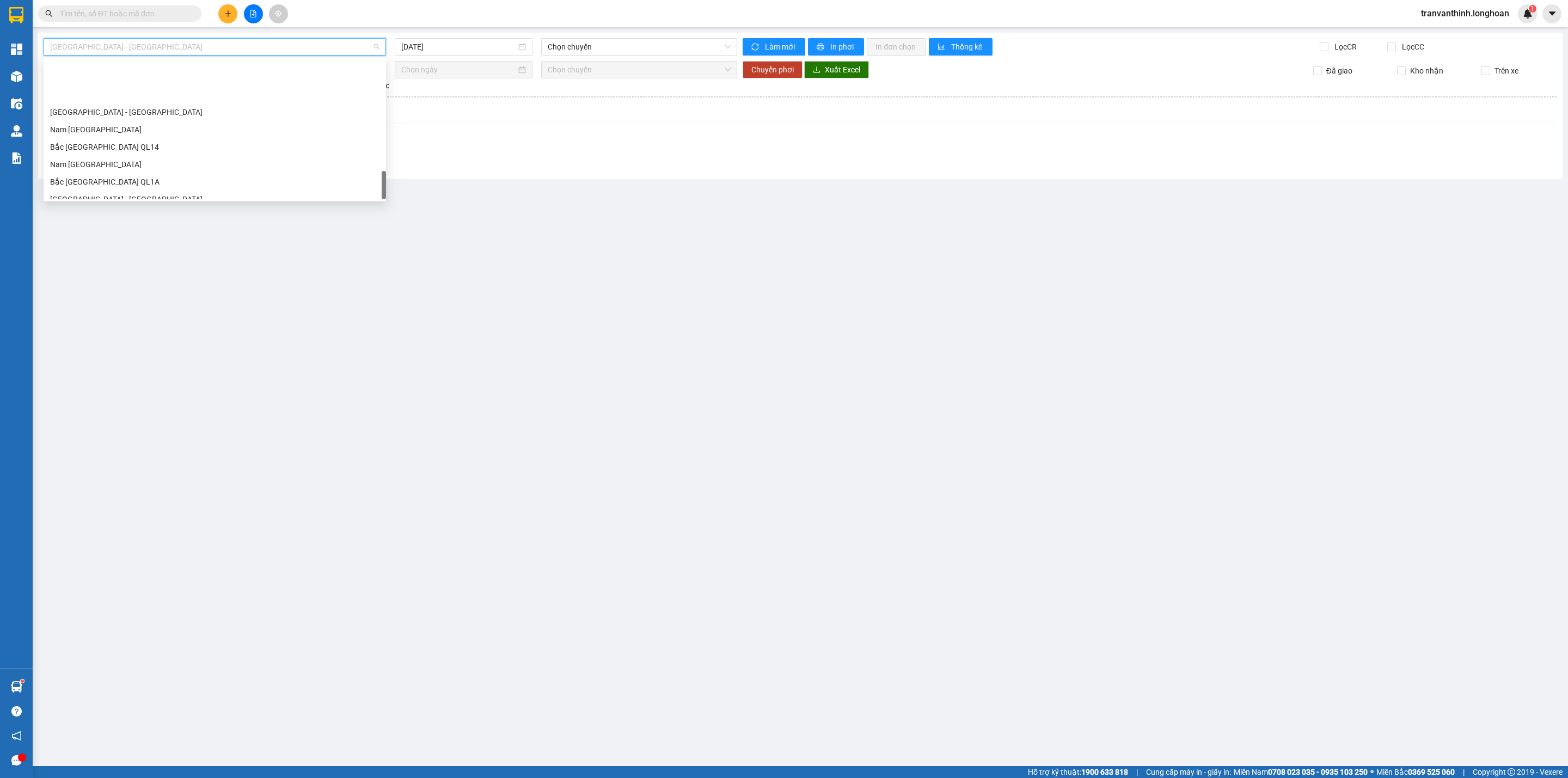
scroll to position [714, 0]
click at [98, 173] on div "[GEOGRAPHIC_DATA] - Nối Tuyến" at bounding box center [215, 174] width 330 height 12
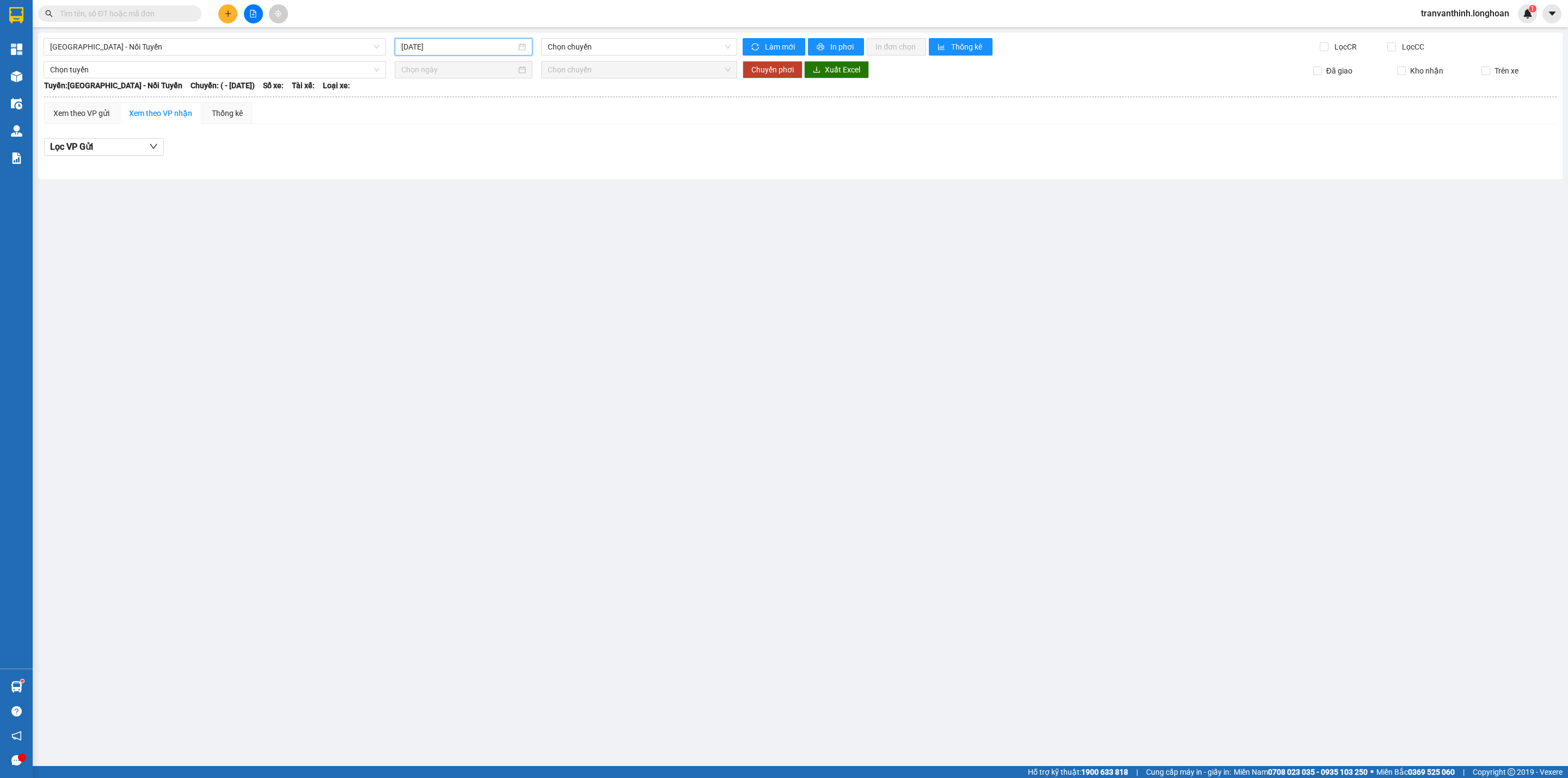
click at [441, 41] on input "[DATE]" at bounding box center [459, 47] width 115 height 12
click at [415, 72] on button "button" at bounding box center [417, 69] width 12 height 22
click at [453, 159] on div "22" at bounding box center [451, 160] width 13 height 13
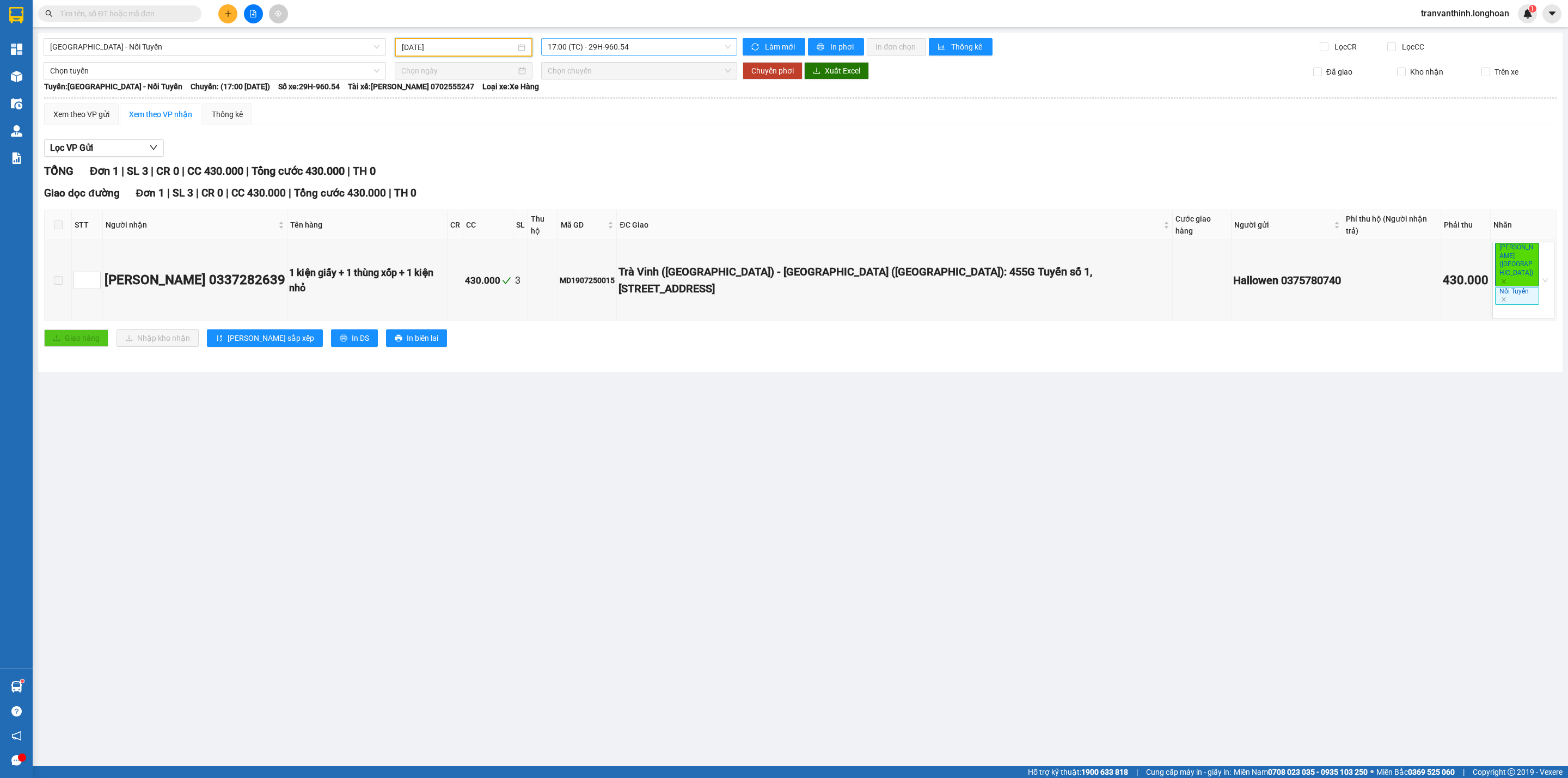
click at [647, 46] on span "17:00 (TC) - 29H-960.54" at bounding box center [639, 47] width 183 height 16
click at [595, 104] on div "18:00 (TC) - 29H-960.54" at bounding box center [590, 104] width 85 height 12
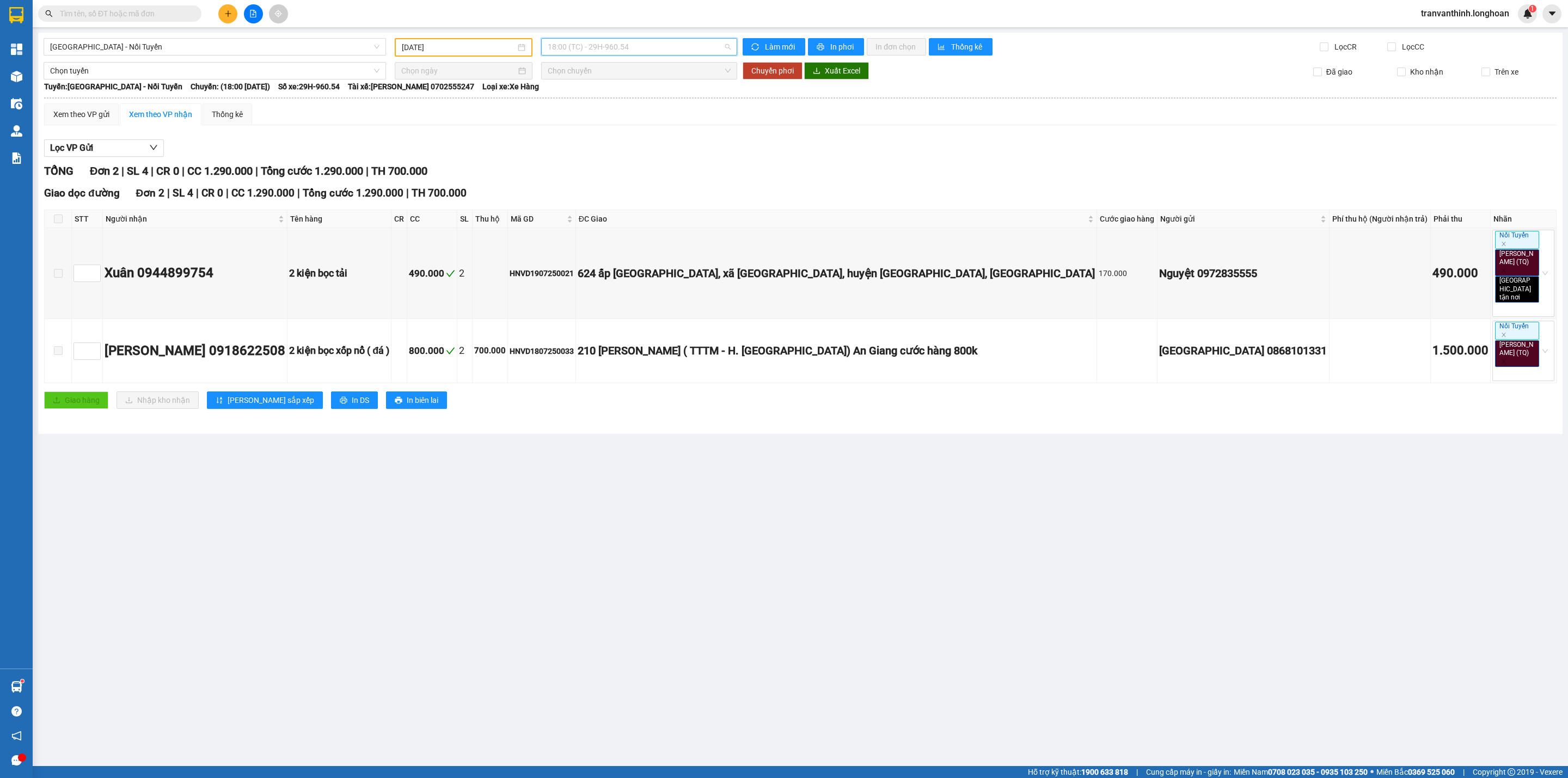
click at [639, 46] on span "18:00 (TC) - 29H-960.54" at bounding box center [639, 47] width 183 height 16
click at [589, 115] on div "19:00 (TC) - 29H-960.54" at bounding box center [590, 121] width 85 height 12
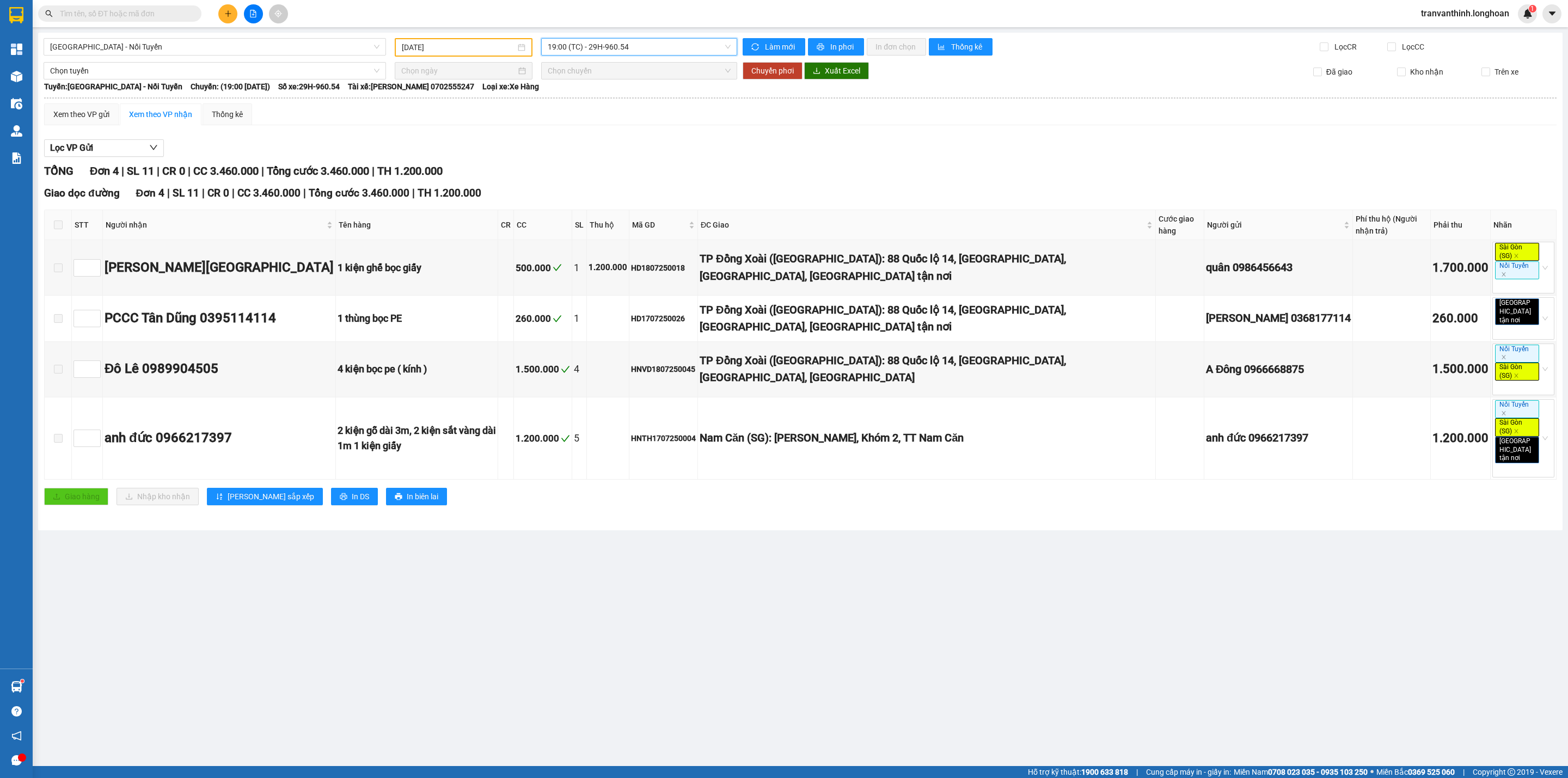
click at [654, 46] on span "19:00 (TC) - 29H-960.54" at bounding box center [639, 47] width 183 height 16
click at [443, 44] on input "[DATE]" at bounding box center [459, 47] width 114 height 12
click at [429, 179] on div "28" at bounding box center [431, 176] width 13 height 13
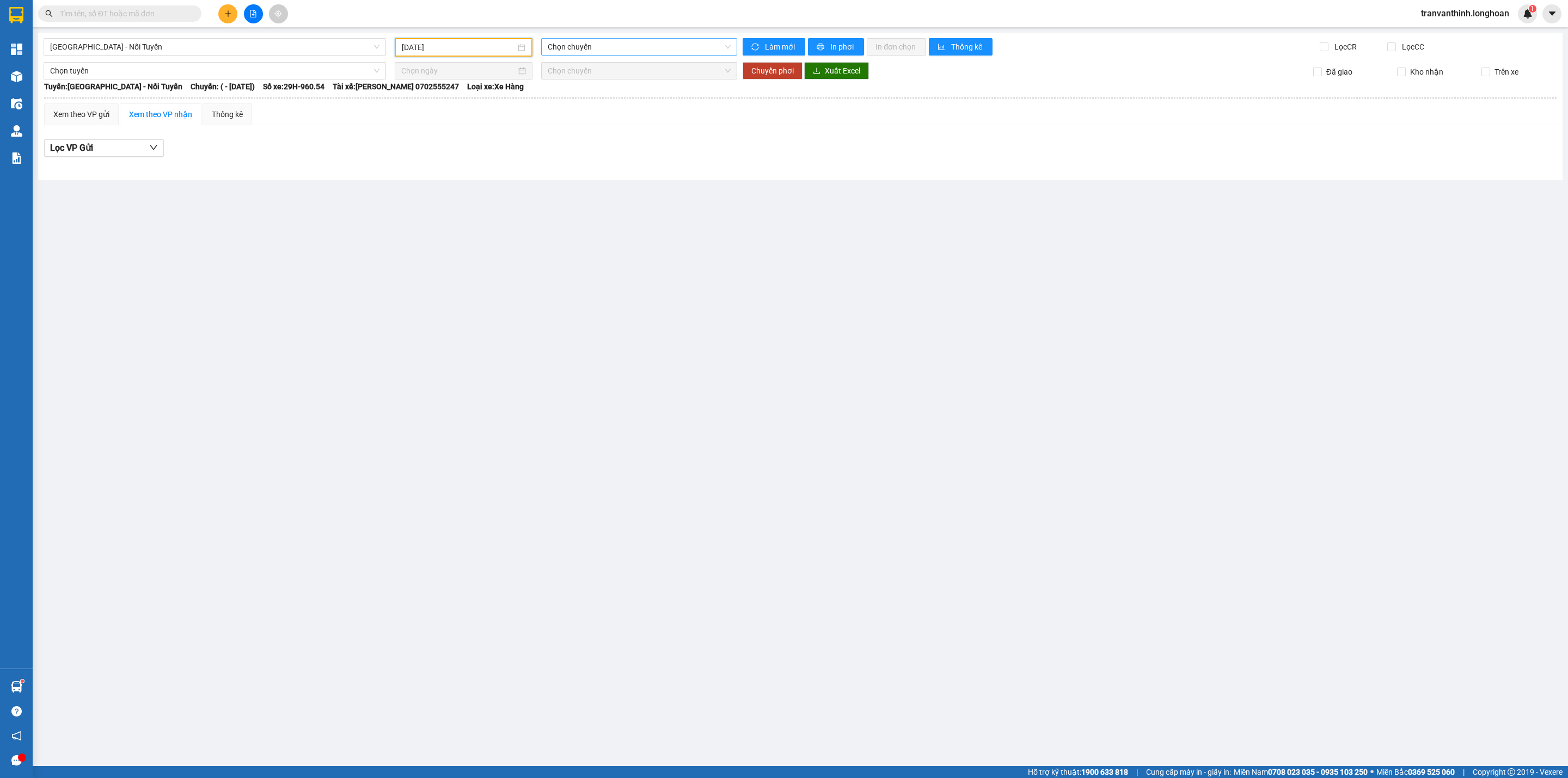
click at [614, 48] on span "Chọn chuyến" at bounding box center [639, 47] width 183 height 16
click at [595, 106] on div "Xem theo VP gửi Xem theo VP nhận Thống kê" at bounding box center [800, 114] width 1513 height 22
click at [456, 46] on input "28/07/2025" at bounding box center [459, 47] width 114 height 12
type input "28/07/2025"
click at [615, 163] on div at bounding box center [800, 163] width 1513 height 1
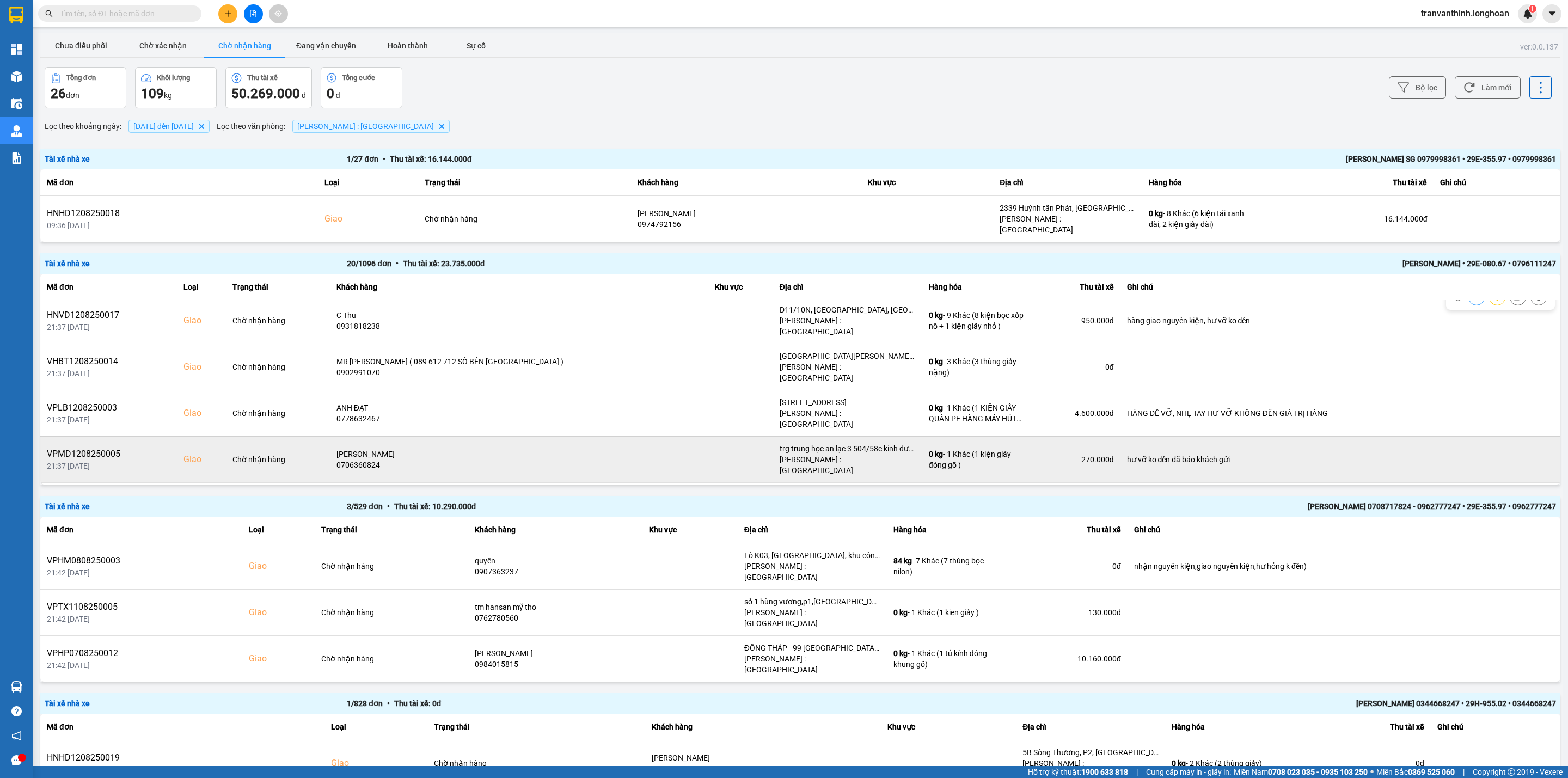
scroll to position [245, 0]
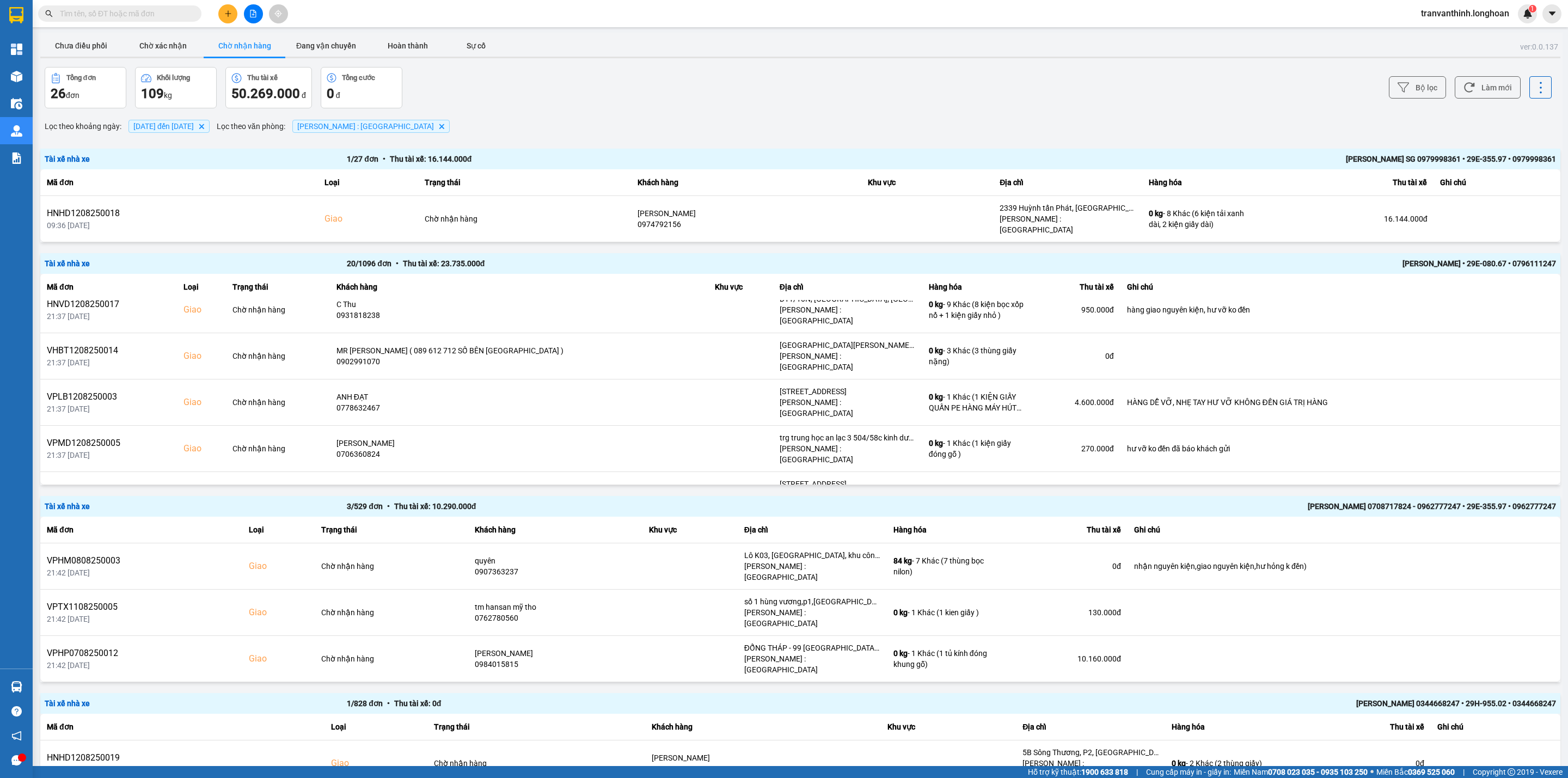
click at [141, 15] on input "text" at bounding box center [124, 13] width 128 height 12
paste input "0835191717"
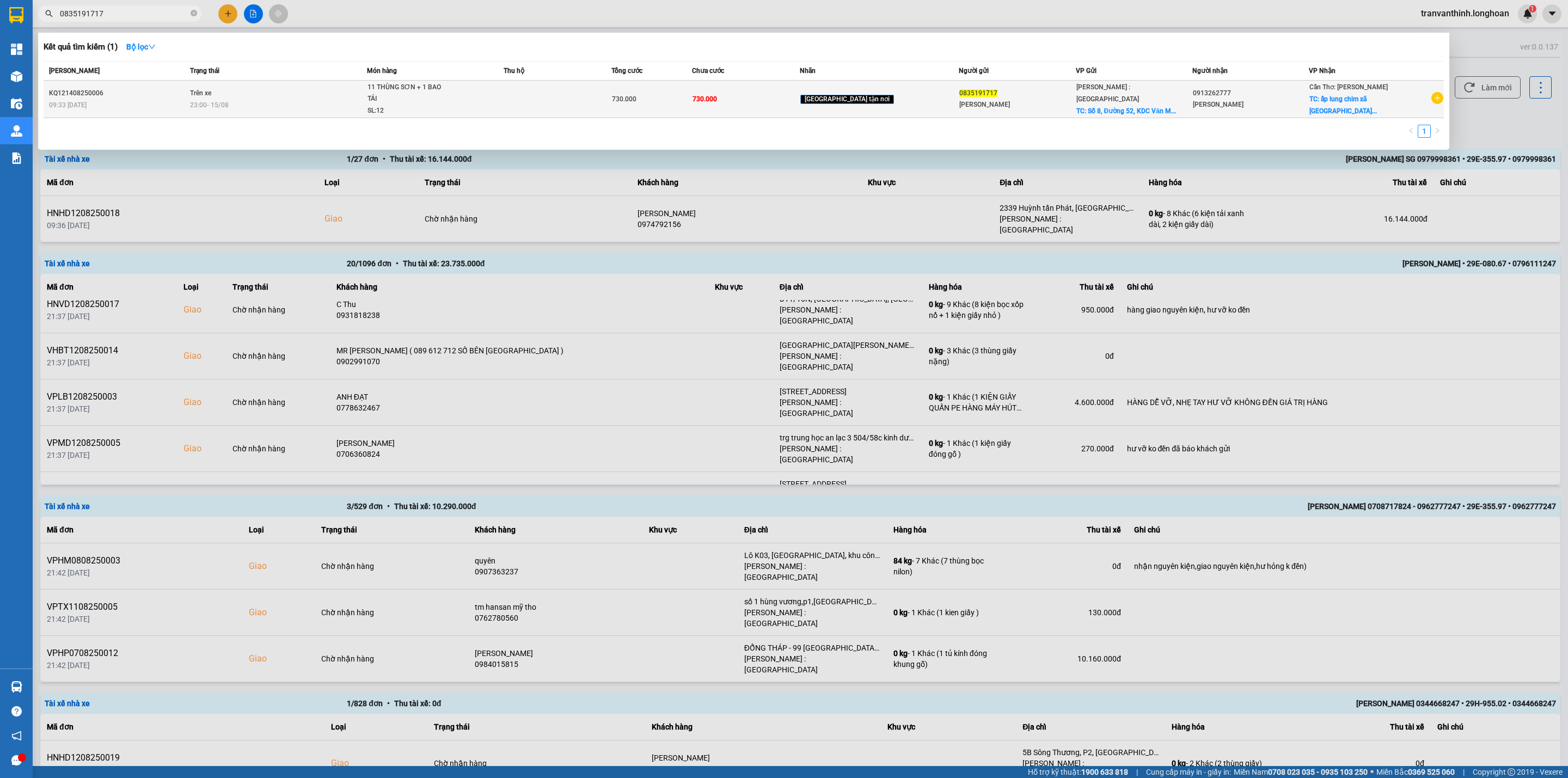
type input "0835191717"
click at [1230, 96] on div "0913262777" at bounding box center [1251, 93] width 115 height 12
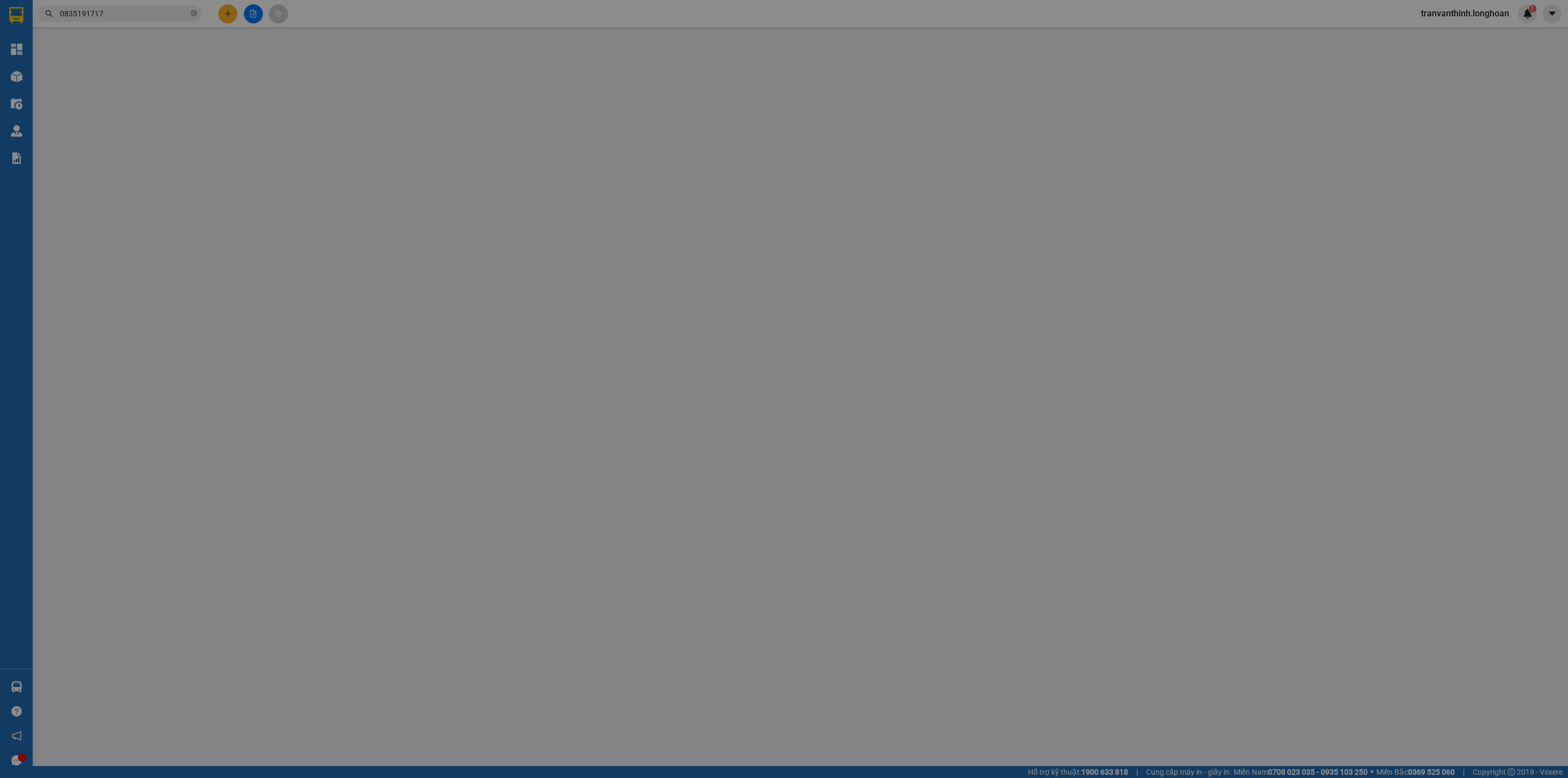
type input "0835191717"
type input "Trần Lữ Khánh An"
checkbox input "true"
type input "Số 8, Đường 52, KDC Văn Minh, P. An Phú, TP Thủ Đức, TP. HCM"
type input "0913262777"
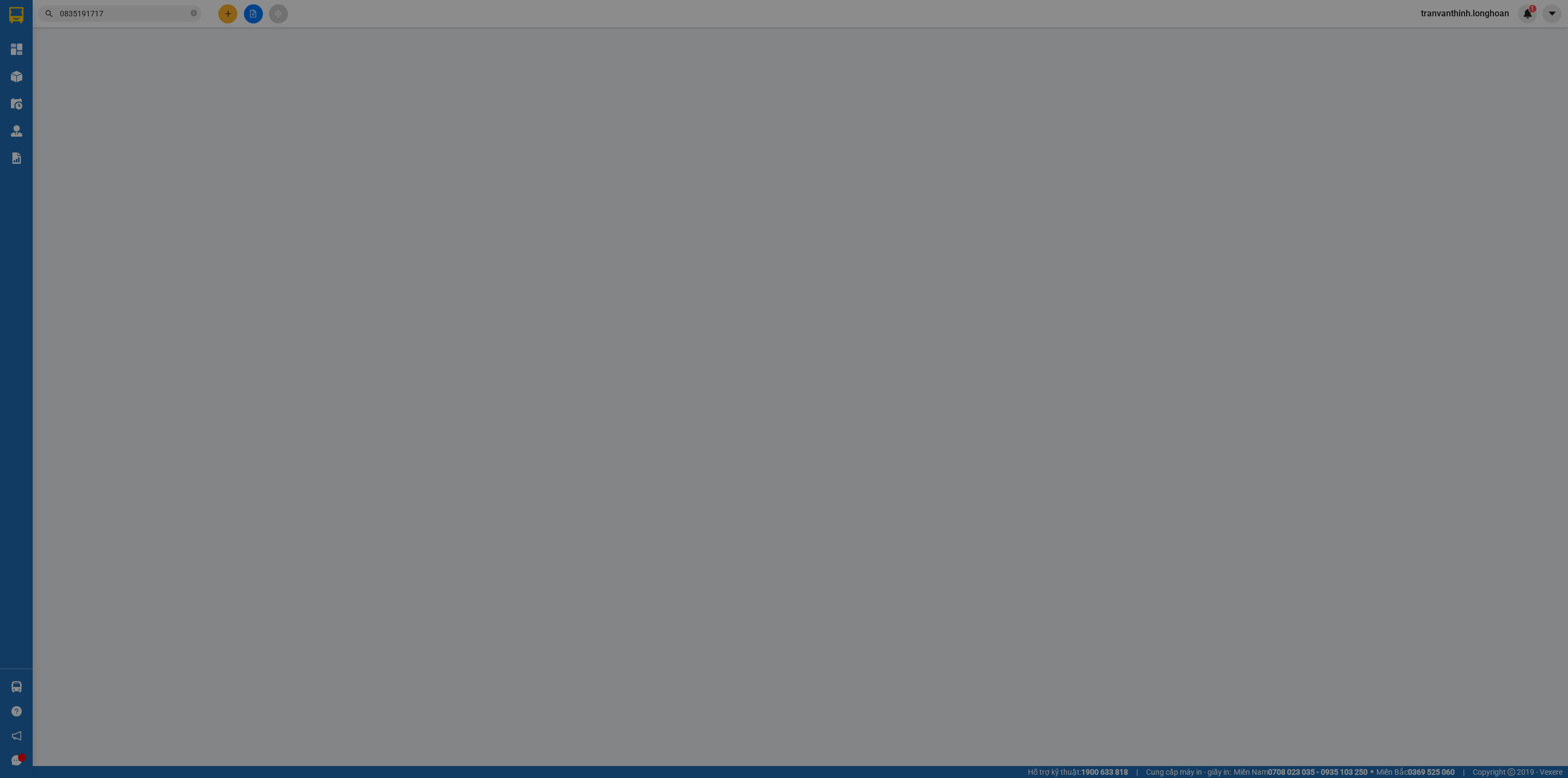
type input "Minh Tưởng"
checkbox input "true"
type input "ấp lung chim xã định thành tỉnh cà mau."
type input "730.000"
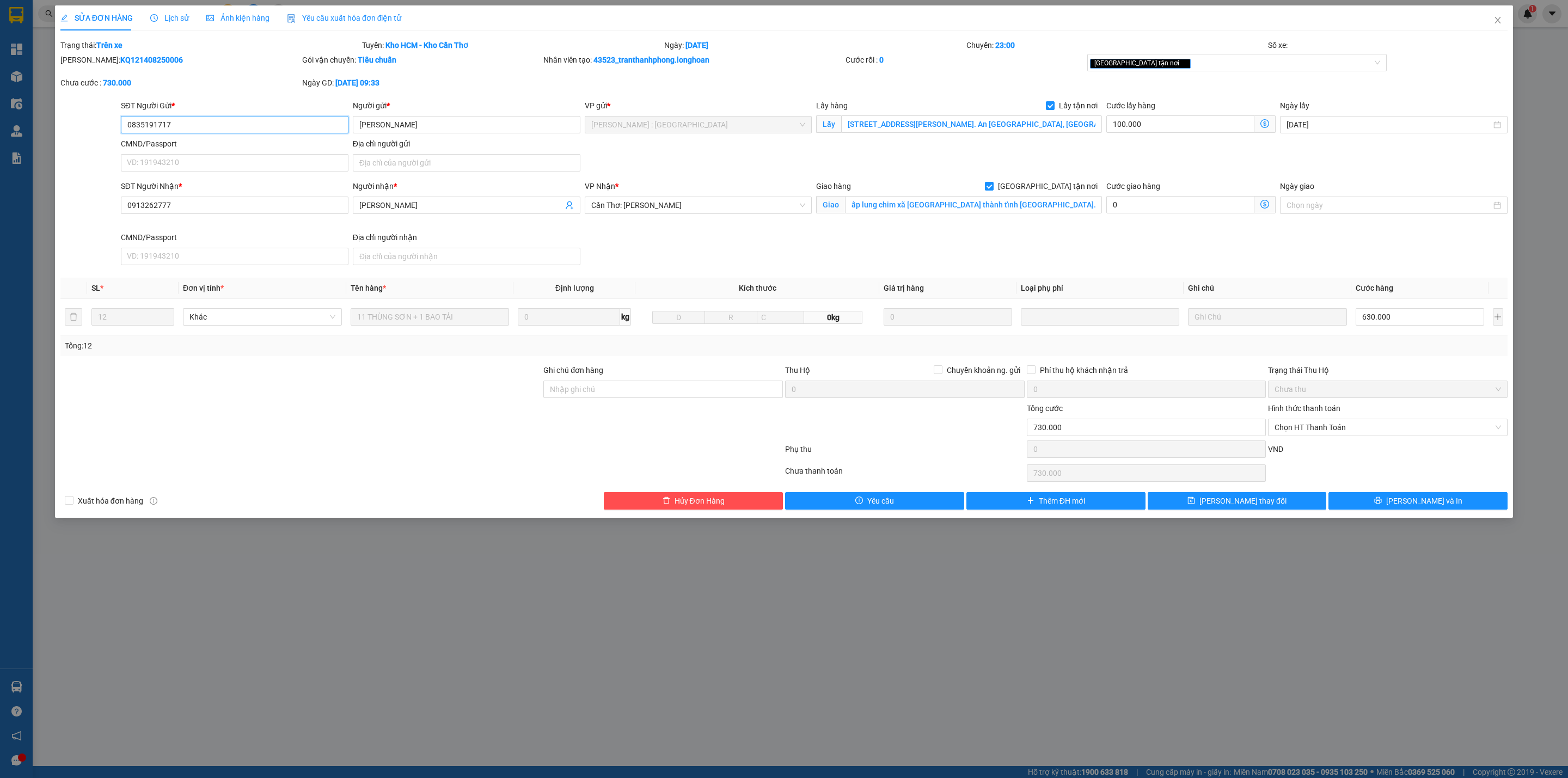
click at [136, 125] on input "0835191717" at bounding box center [235, 125] width 228 height 17
click at [990, 122] on input "Số 8, Đường 52, KDC Văn Minh, P. An Phú, TP Thủ Đức, TP. HCM" at bounding box center [971, 124] width 260 height 17
click at [1503, 16] on span "Close" at bounding box center [1498, 20] width 31 height 31
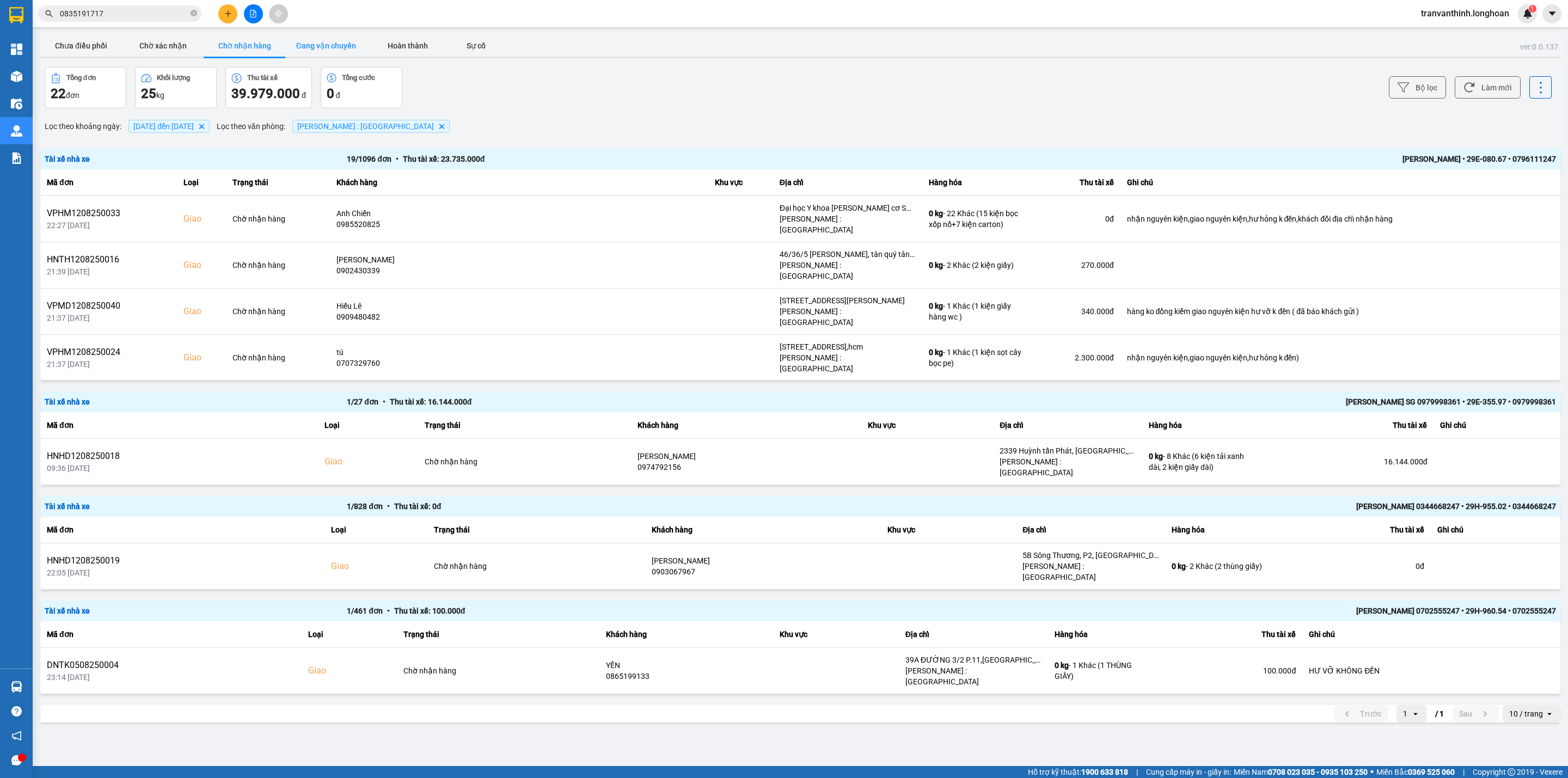
click at [324, 41] on button "Đang vận chuyển" at bounding box center [326, 46] width 82 height 22
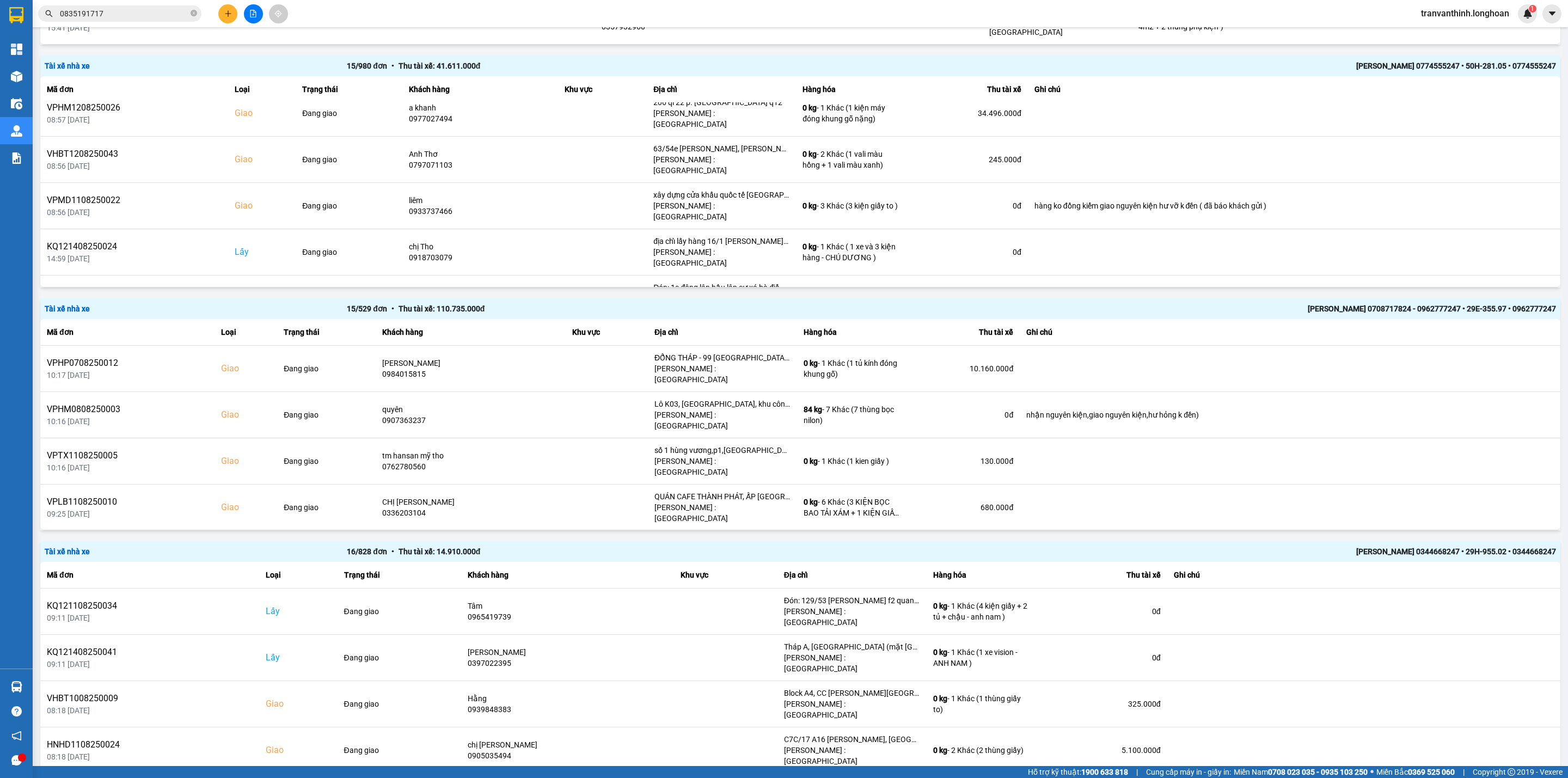
scroll to position [1307, 0]
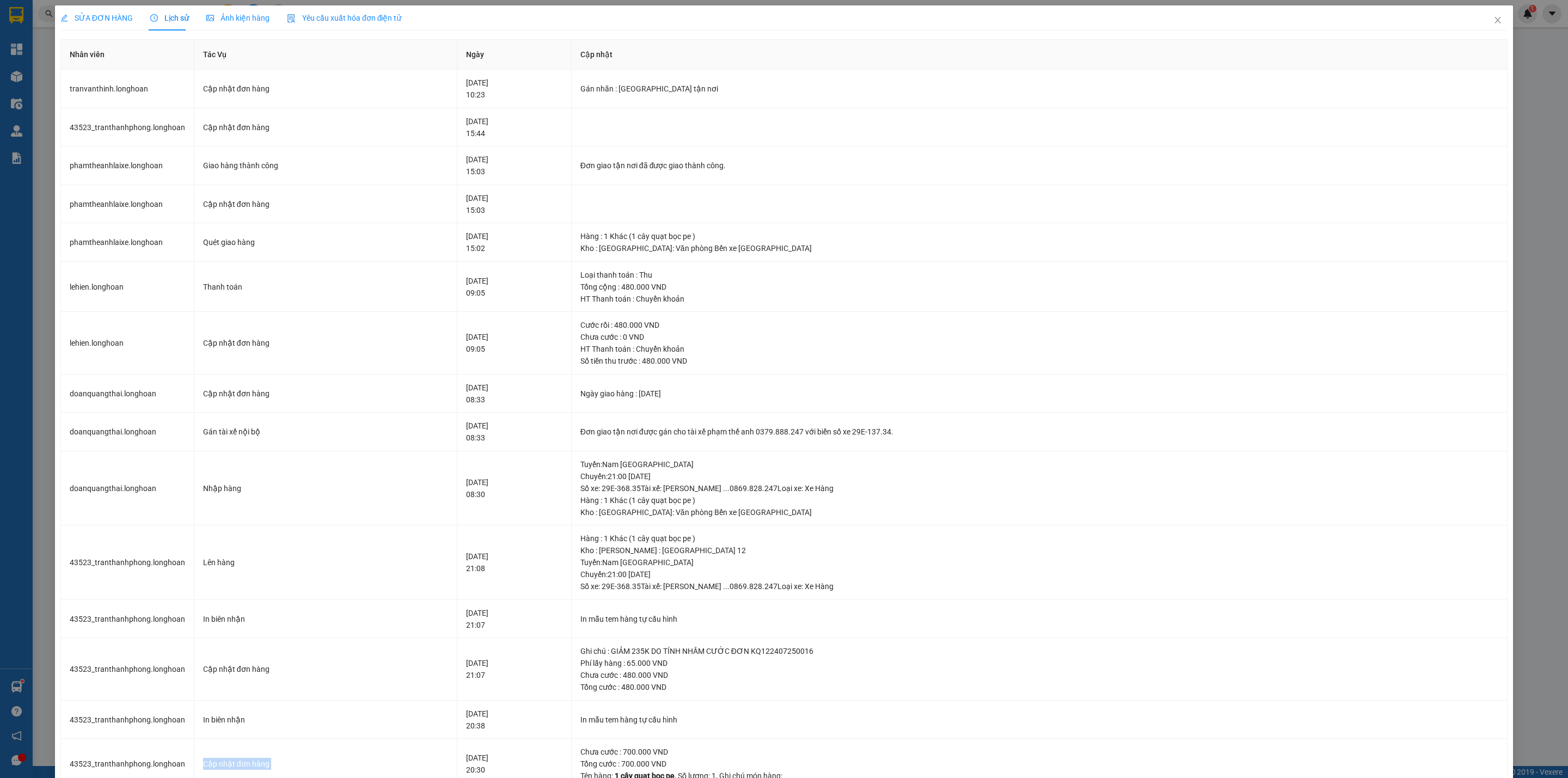
scroll to position [327, 0]
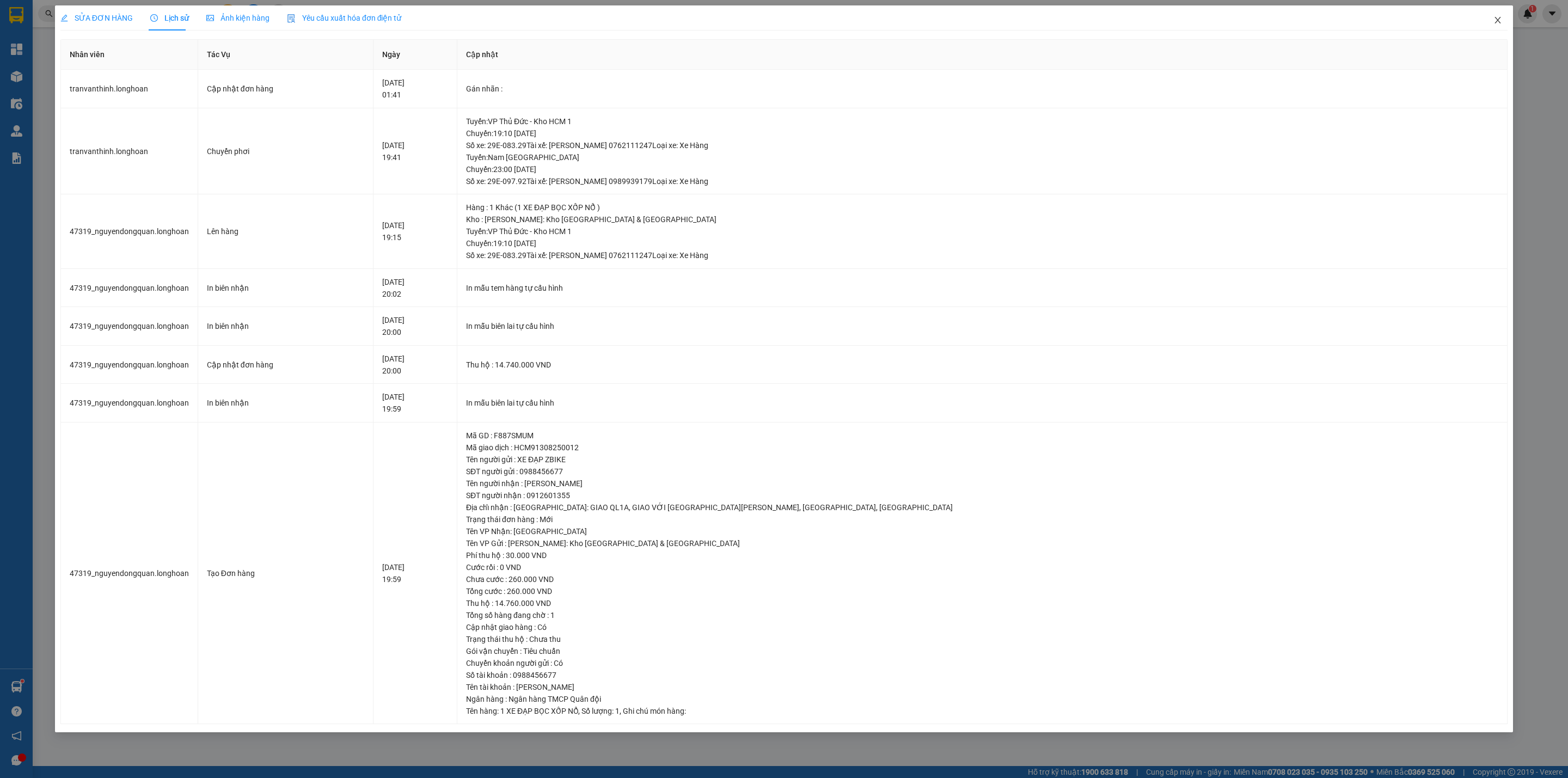
click at [1495, 22] on icon "close" at bounding box center [1498, 20] width 9 height 9
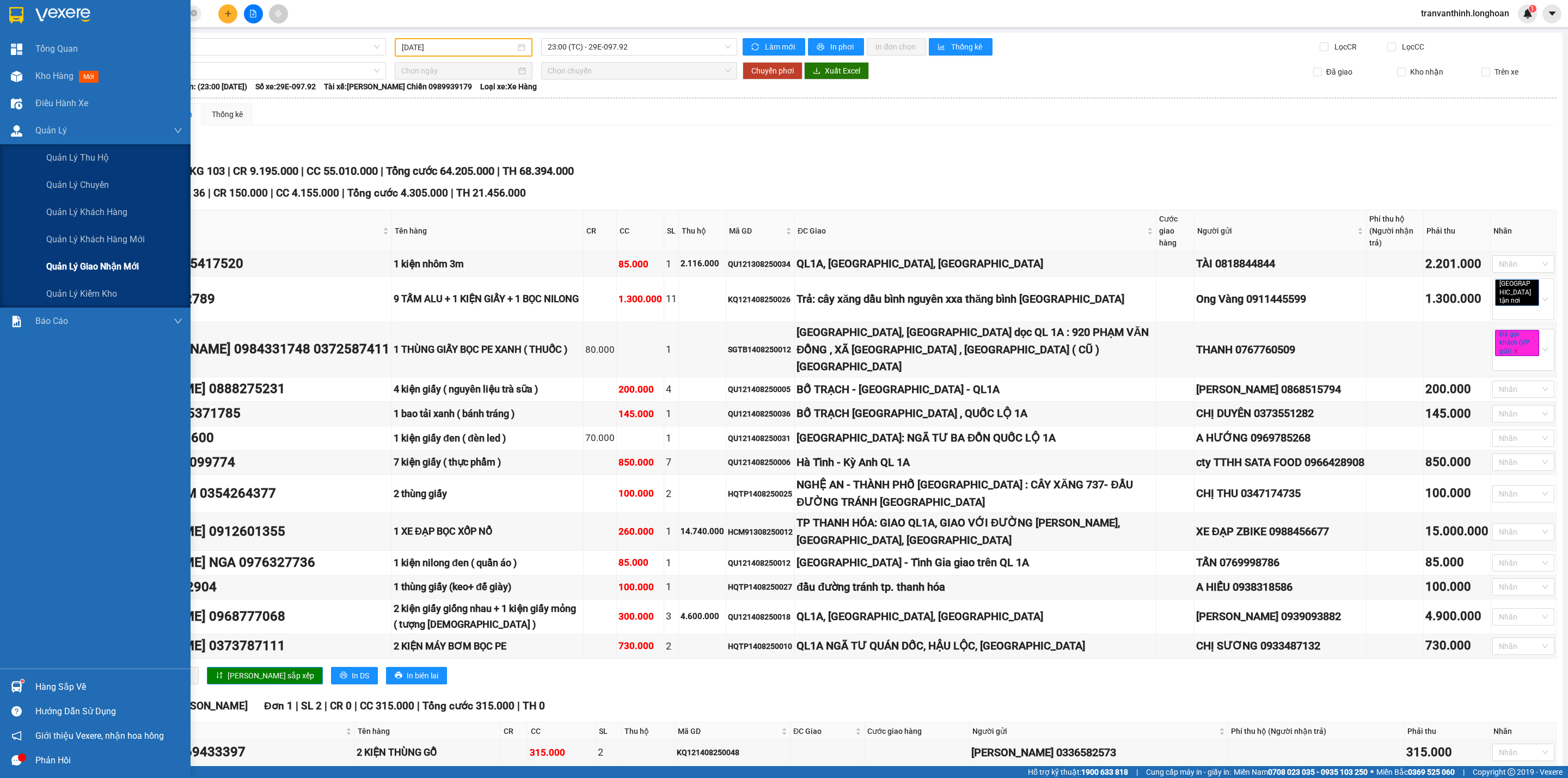
click at [89, 260] on span "Quản lý giao nhận mới" at bounding box center [92, 266] width 93 height 14
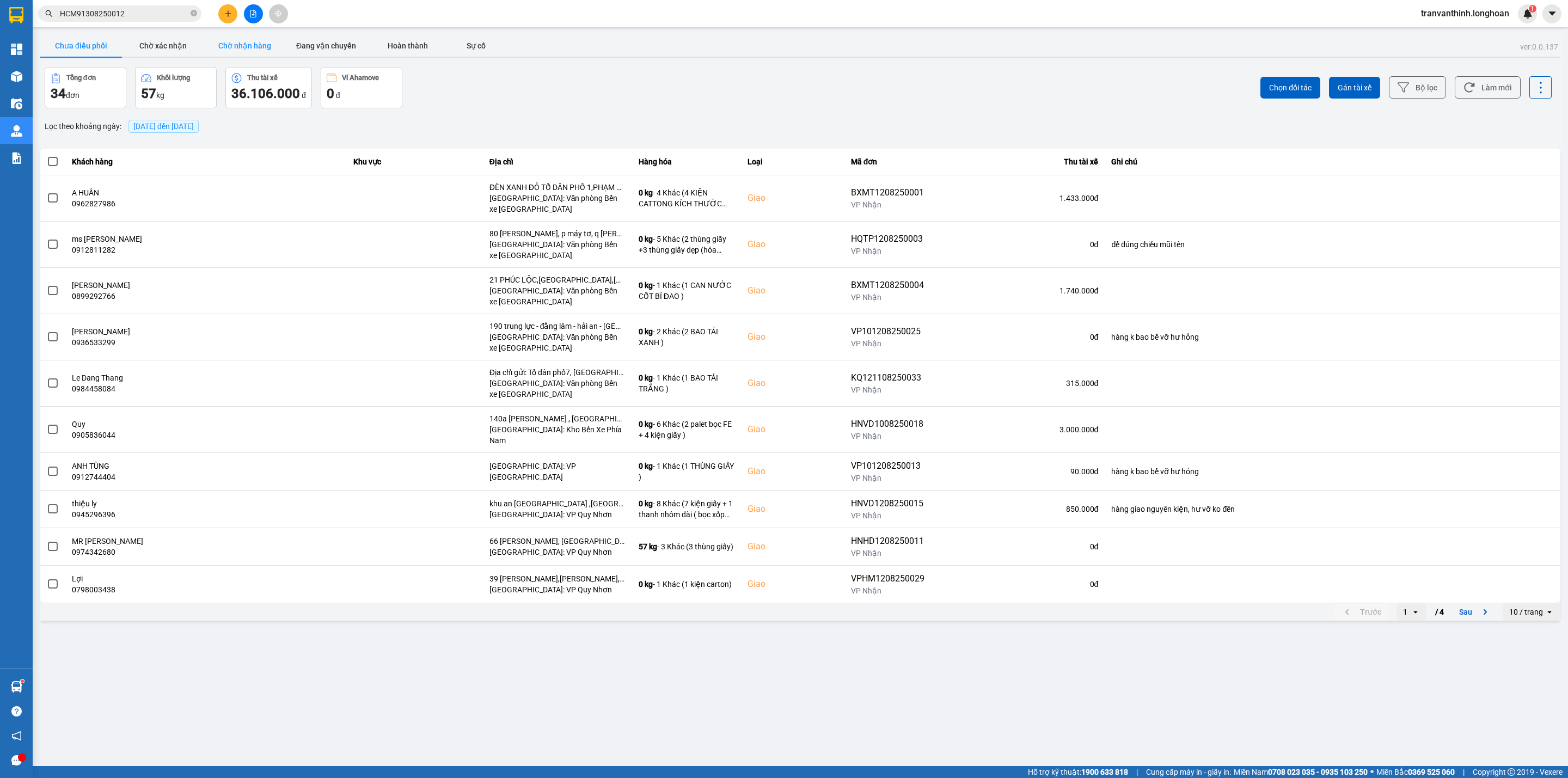
click at [242, 43] on button "Chờ nhận hàng" at bounding box center [244, 46] width 82 height 22
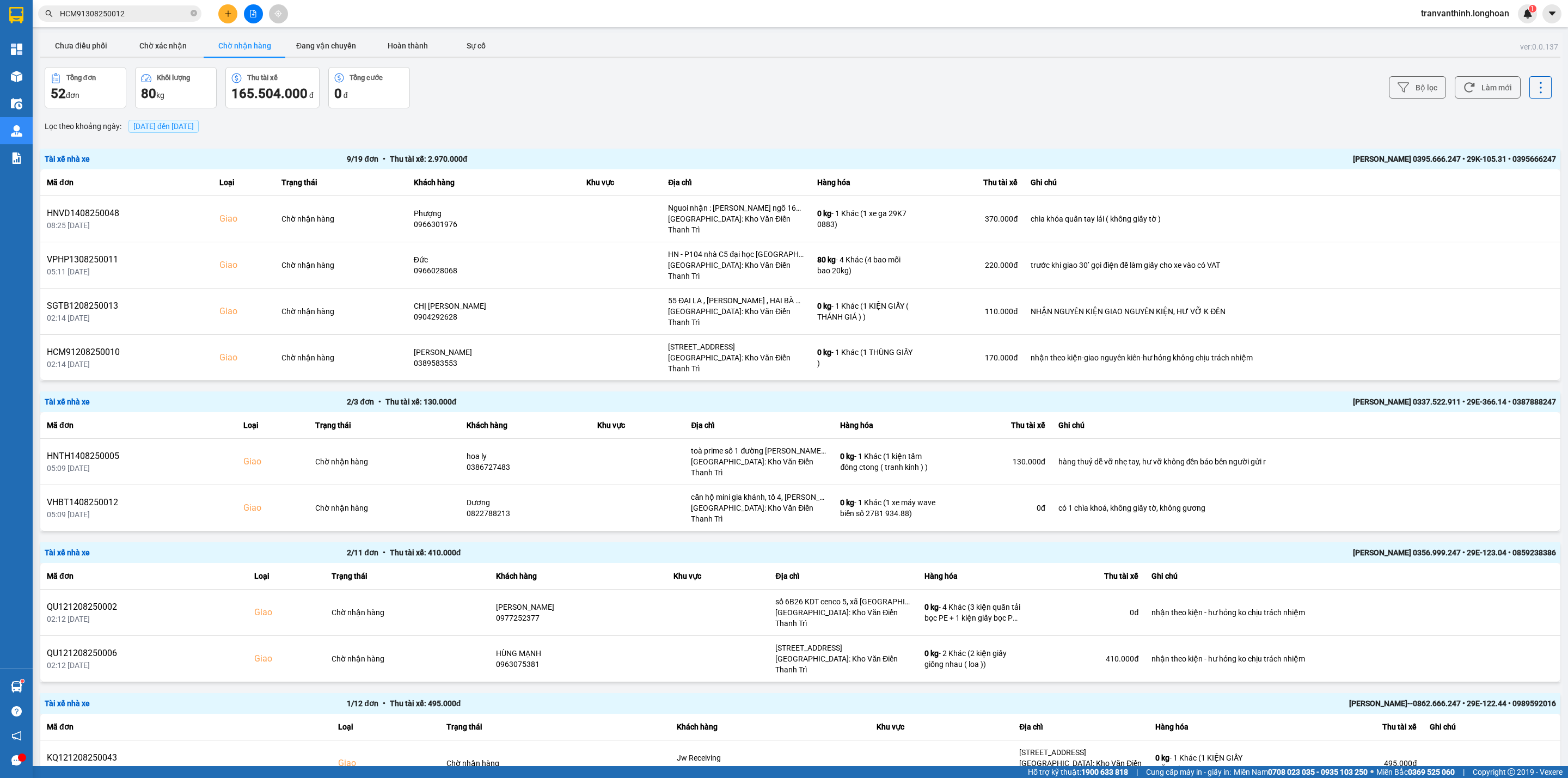
click at [194, 125] on span "[DATE] đến [DATE]" at bounding box center [163, 126] width 61 height 9
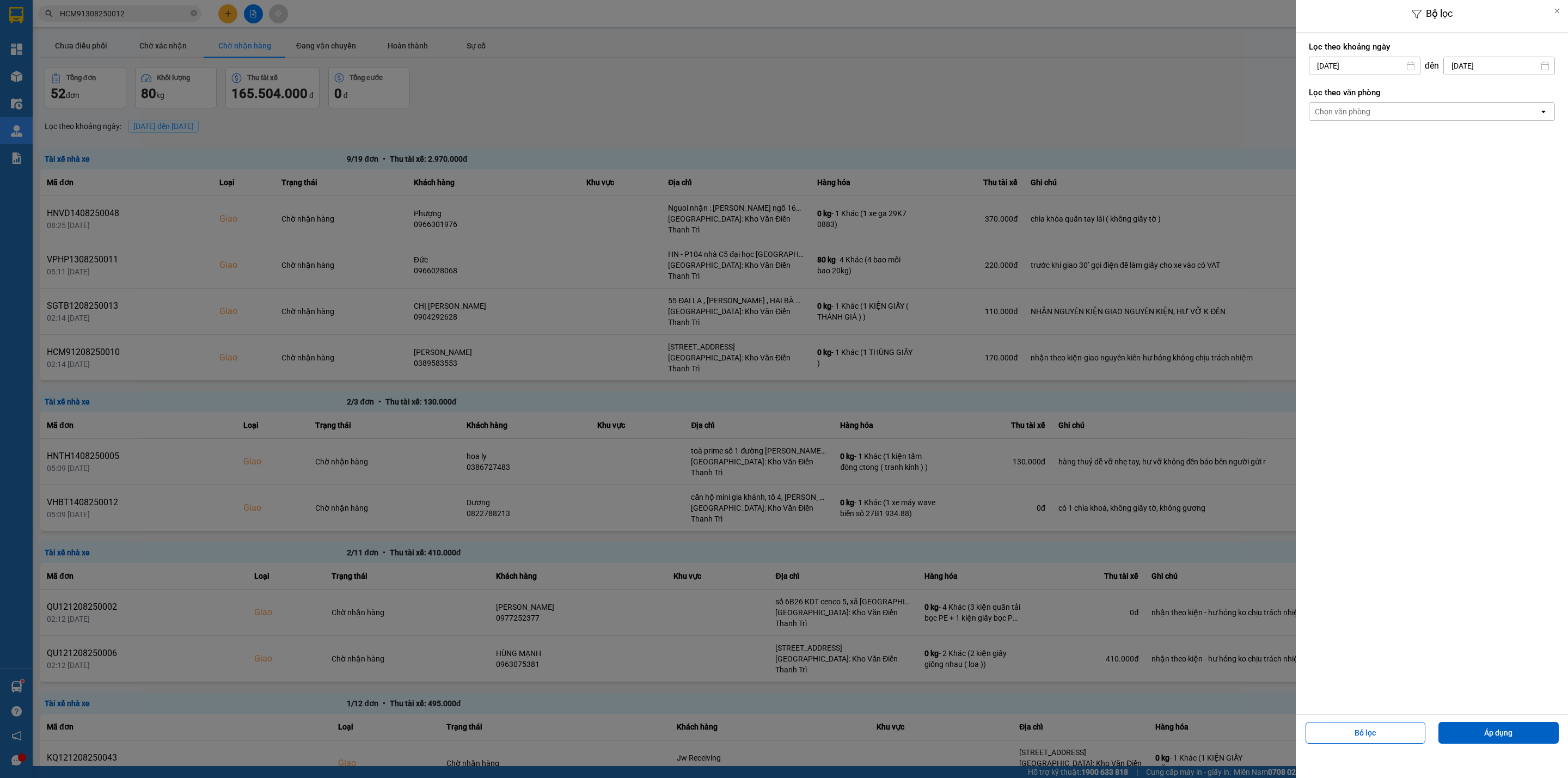
click at [322, 46] on div at bounding box center [784, 389] width 1568 height 778
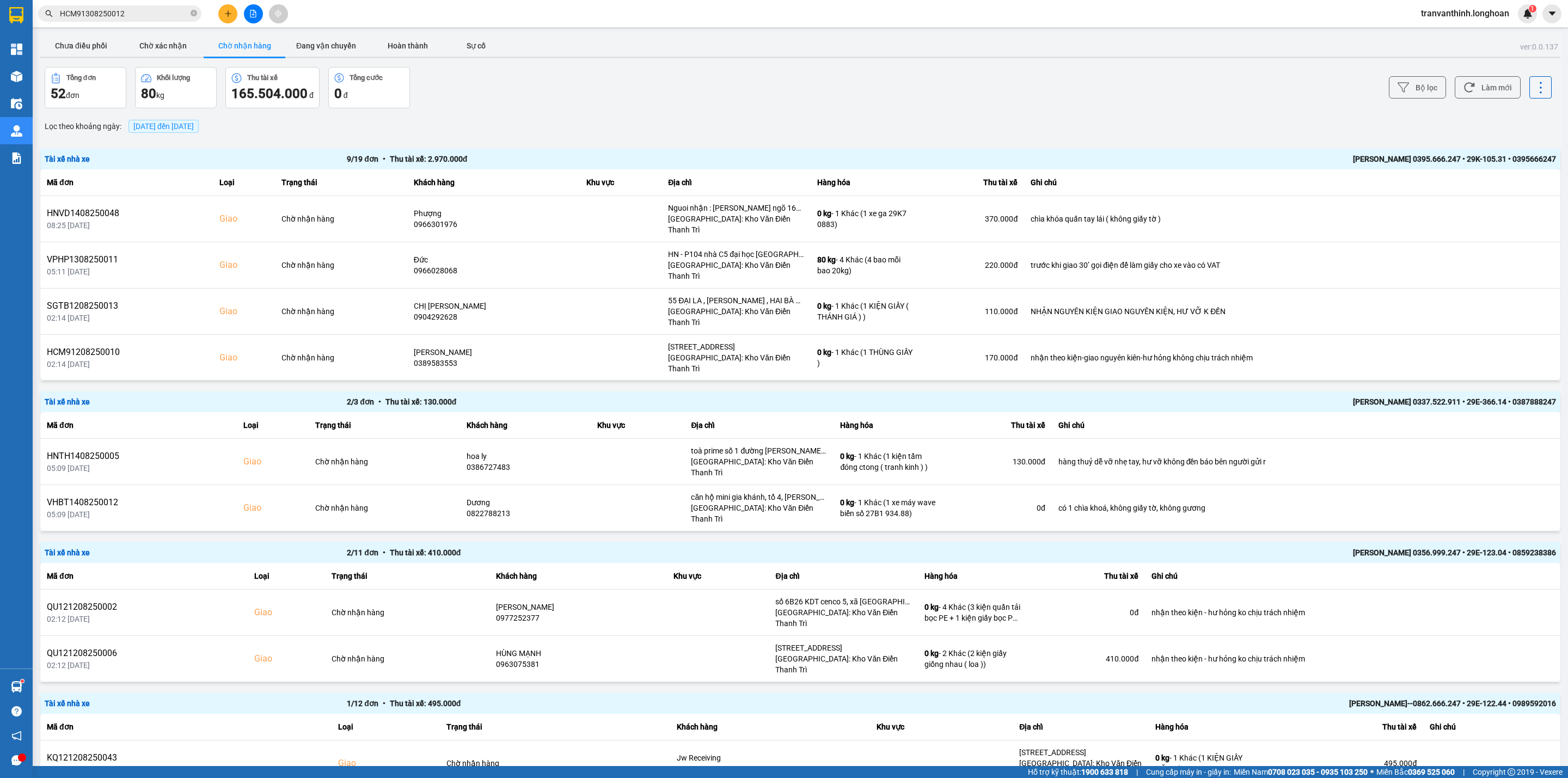
click at [325, 44] on div at bounding box center [784, 389] width 1568 height 778
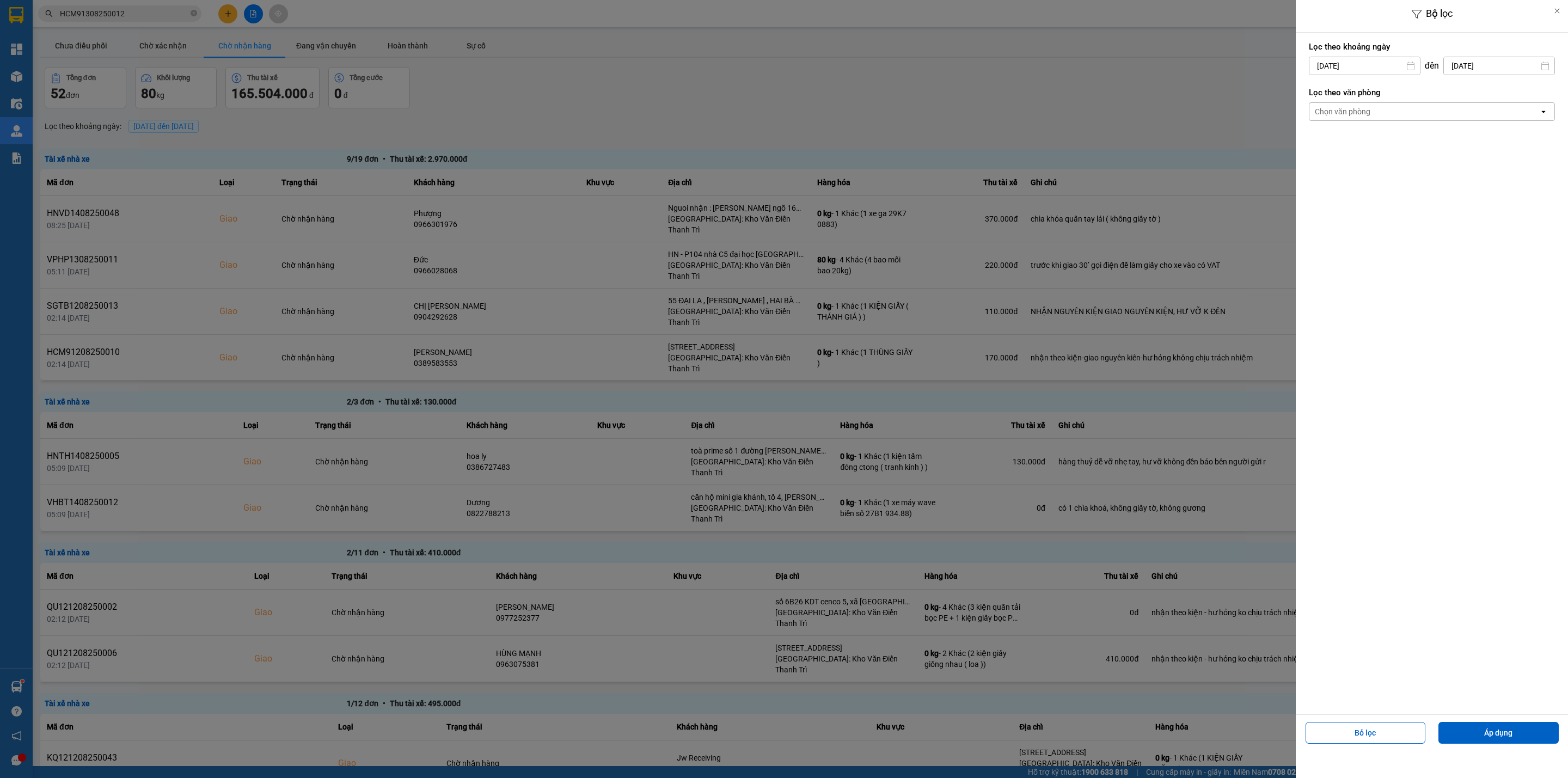
click at [909, 260] on div at bounding box center [784, 389] width 1568 height 778
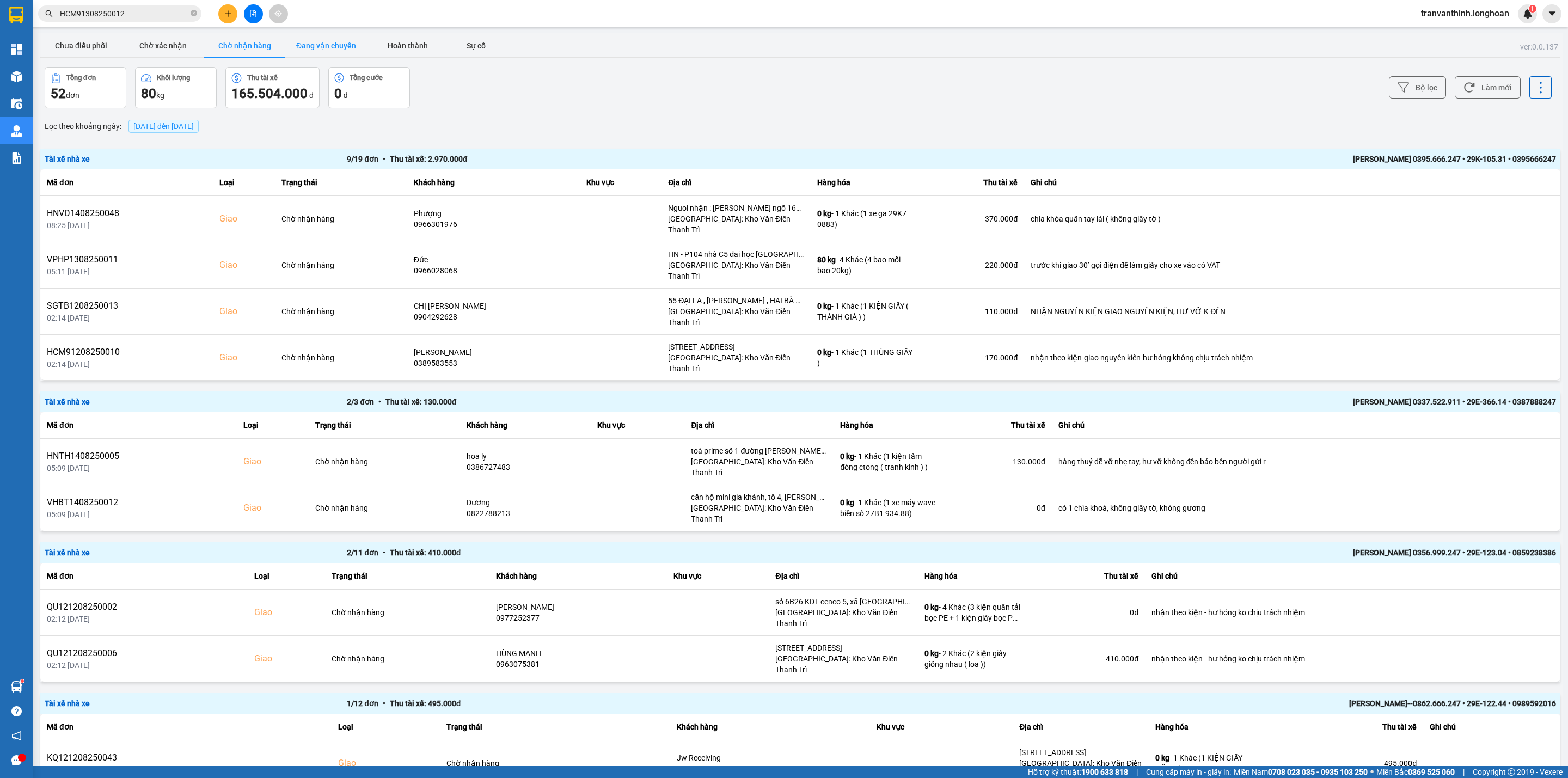
click at [315, 43] on button "Đang vận chuyển" at bounding box center [326, 46] width 82 height 22
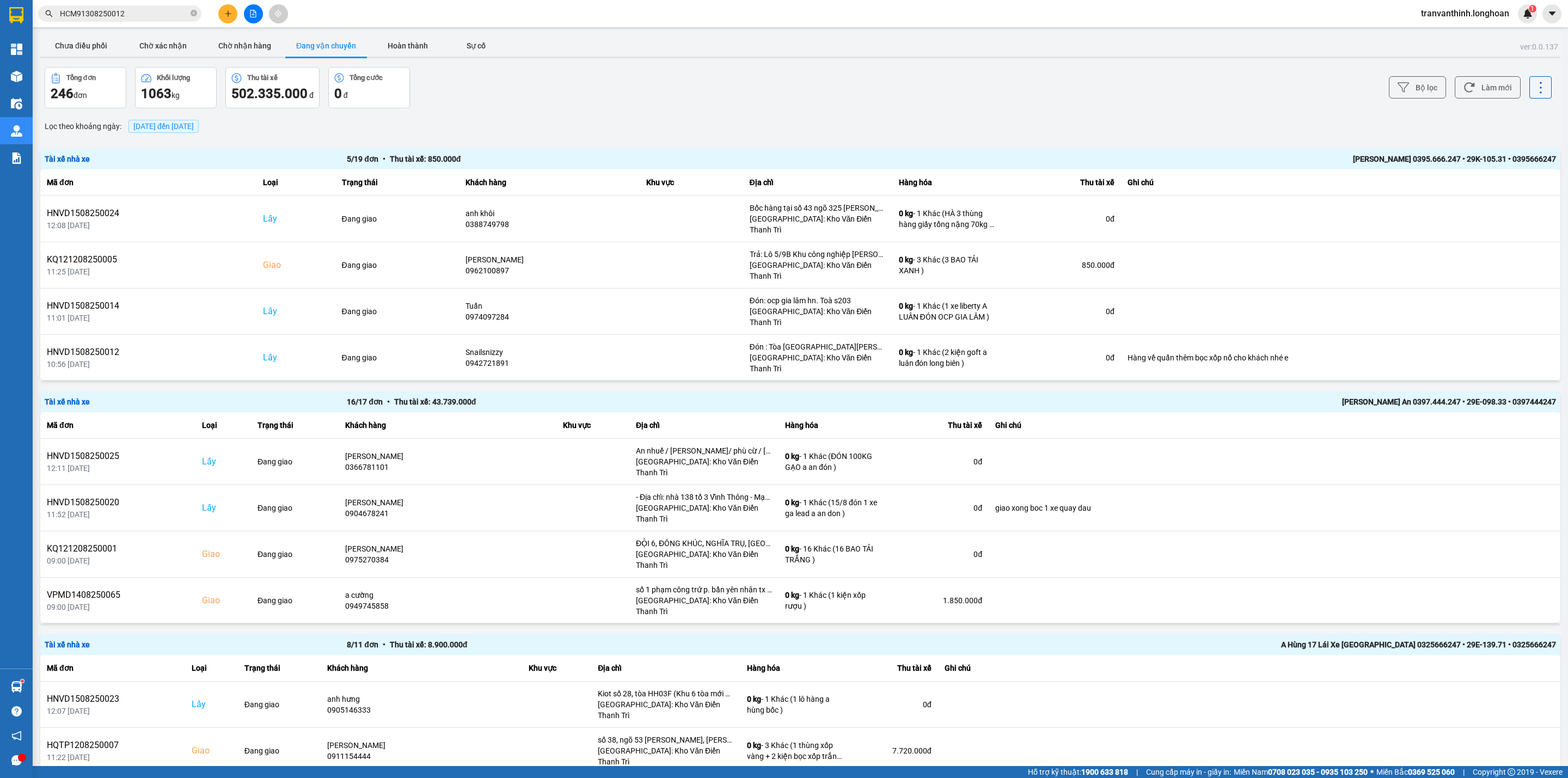
click at [190, 129] on span "[DATE] đến [DATE]" at bounding box center [163, 126] width 61 height 9
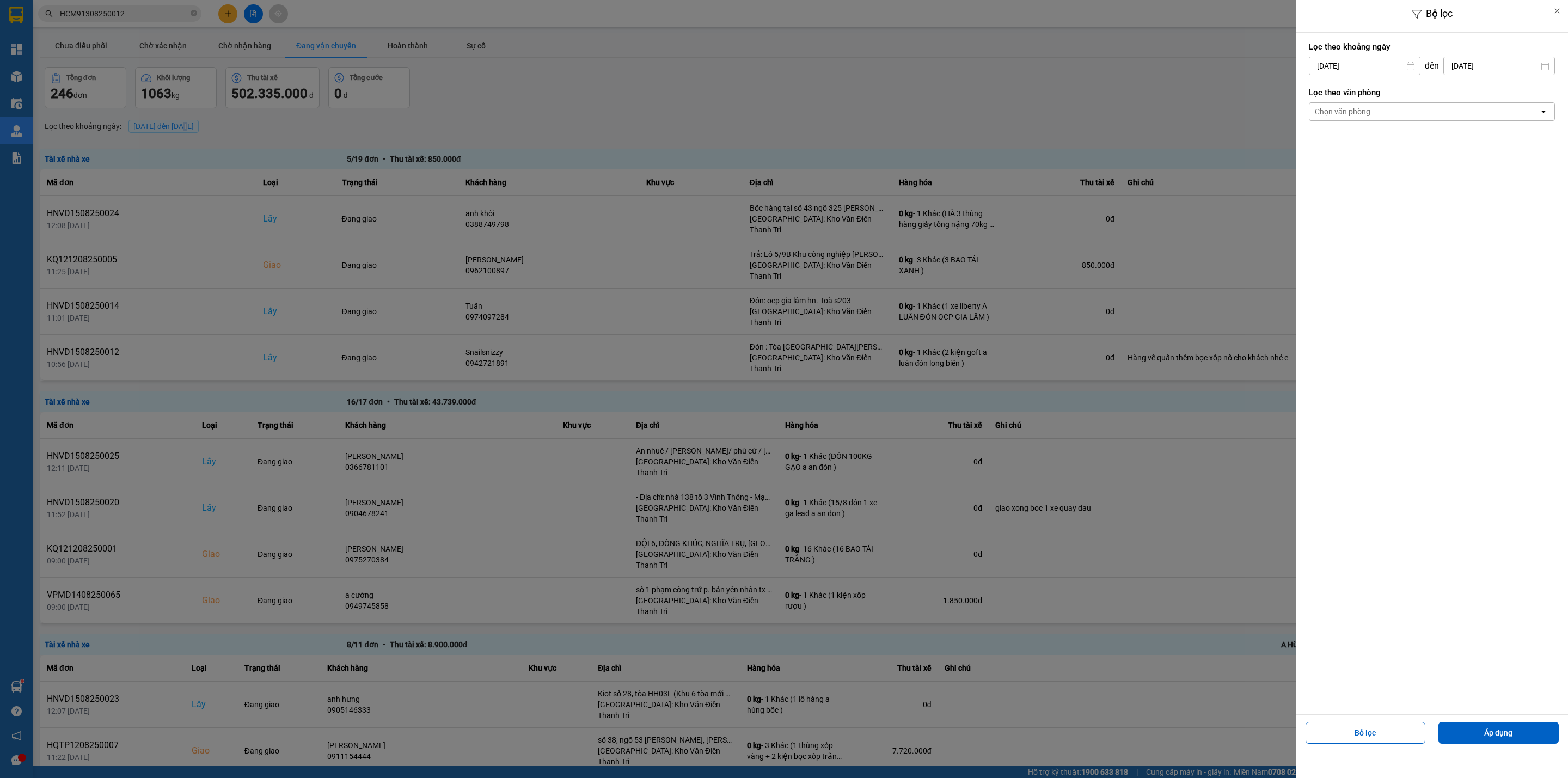
click at [1368, 62] on input "[DATE]" at bounding box center [1365, 66] width 111 height 17
click at [1310, 95] on icon "Arrow Left" at bounding box center [1314, 93] width 13 height 13
drag, startPoint x: 1334, startPoint y: 147, endPoint x: 1349, endPoint y: 138, distance: 17.5
click at [1335, 147] on div "1" at bounding box center [1337, 145] width 15 height 13
type input "[DATE]"
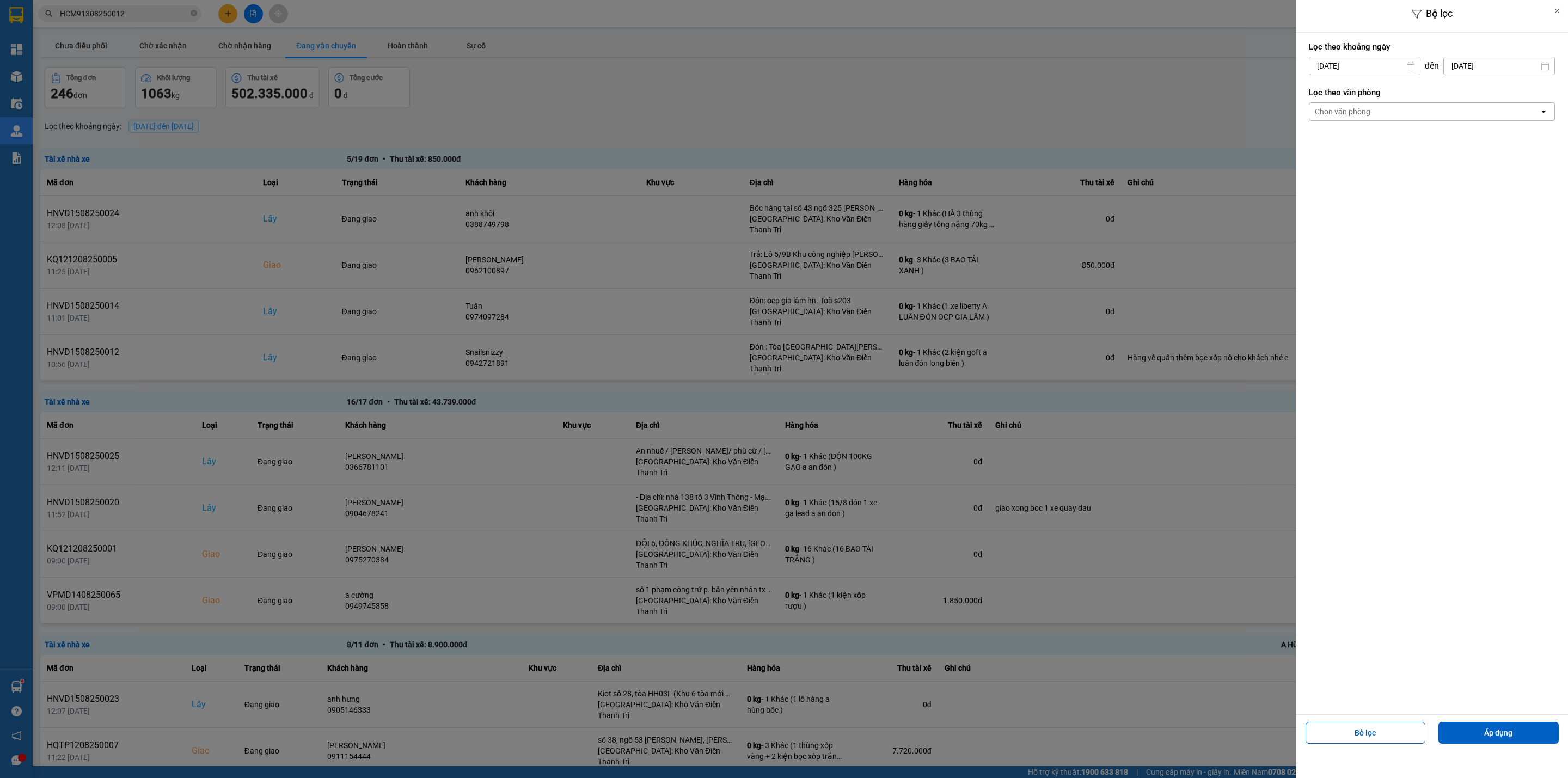
click at [1402, 106] on div "Chọn văn phòng" at bounding box center [1424, 112] width 230 height 17
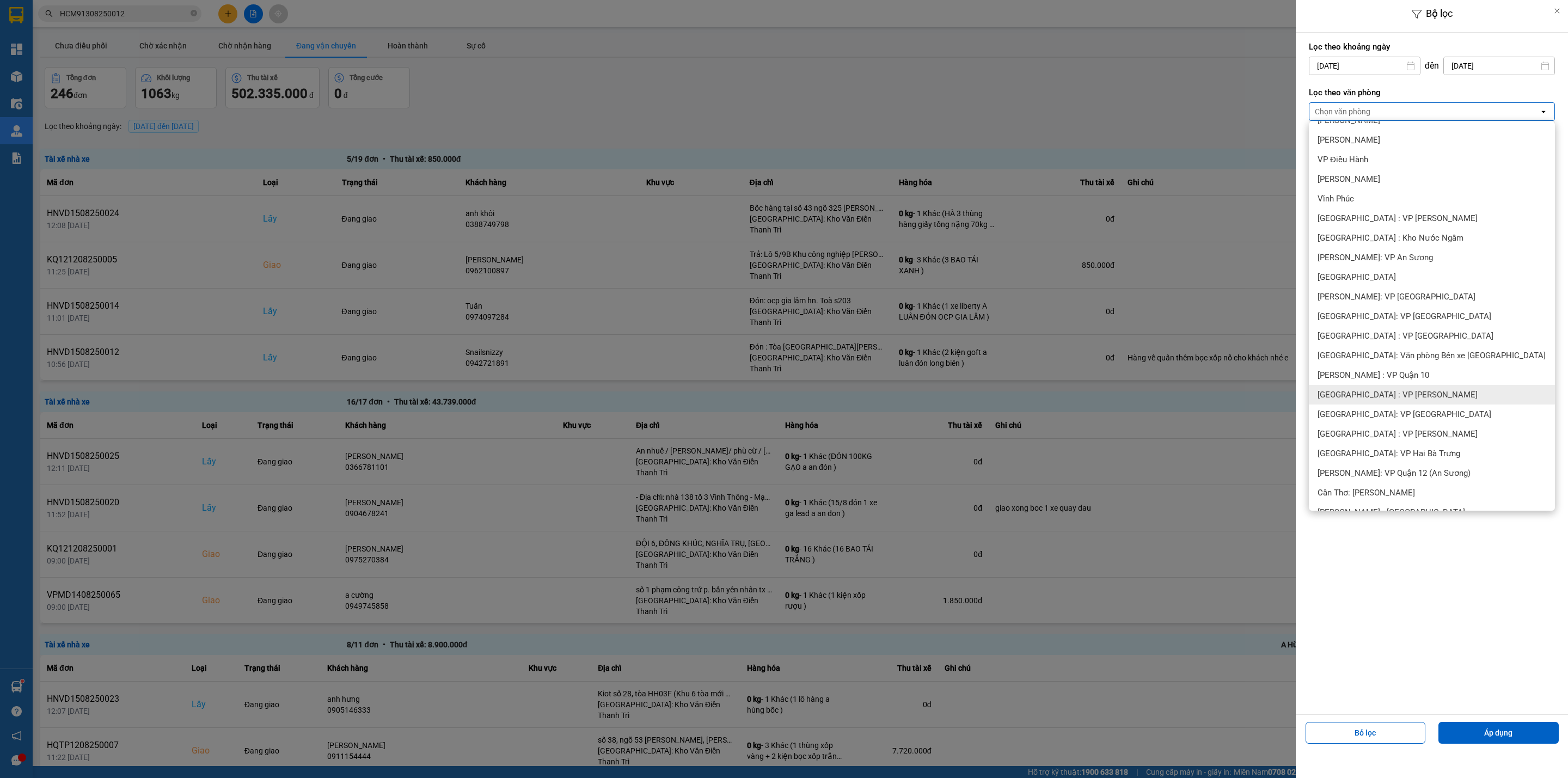
scroll to position [82, 0]
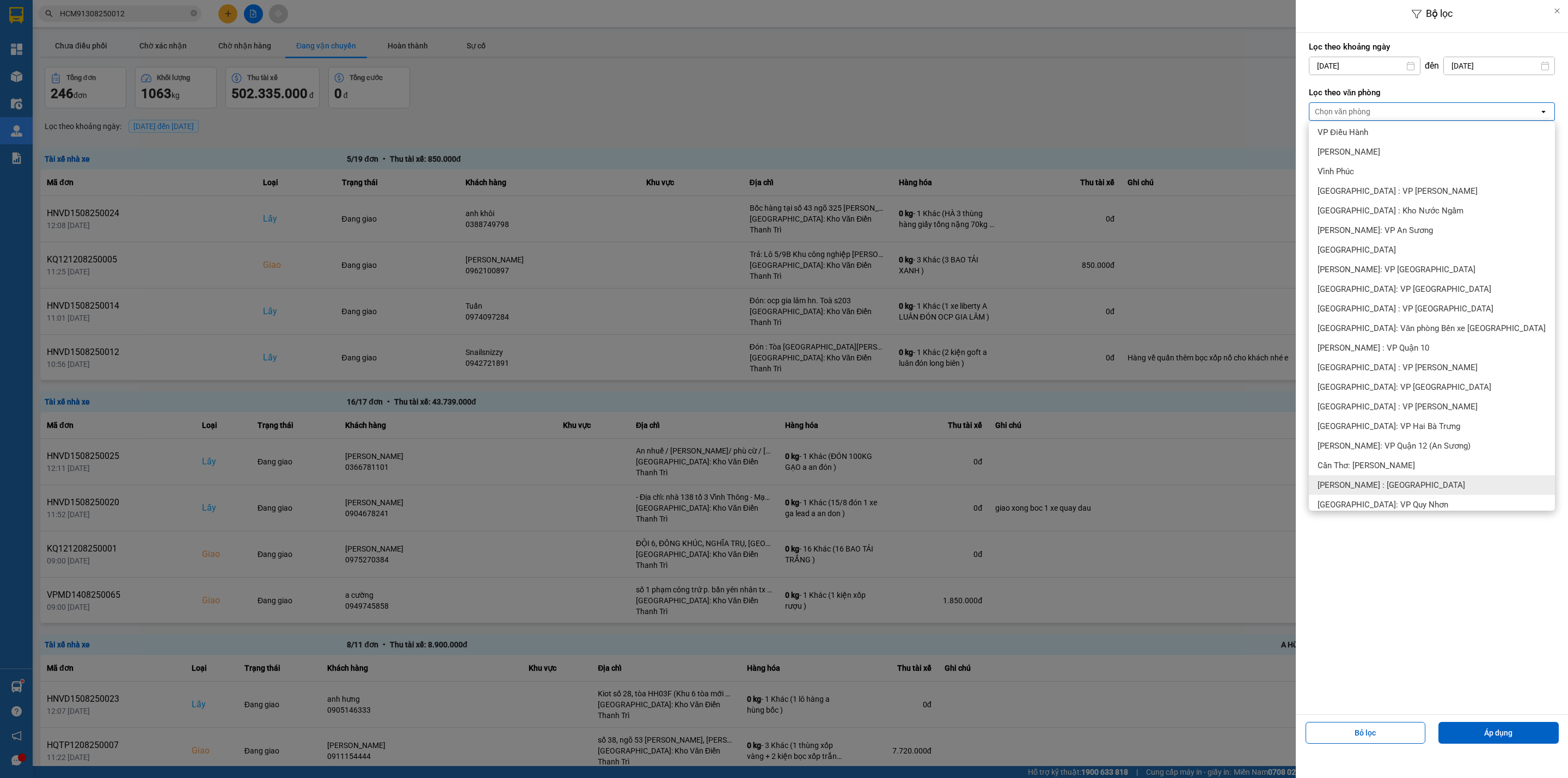
click at [1397, 486] on span "[PERSON_NAME] : [GEOGRAPHIC_DATA]" at bounding box center [1392, 485] width 147 height 11
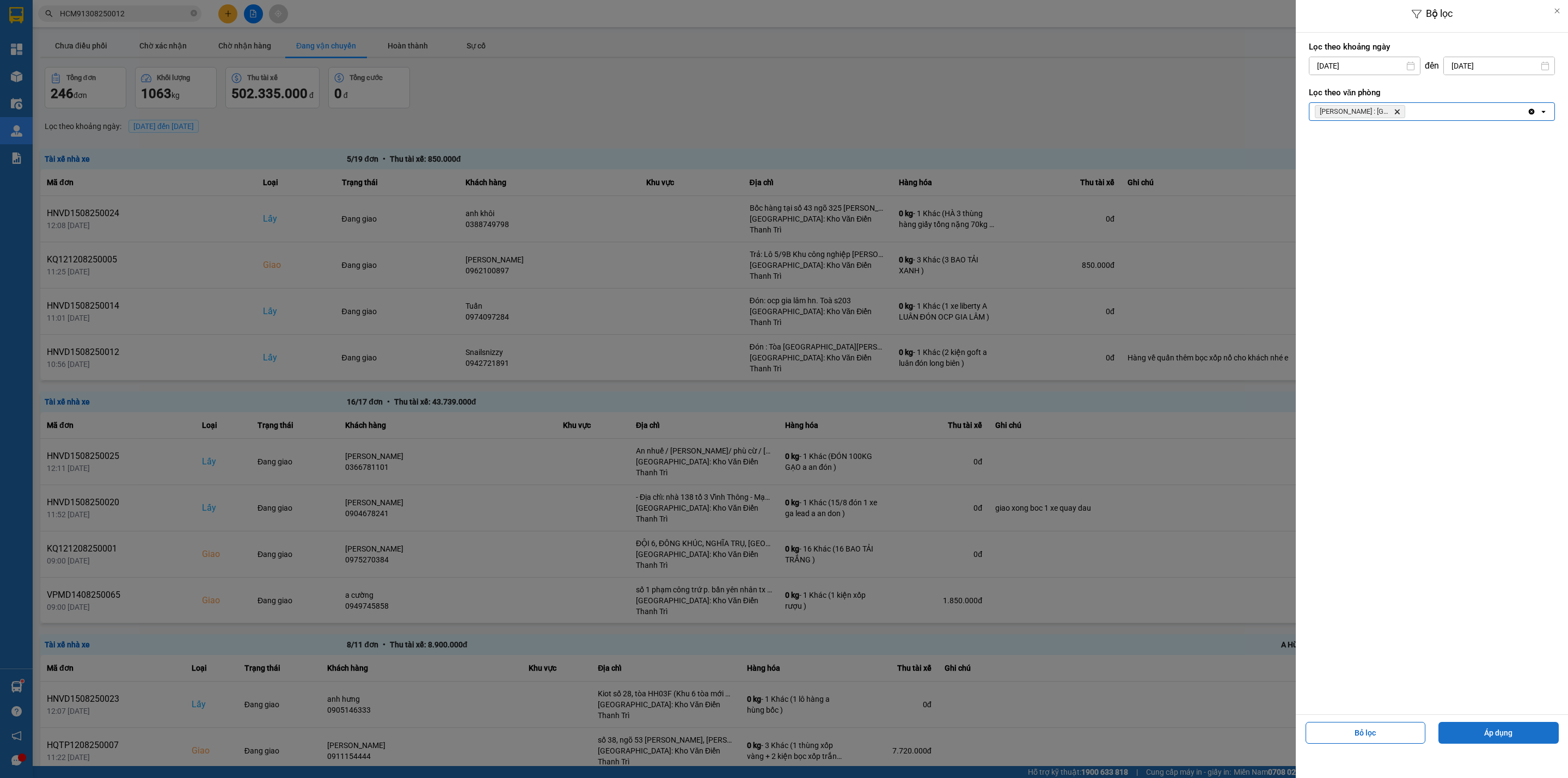
click at [1501, 734] on button "Áp dụng" at bounding box center [1499, 733] width 120 height 22
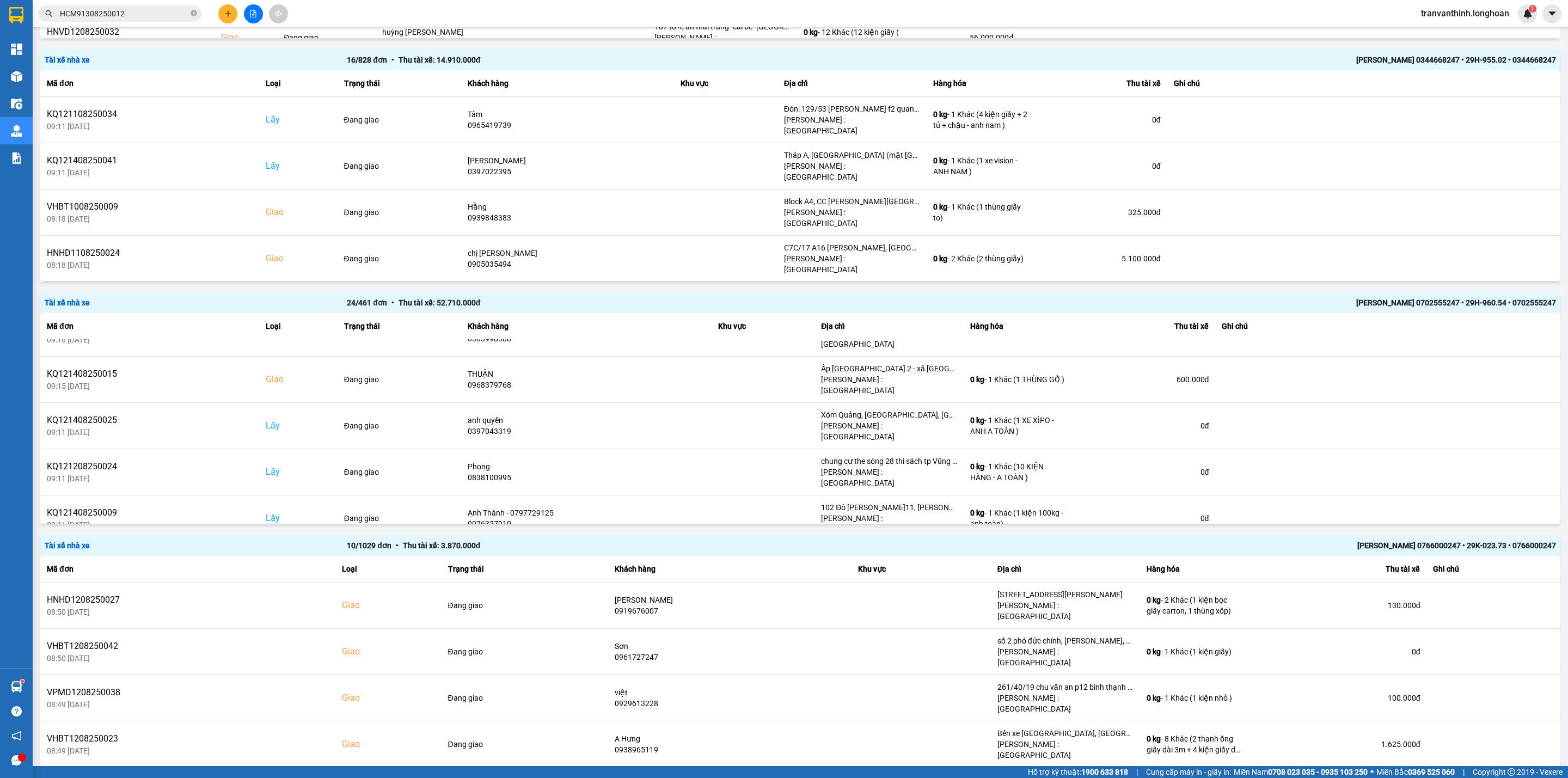
scroll to position [1008, 0]
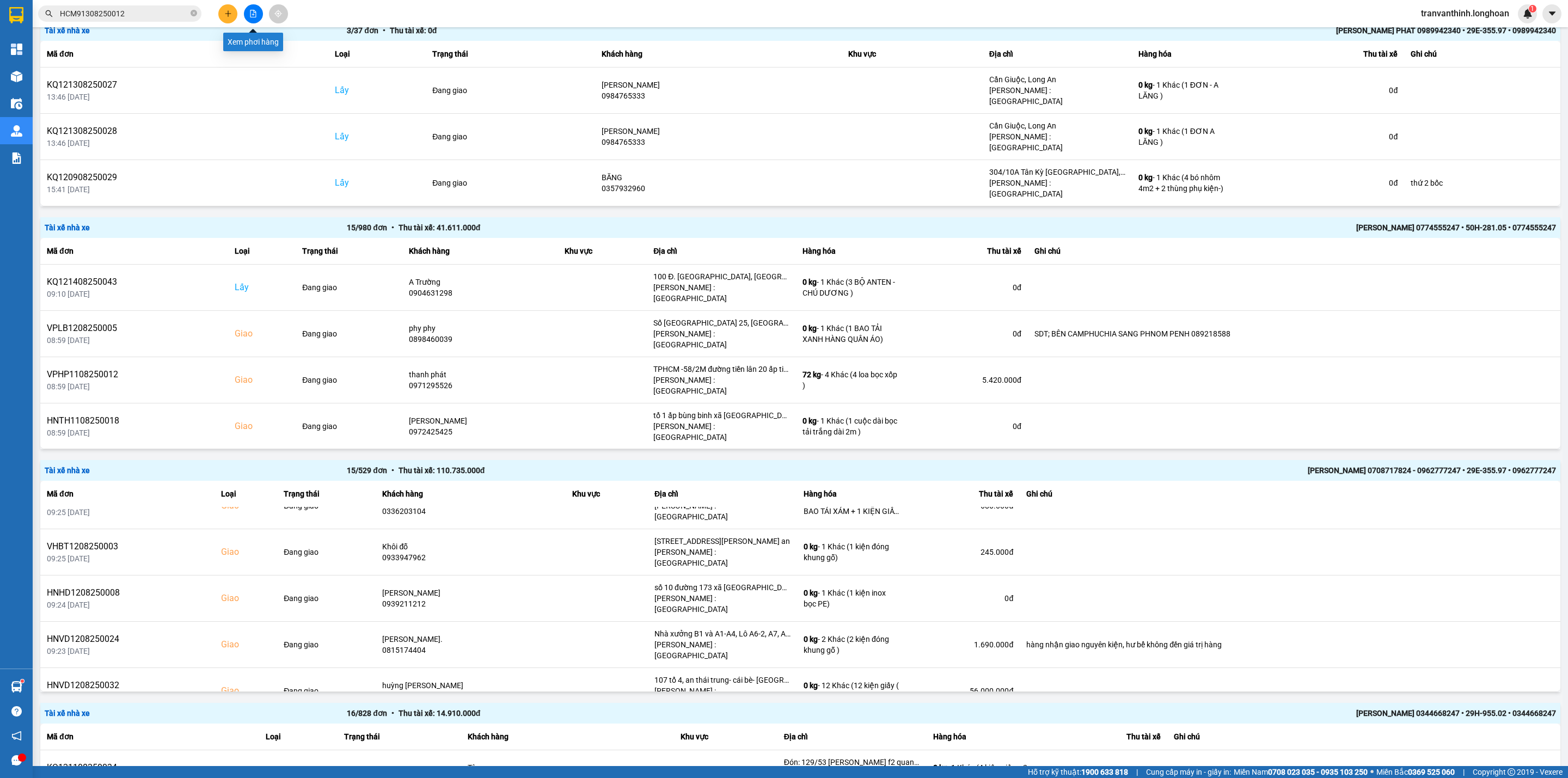
click at [250, 12] on icon "file-add" at bounding box center [253, 13] width 6 height 7
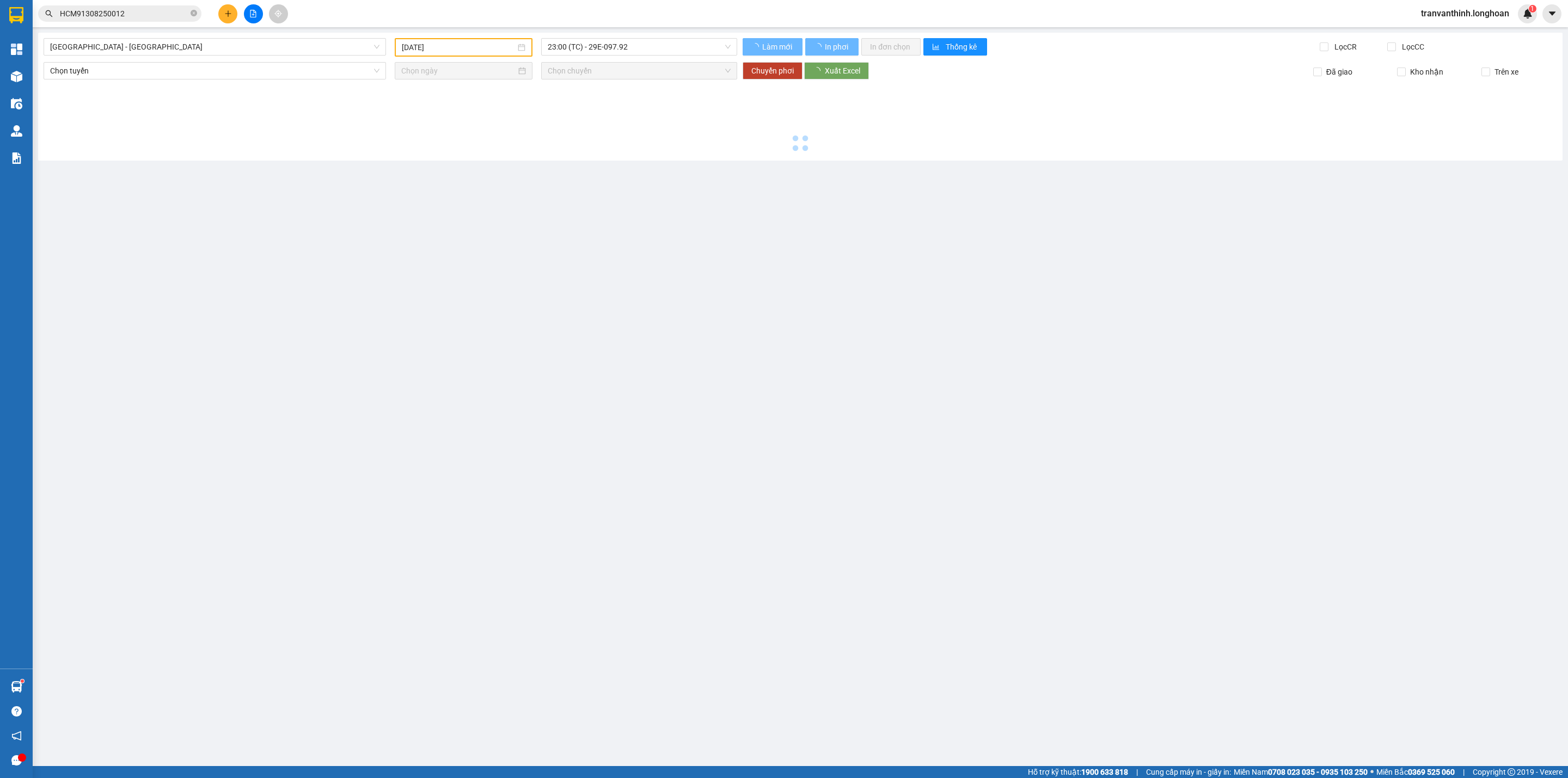
type input "[DATE]"
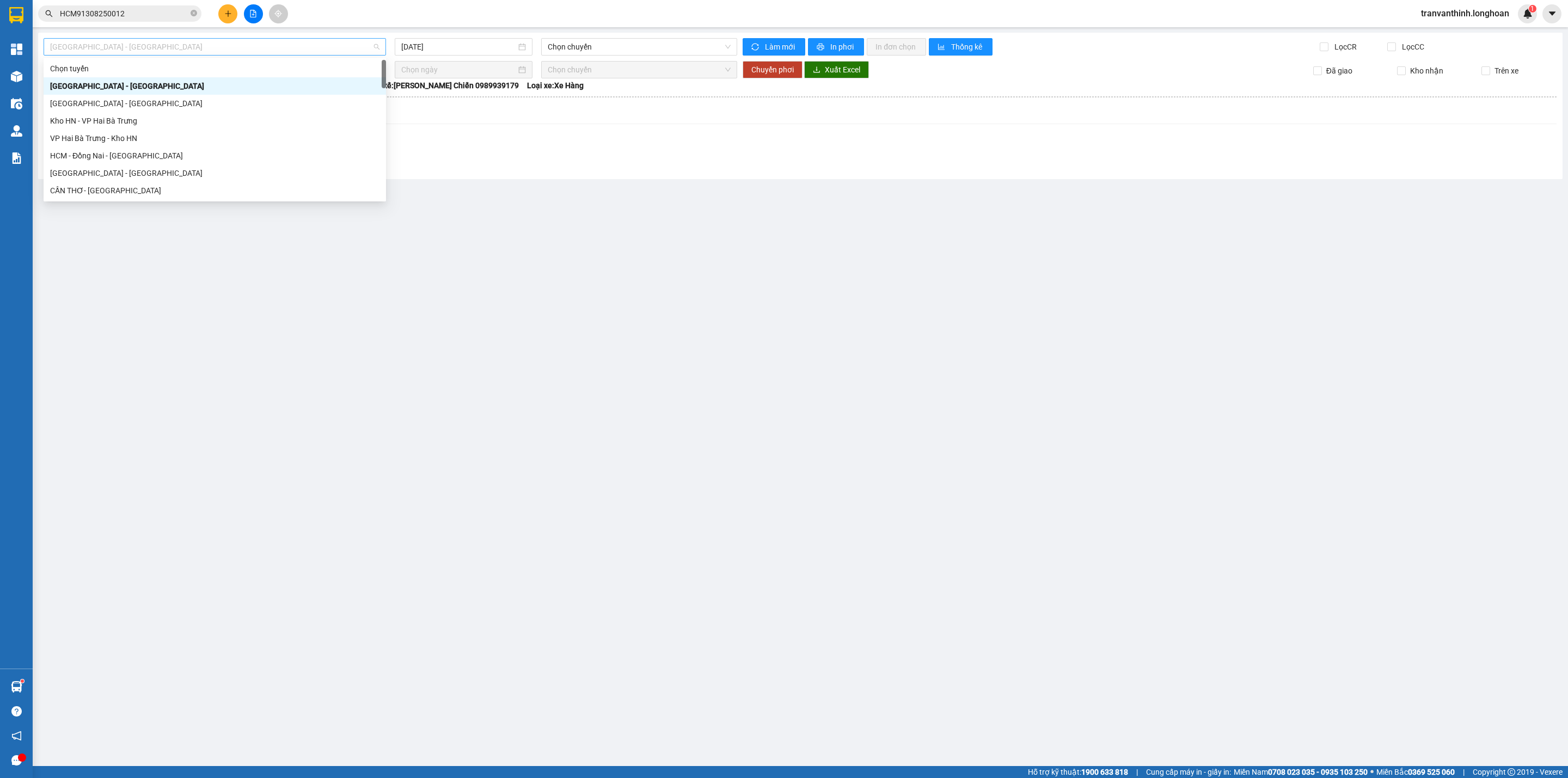
click at [238, 48] on span "[GEOGRAPHIC_DATA] - [GEOGRAPHIC_DATA]" at bounding box center [215, 47] width 330 height 16
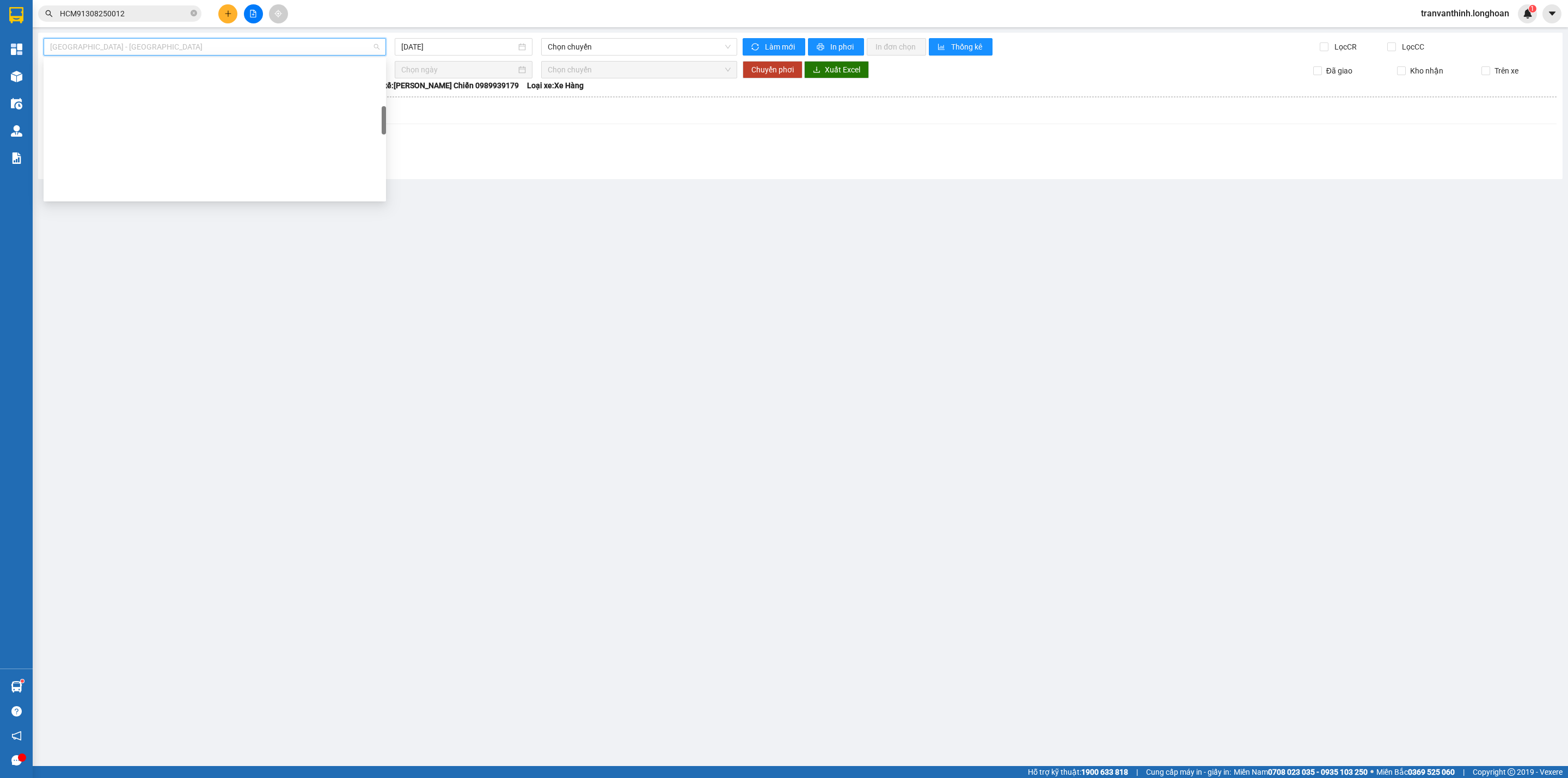
scroll to position [714, 0]
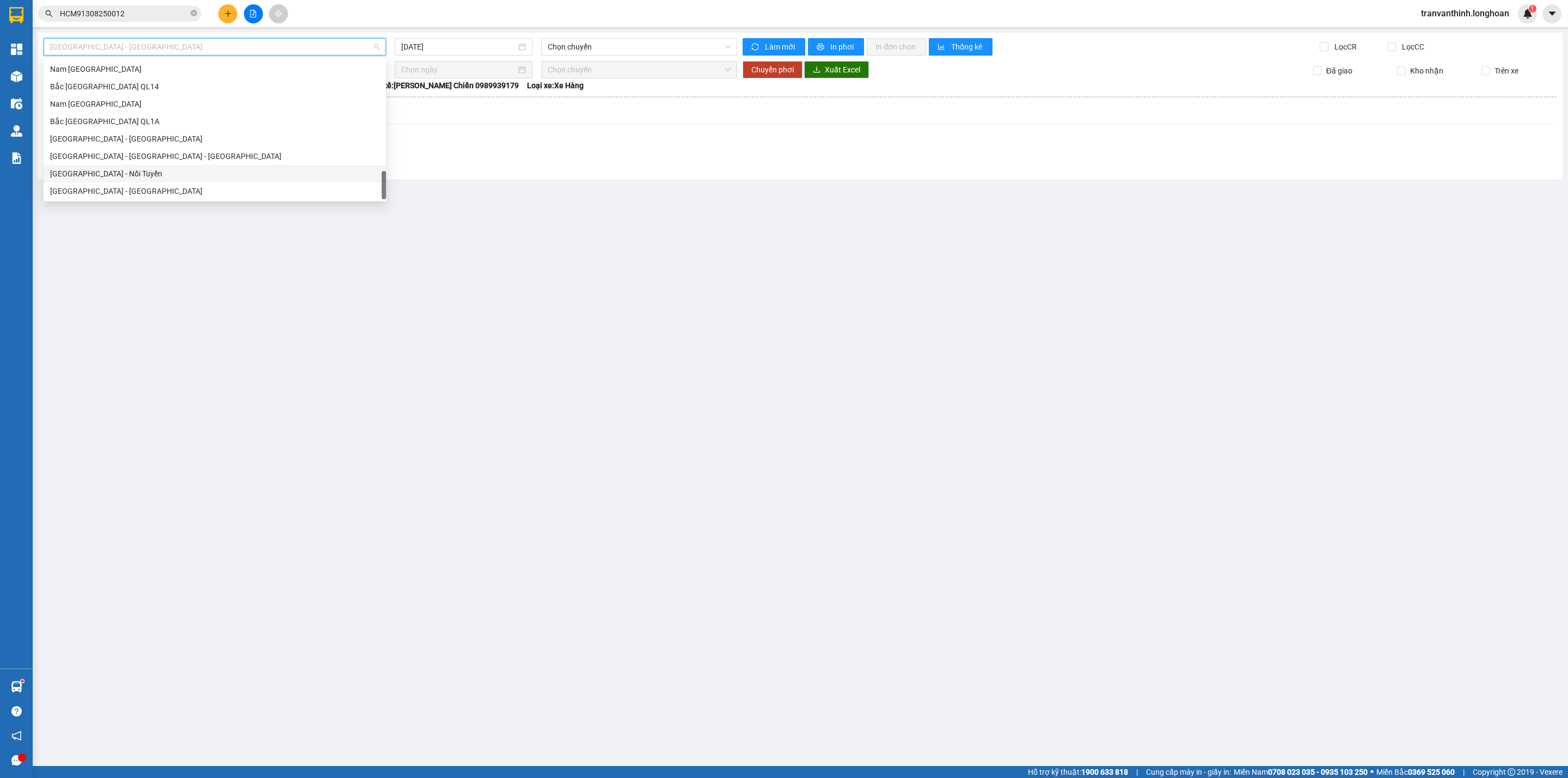
click at [88, 171] on div "[GEOGRAPHIC_DATA] - Nối Tuyến" at bounding box center [215, 174] width 330 height 12
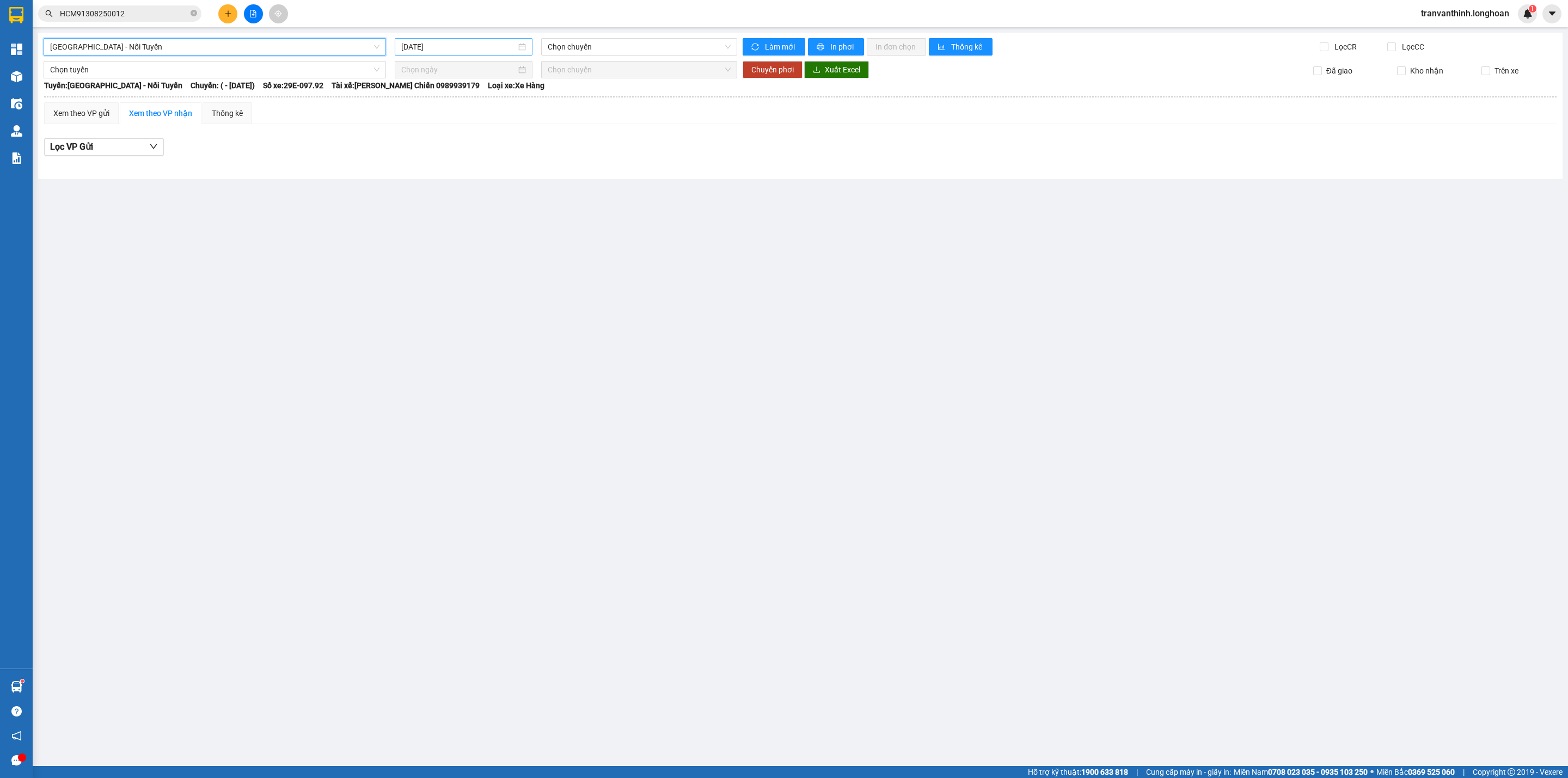
click at [472, 44] on input "[DATE]" at bounding box center [459, 47] width 115 height 12
drag, startPoint x: 416, startPoint y: 70, endPoint x: 487, endPoint y: 204, distance: 151.6
click at [416, 70] on span "button" at bounding box center [417, 70] width 5 height 5
click at [449, 164] on div "22" at bounding box center [451, 160] width 13 height 13
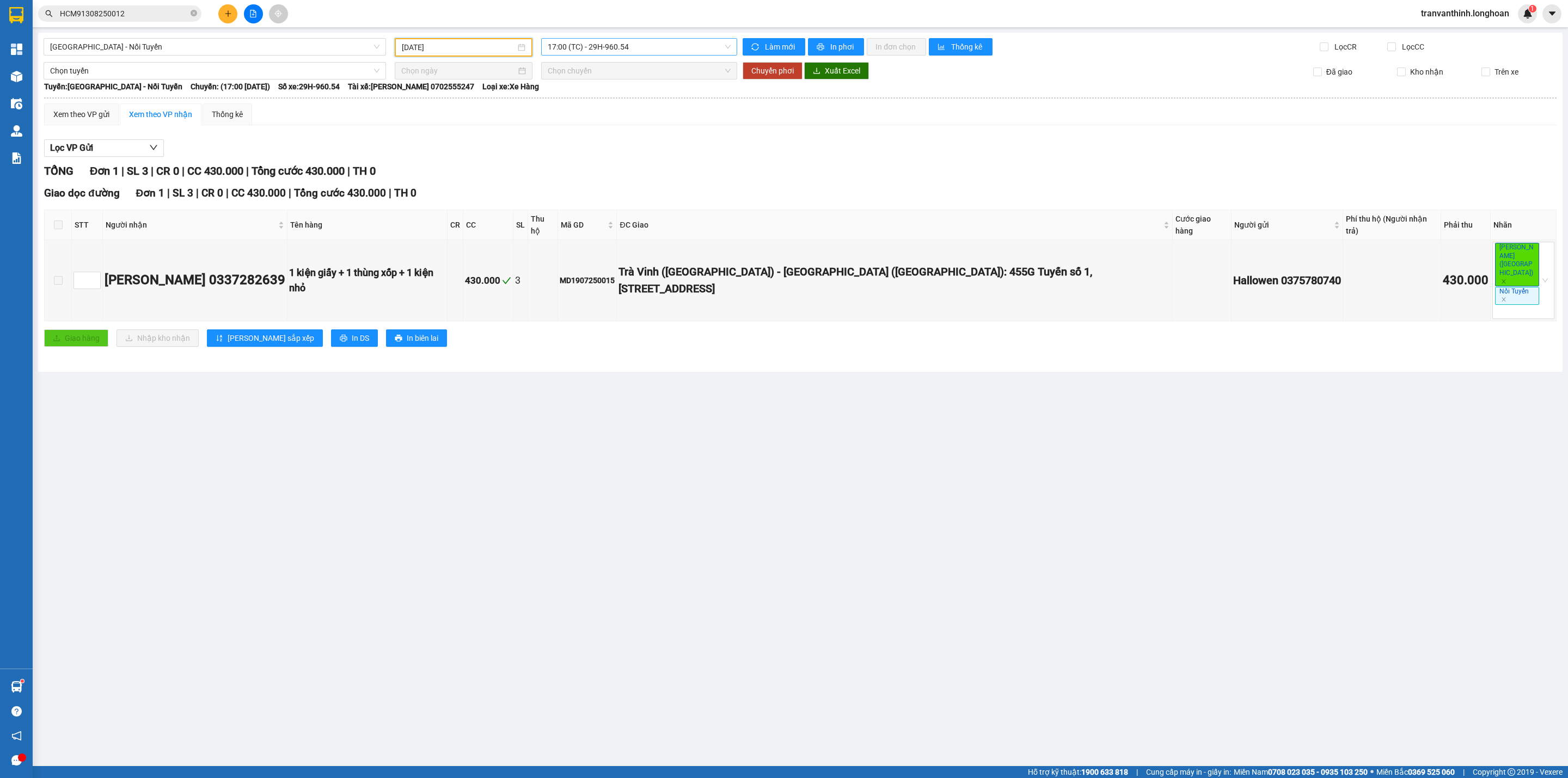
click at [640, 46] on span "17:00 (TC) - 29H-960.54" at bounding box center [639, 47] width 183 height 16
click at [602, 102] on div "18:00 (TC) - 29H-960.54" at bounding box center [590, 104] width 85 height 12
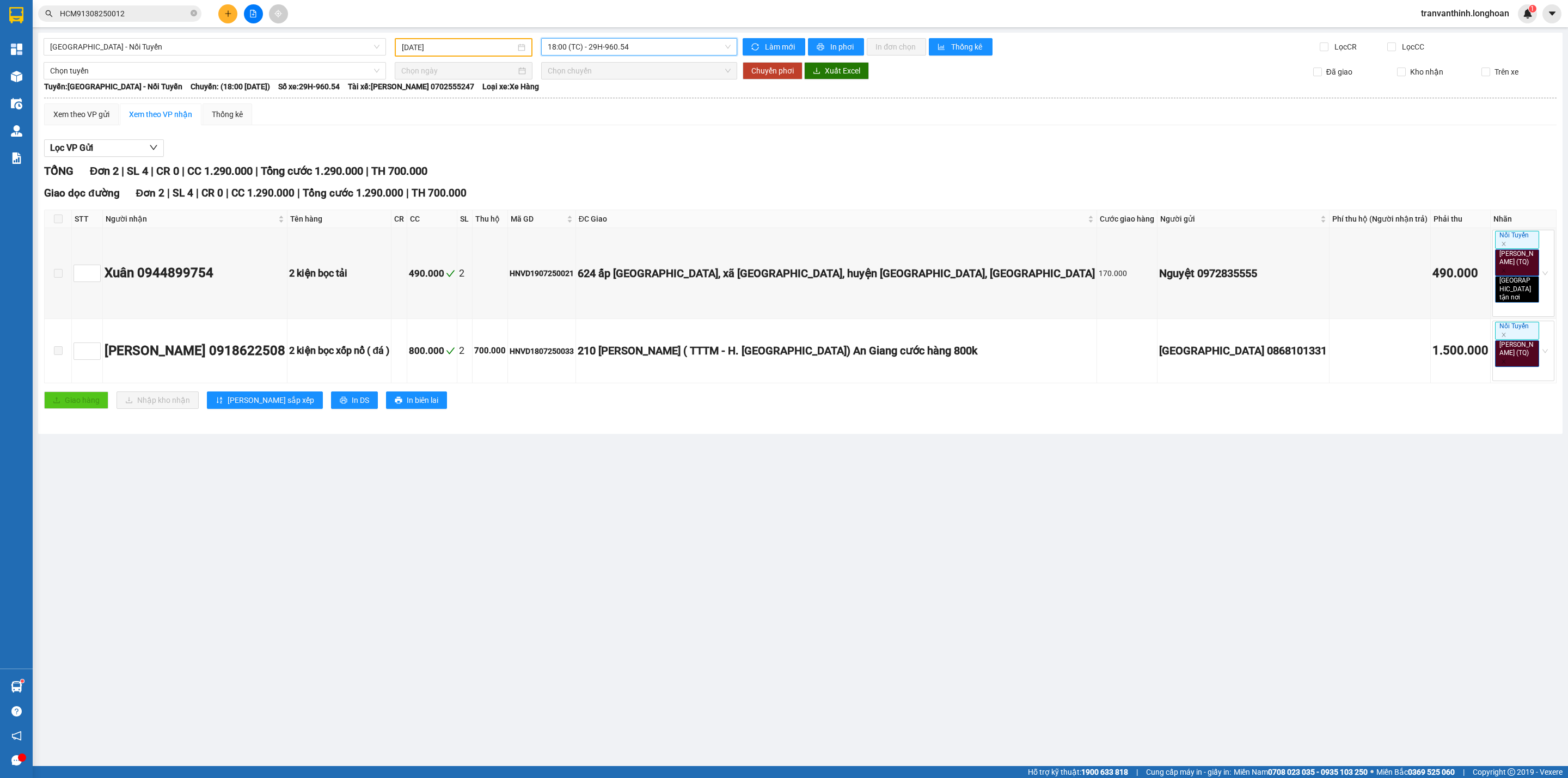
click at [653, 47] on span "18:00 (TC) - 29H-960.54" at bounding box center [639, 47] width 183 height 16
click at [607, 123] on div "19:00 (TC) - 29H-960.54" at bounding box center [590, 121] width 85 height 12
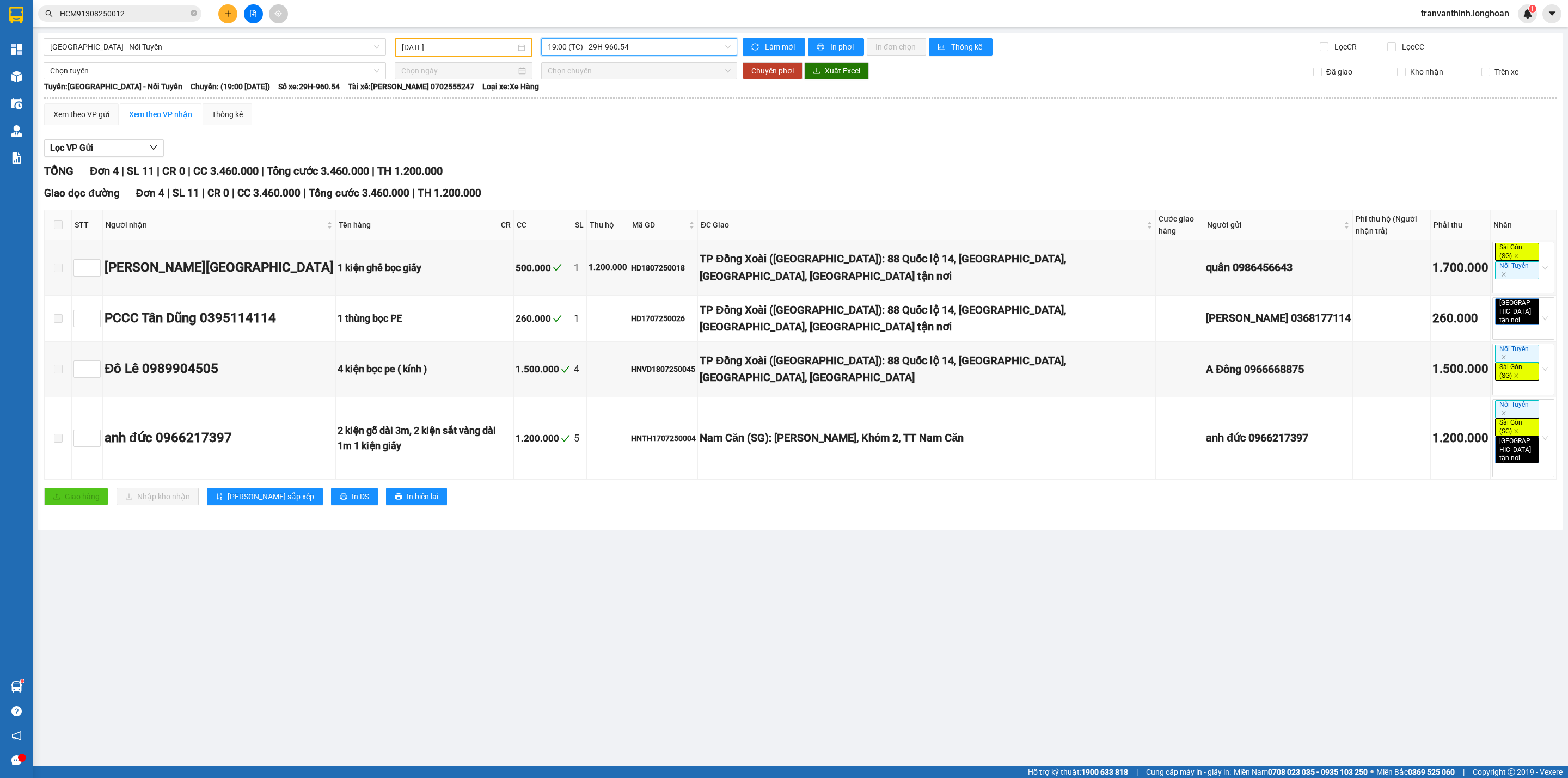
click at [420, 44] on input "[DATE]" at bounding box center [459, 47] width 114 height 12
click at [521, 69] on span "button" at bounding box center [524, 70] width 5 height 5
click at [489, 123] on div "7" at bounding box center [489, 127] width 13 height 13
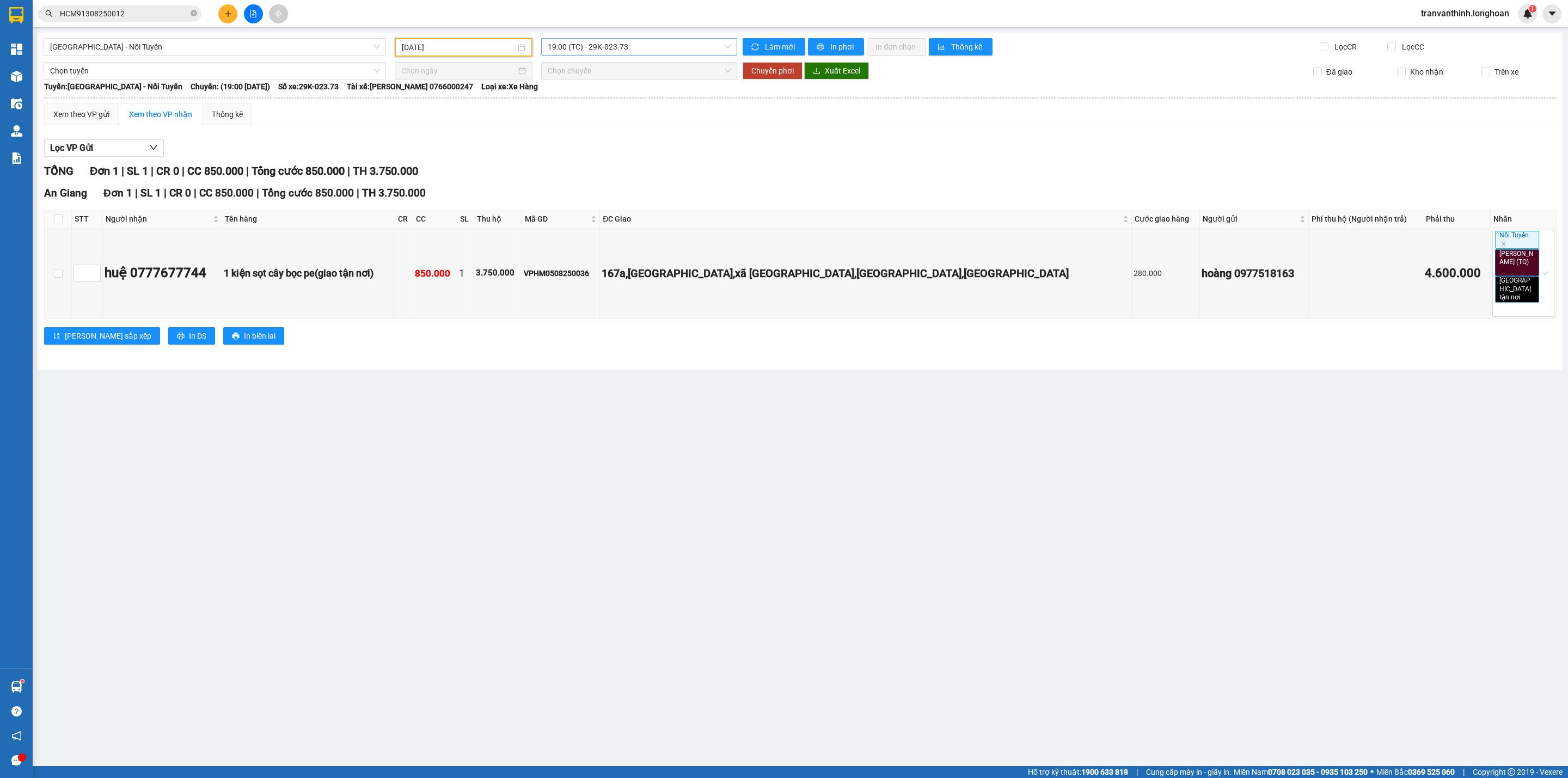
click at [611, 52] on span "19:00 (TC) - 29K-023.73" at bounding box center [639, 47] width 183 height 16
click at [603, 105] on div "20:00 (TC) - 29K-023.73" at bounding box center [590, 104] width 85 height 12
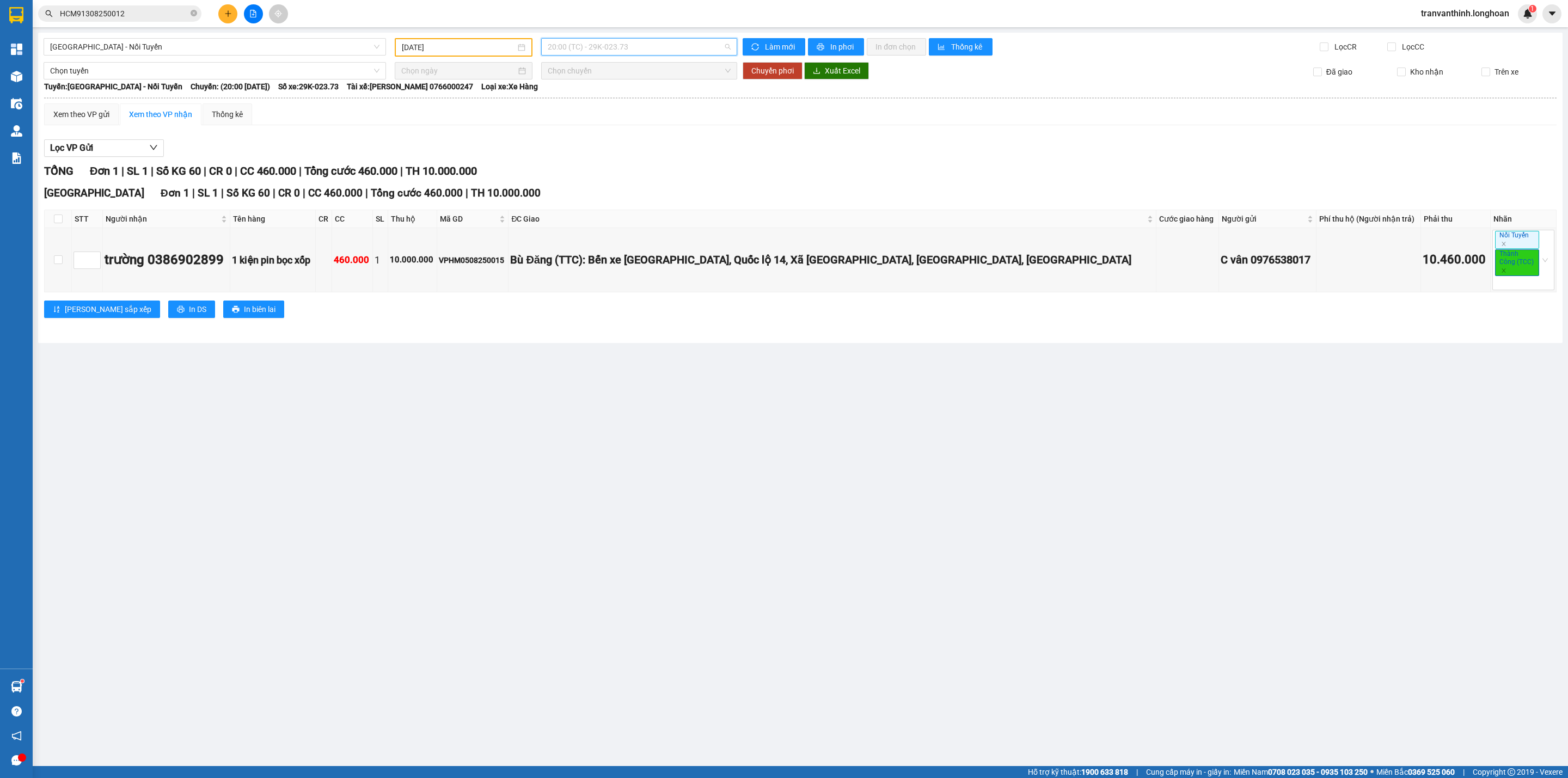
click at [656, 43] on span "20:00 (TC) - 29K-023.73" at bounding box center [639, 47] width 183 height 16
click at [602, 120] on div "21:00 (TC) - 29K-023.73" at bounding box center [590, 121] width 85 height 12
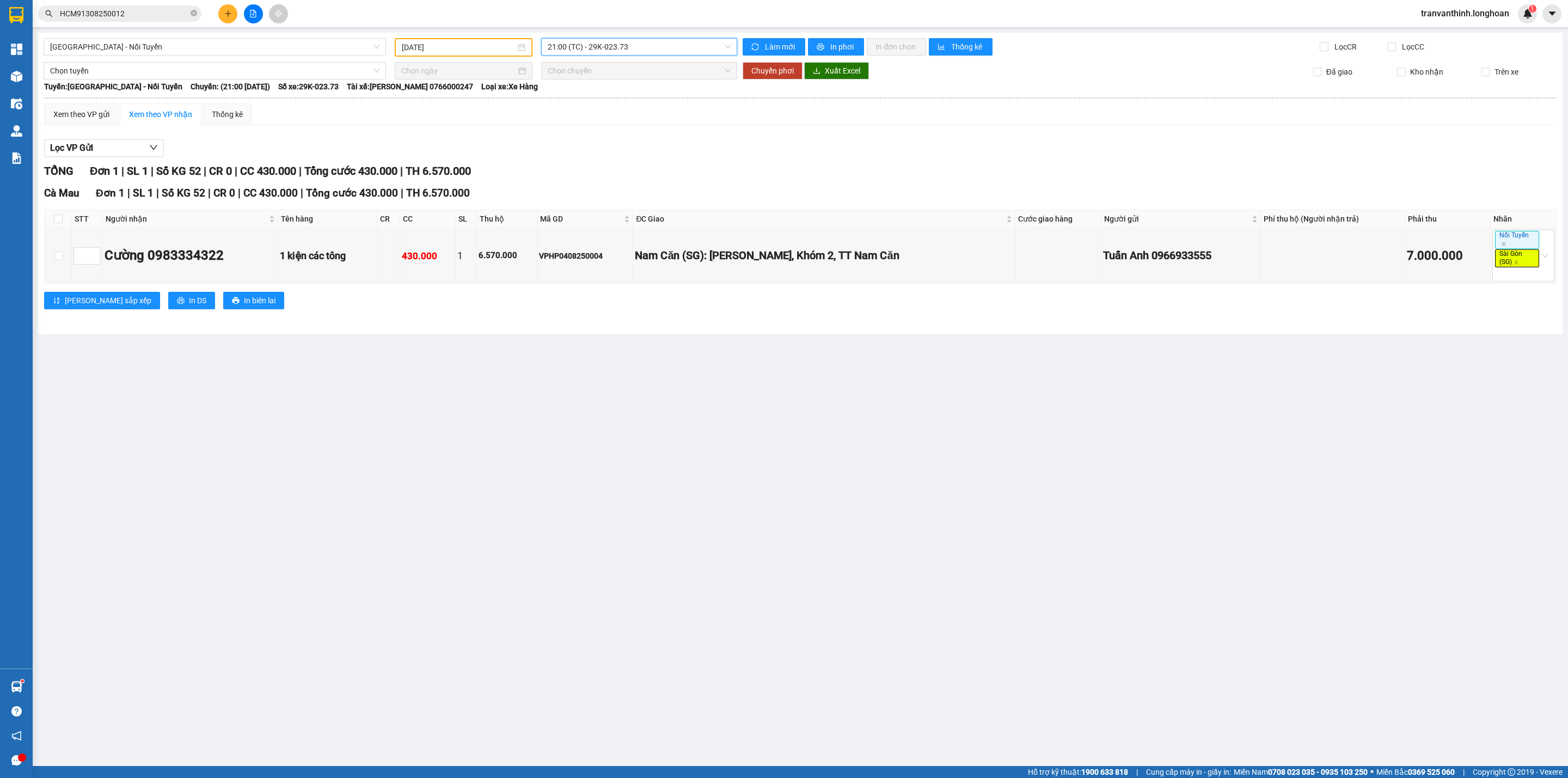
click at [471, 48] on input "[DATE]" at bounding box center [459, 47] width 114 height 12
click at [471, 122] on div "6" at bounding box center [470, 127] width 13 height 13
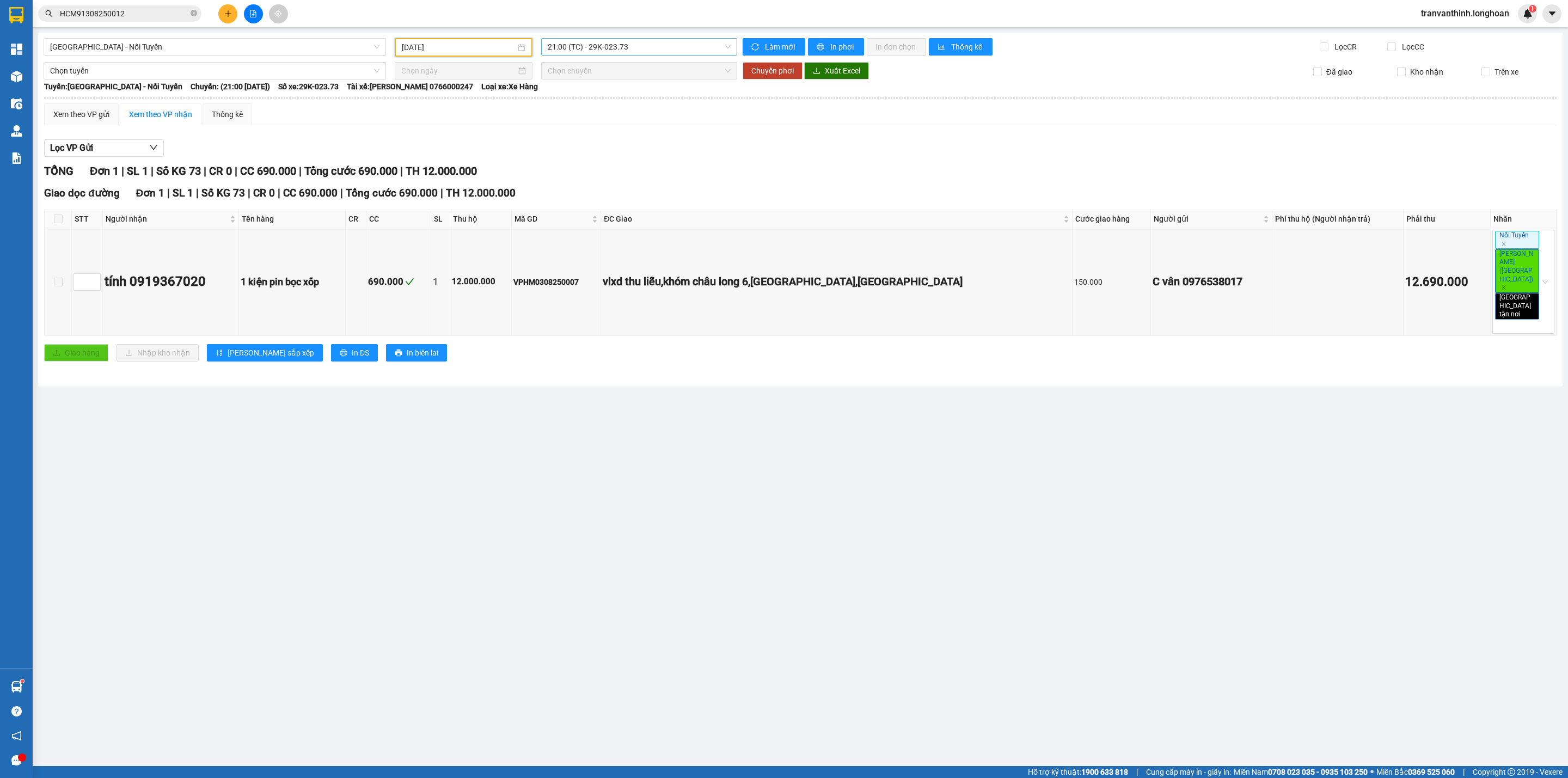
click at [665, 43] on span "21:00 (TC) - 29K-023.73" at bounding box center [639, 47] width 183 height 16
click at [623, 95] on div "22:00 (TC) - 29K-023.73" at bounding box center [590, 104] width 98 height 17
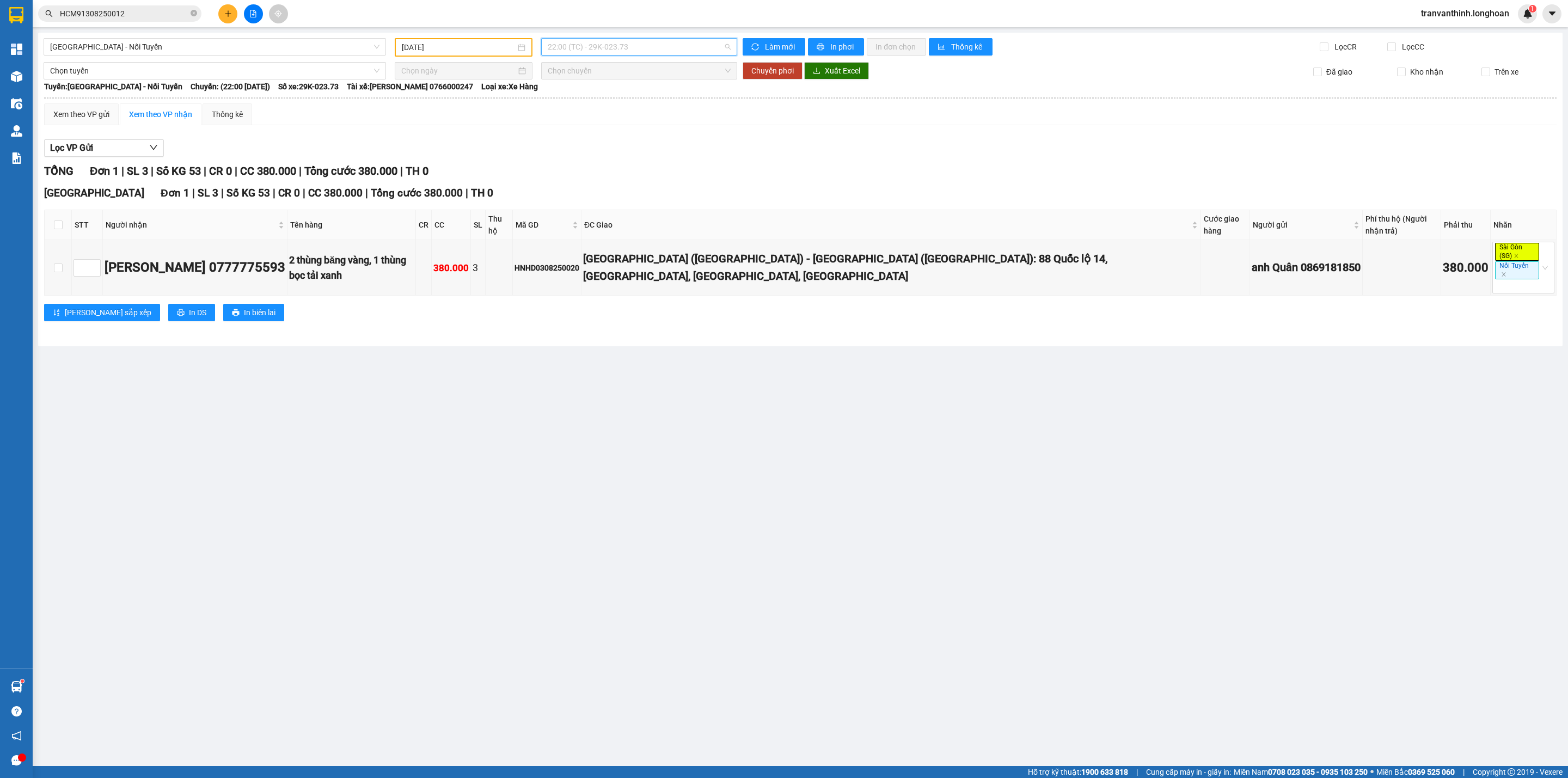
click at [651, 48] on span "22:00 (TC) - 29K-023.73" at bounding box center [639, 47] width 183 height 16
click at [457, 42] on input "[DATE]" at bounding box center [459, 47] width 114 height 12
click at [458, 129] on td "5" at bounding box center [450, 127] width 20 height 16
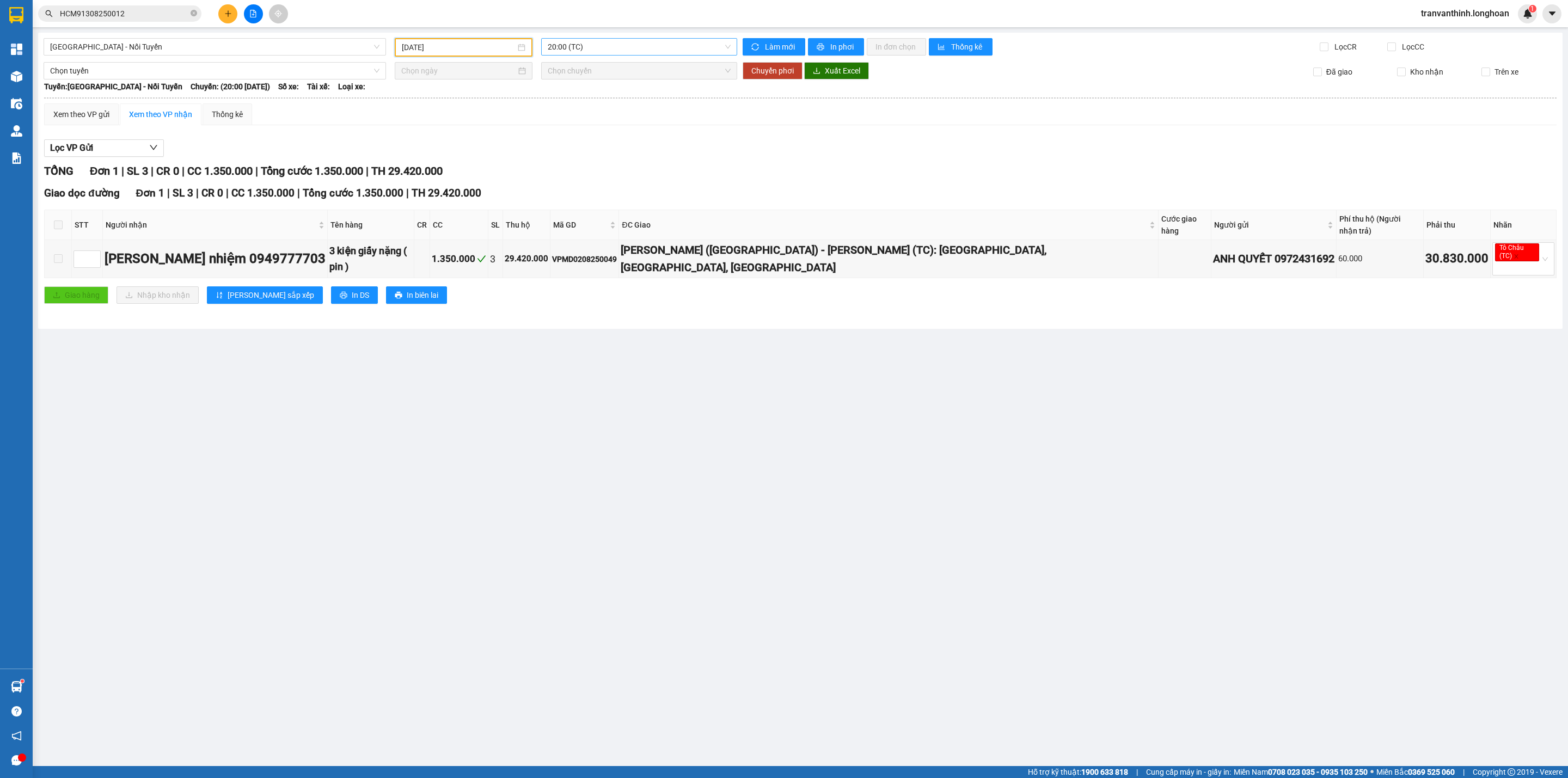
drag, startPoint x: 665, startPoint y: 47, endPoint x: 663, endPoint y: 59, distance: 12.2
click at [665, 52] on span "20:00 (TC)" at bounding box center [639, 47] width 183 height 16
click at [579, 106] on div "21:00 (TC)" at bounding box center [590, 104] width 85 height 12
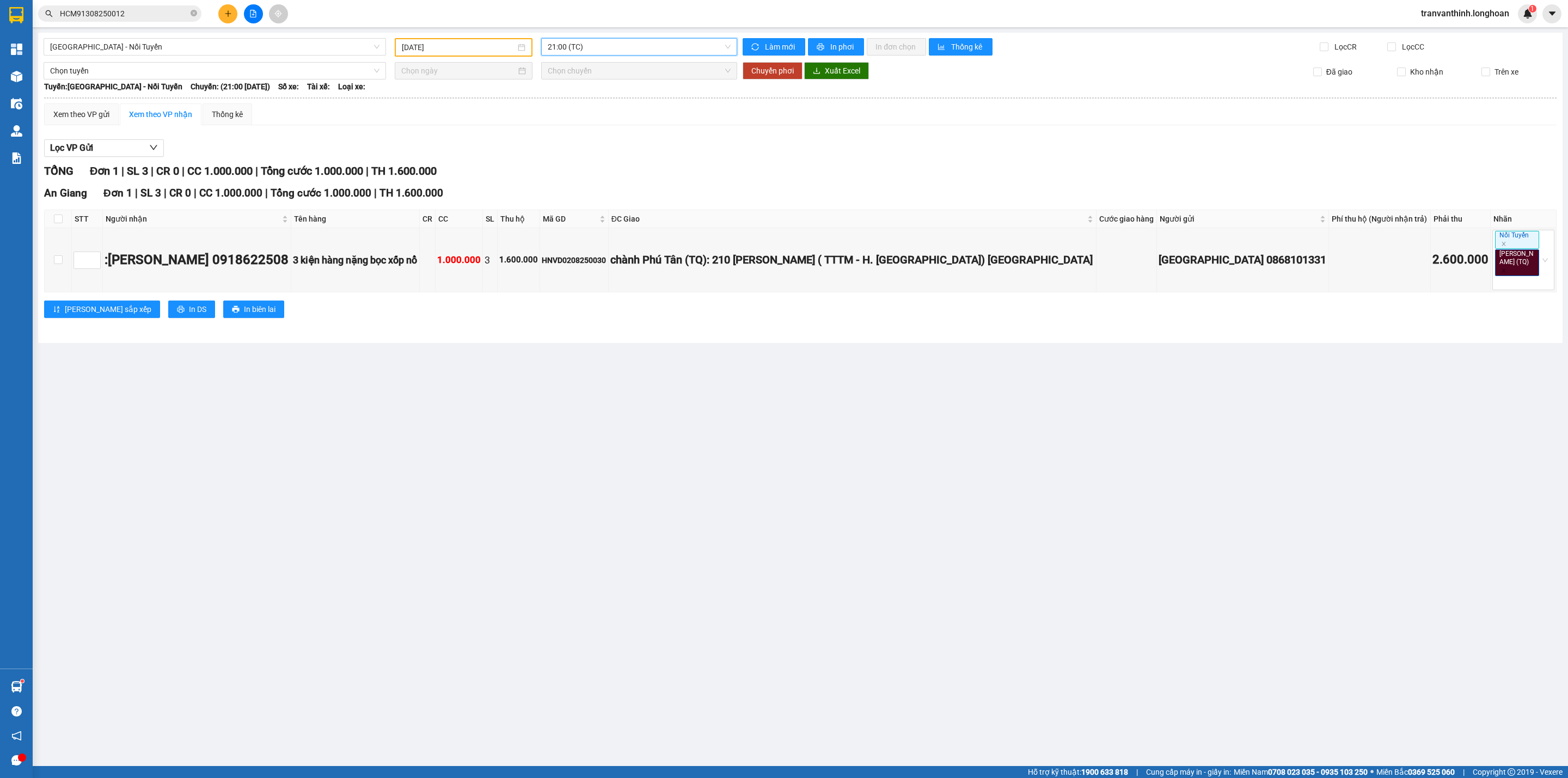
click at [637, 44] on span "21:00 (TC)" at bounding box center [639, 47] width 183 height 16
click at [570, 125] on div "22:00 (TC)" at bounding box center [590, 121] width 85 height 12
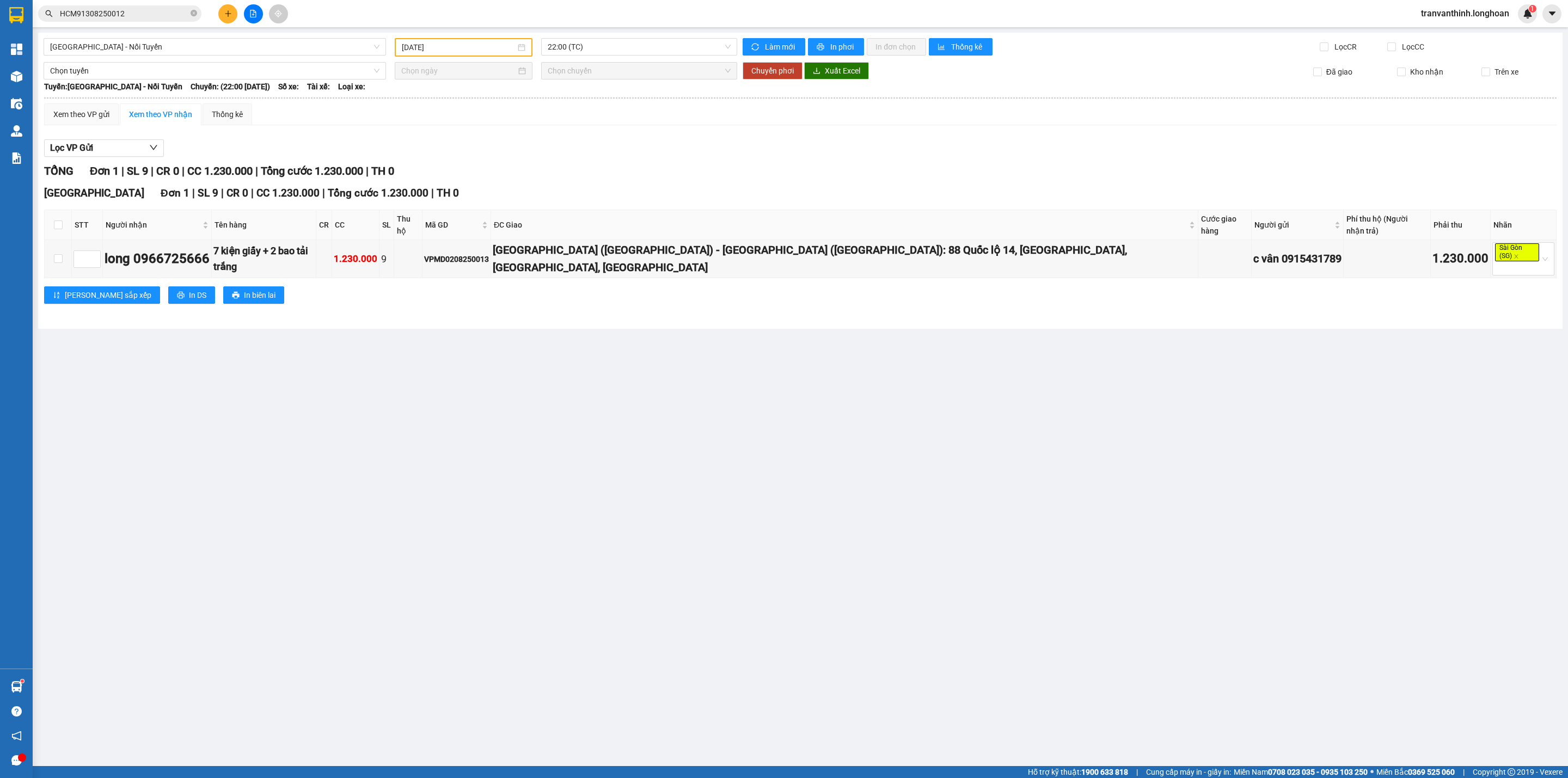
click at [474, 52] on div "[DATE]" at bounding box center [463, 47] width 138 height 18
click at [508, 131] on div "8" at bounding box center [509, 127] width 13 height 13
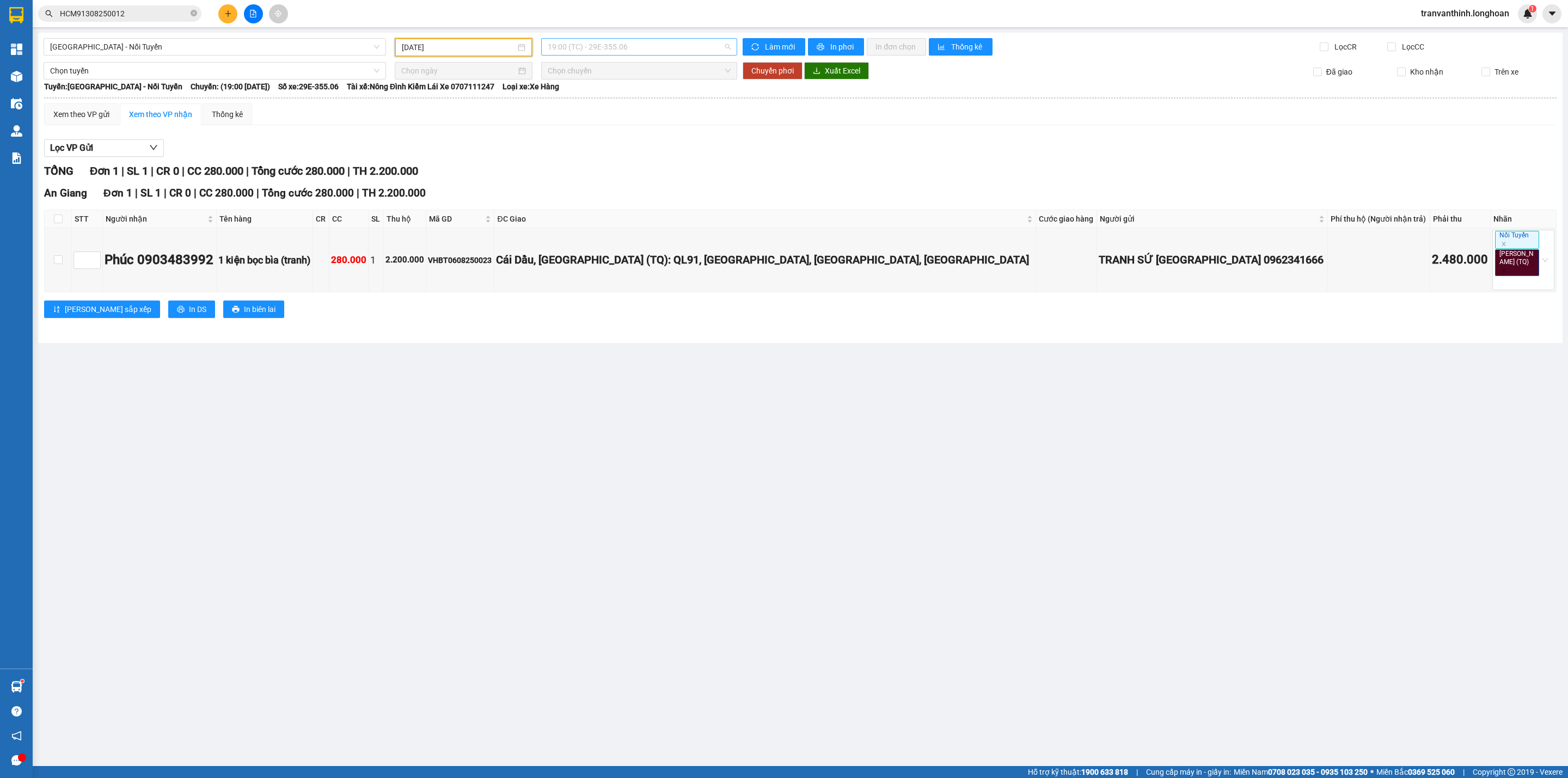
click at [673, 42] on span "19:00 (TC) - 29E-355.06" at bounding box center [639, 47] width 183 height 16
click at [594, 104] on div "20:00 (TC) - 29E-355.06" at bounding box center [590, 104] width 85 height 12
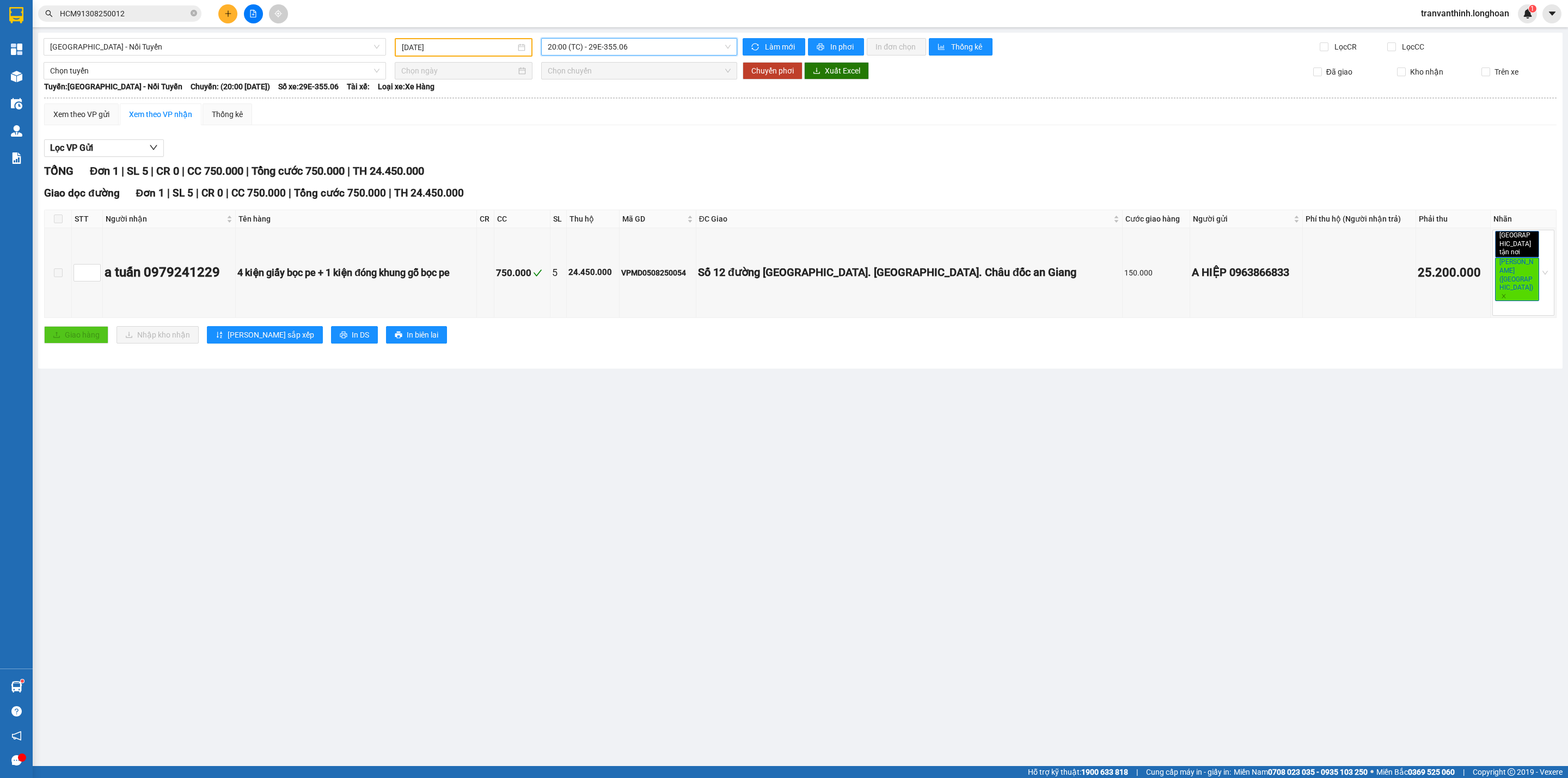
click at [626, 51] on span "20:00 (TC) - 29E-355.06" at bounding box center [639, 47] width 183 height 16
click at [598, 120] on div "21:00 (TC) - 29E-355.06" at bounding box center [590, 121] width 85 height 12
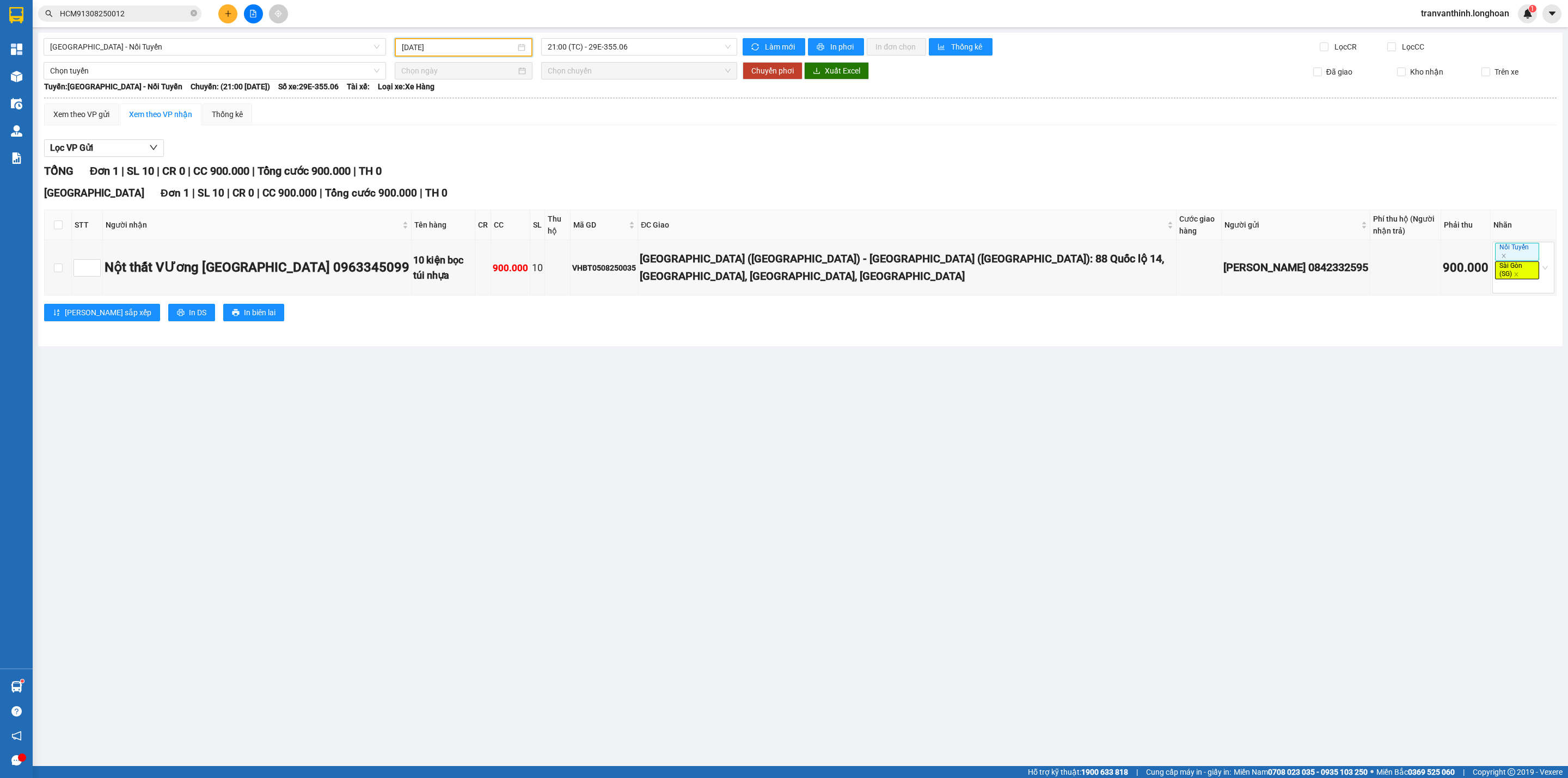
click at [433, 42] on input "[DATE]" at bounding box center [459, 47] width 114 height 12
click at [465, 147] on div "13" at bounding box center [470, 143] width 13 height 13
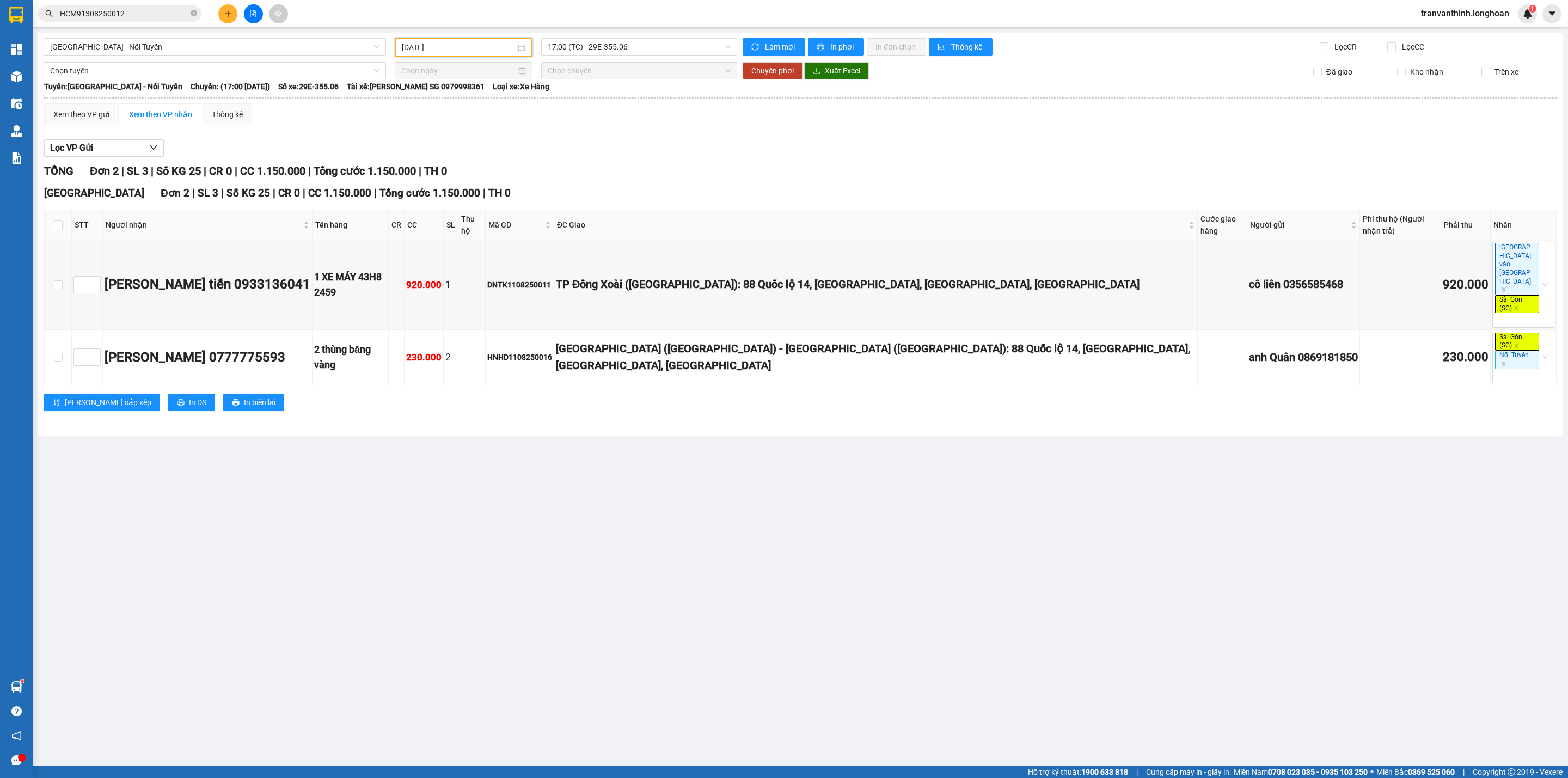
click at [461, 44] on input "[DATE]" at bounding box center [459, 47] width 114 height 12
click at [433, 147] on div "11" at bounding box center [431, 143] width 13 height 13
type input "[DATE]"
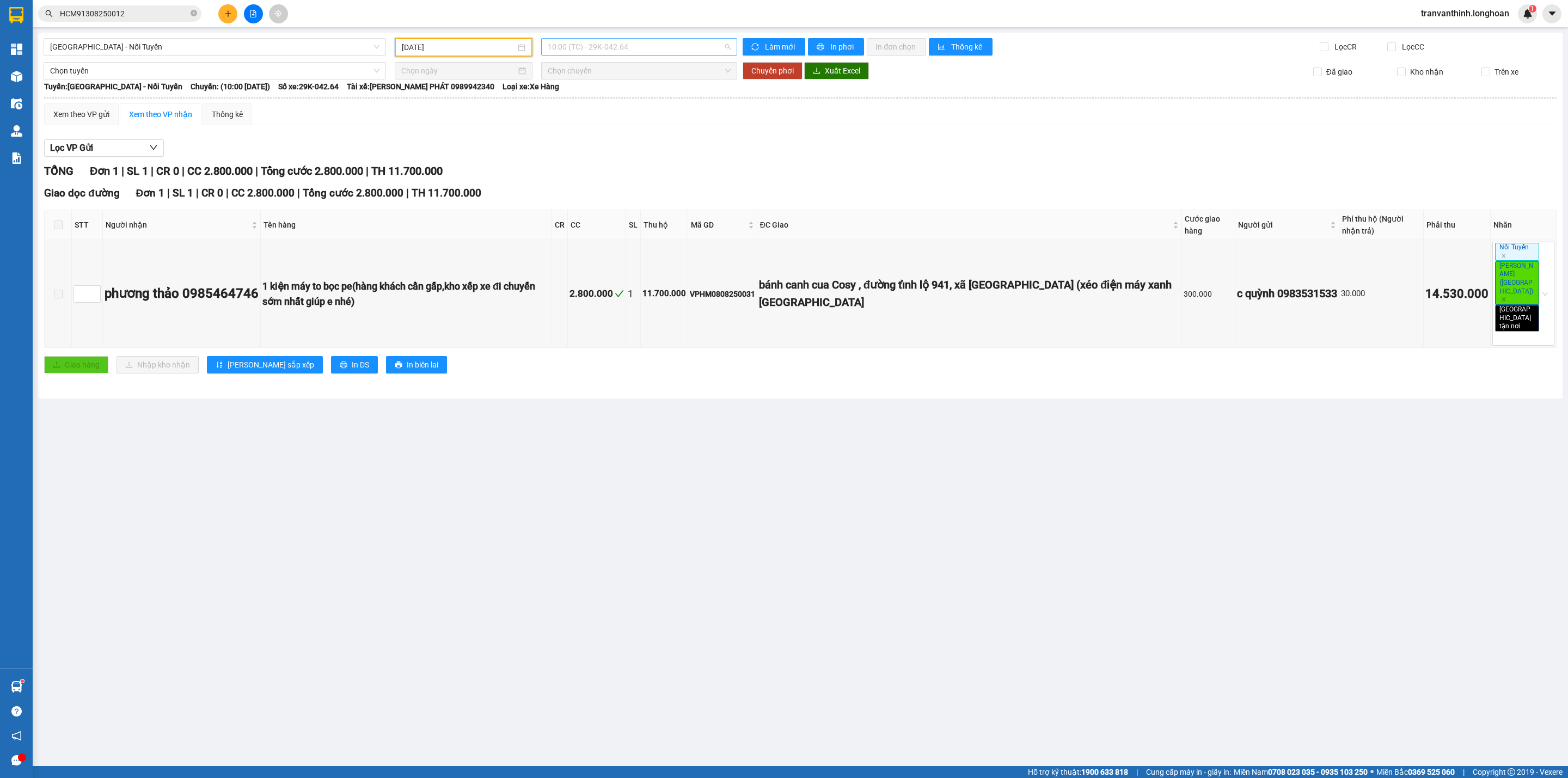
click at [615, 46] on span "10:00 (TC) - 29K-042.64" at bounding box center [639, 47] width 183 height 16
click at [594, 98] on div "11:00 (TC) - 29K-042.64" at bounding box center [590, 104] width 85 height 12
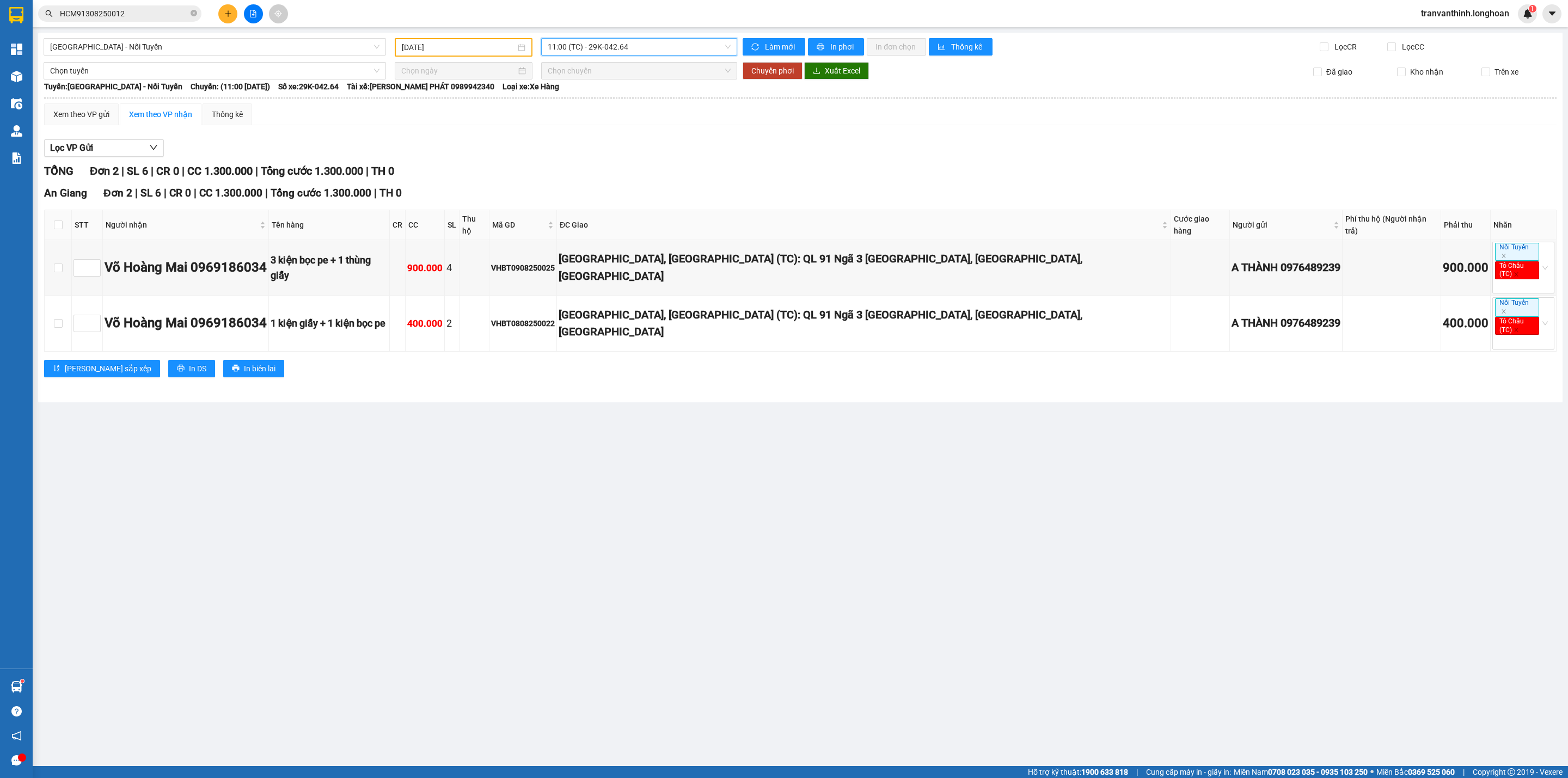
click at [636, 43] on span "11:00 (TC) - 29K-042.64" at bounding box center [639, 47] width 183 height 16
click at [605, 120] on div "19:00 (TC) - 29K-042.64" at bounding box center [590, 121] width 85 height 12
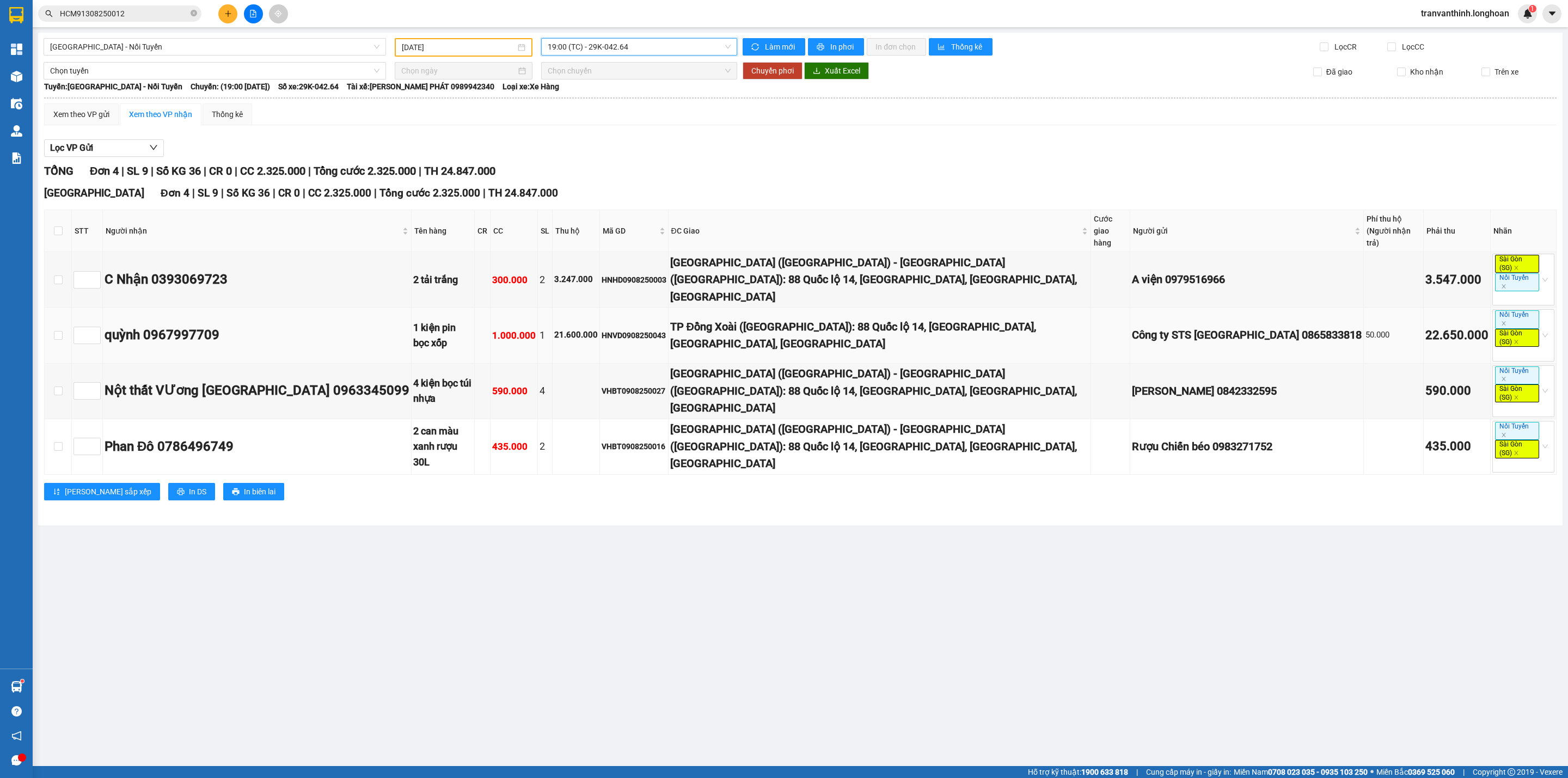
click at [876, 322] on div "TP Đồng Xoài ([GEOGRAPHIC_DATA]): 88 Quốc lộ 14, [GEOGRAPHIC_DATA], [GEOGRAPHIC…" at bounding box center [880, 335] width 419 height 34
click at [757, 258] on div "[GEOGRAPHIC_DATA] ([GEOGRAPHIC_DATA]) - [GEOGRAPHIC_DATA] ([GEOGRAPHIC_DATA]): …" at bounding box center [880, 280] width 419 height 51
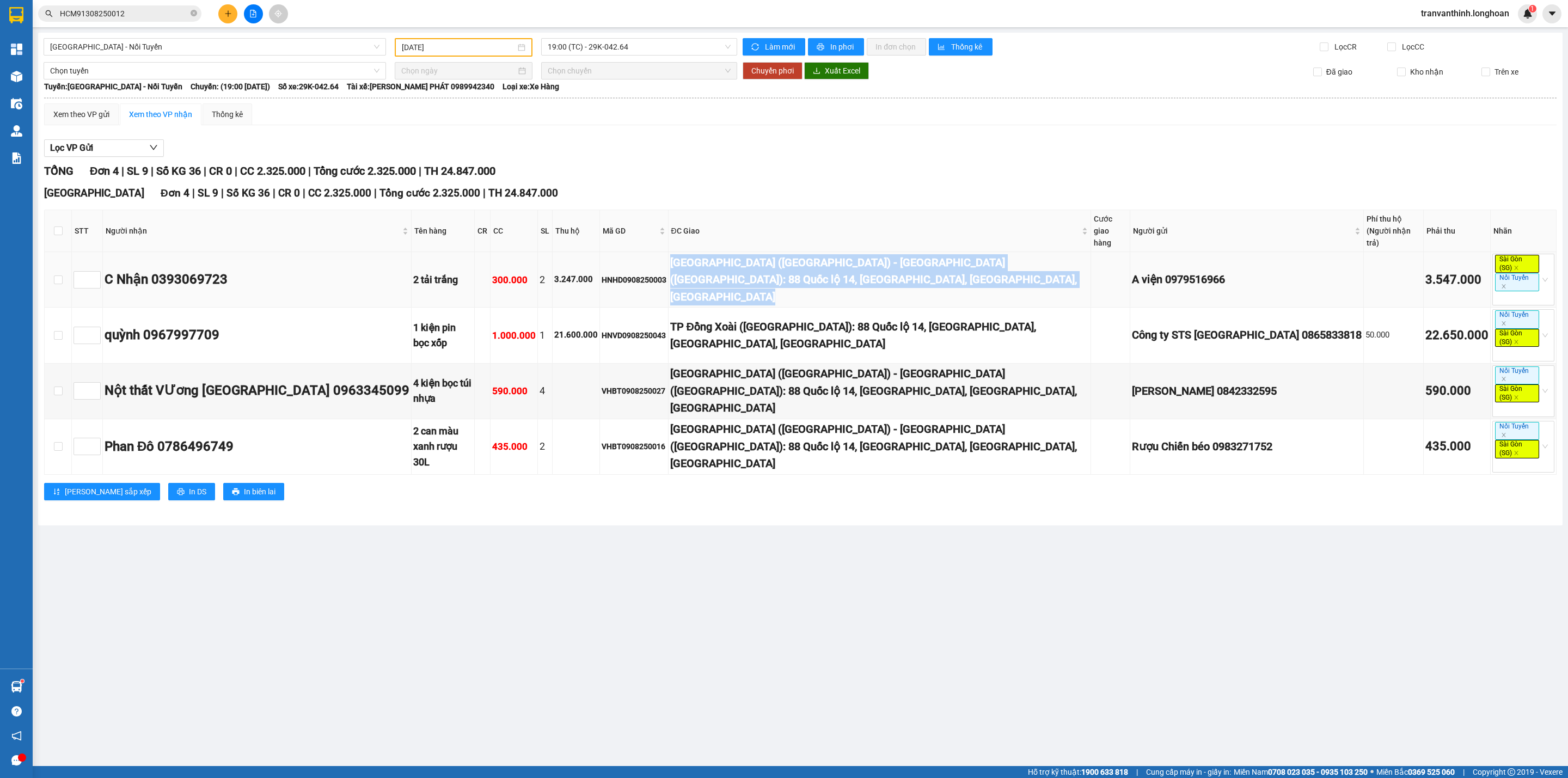
drag, startPoint x: 757, startPoint y: 258, endPoint x: 753, endPoint y: 263, distance: 6.4
click at [757, 259] on div "[GEOGRAPHIC_DATA] ([GEOGRAPHIC_DATA]) - [GEOGRAPHIC_DATA] ([GEOGRAPHIC_DATA]): …" at bounding box center [880, 280] width 419 height 51
